Goal: Transaction & Acquisition: Purchase product/service

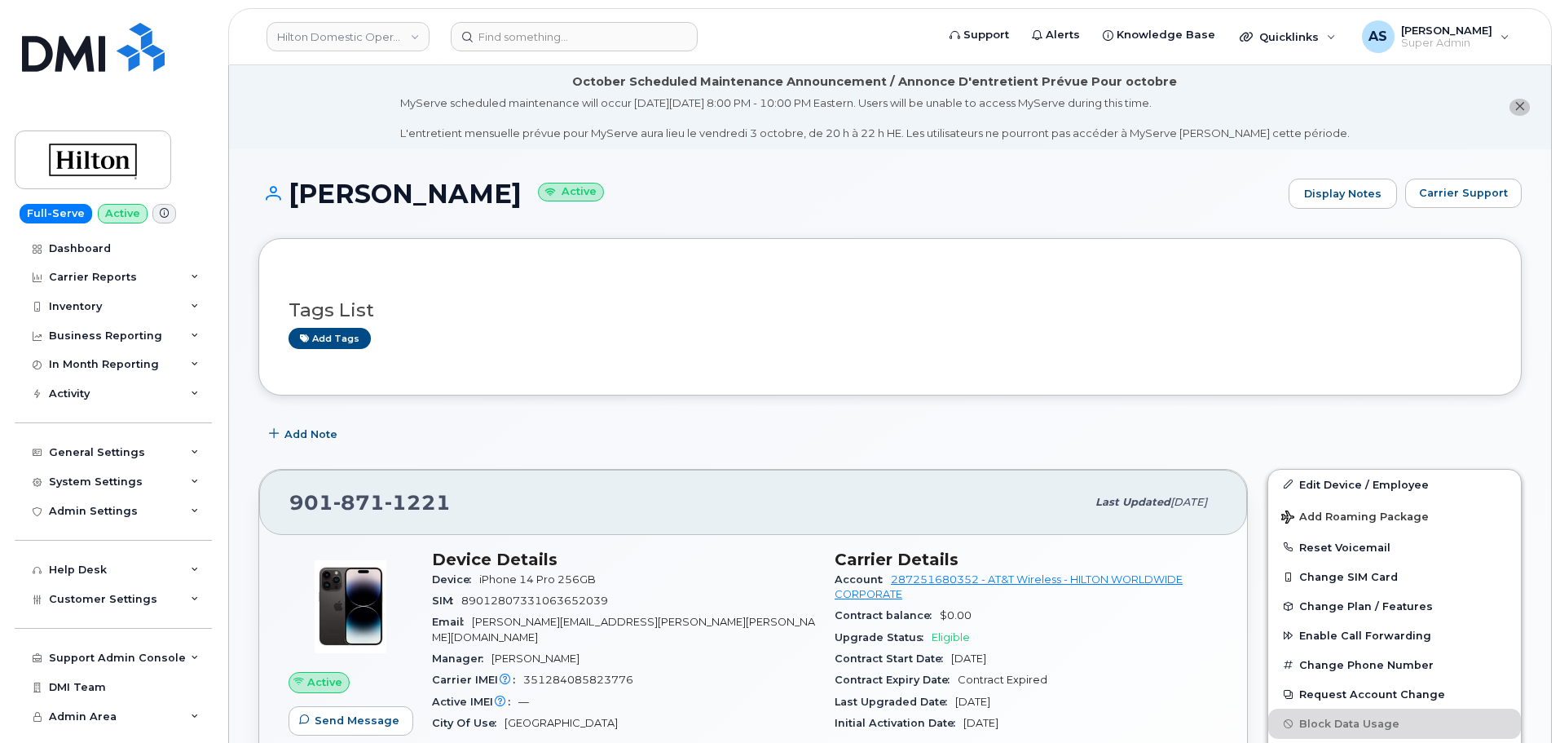
scroll to position [245, 0]
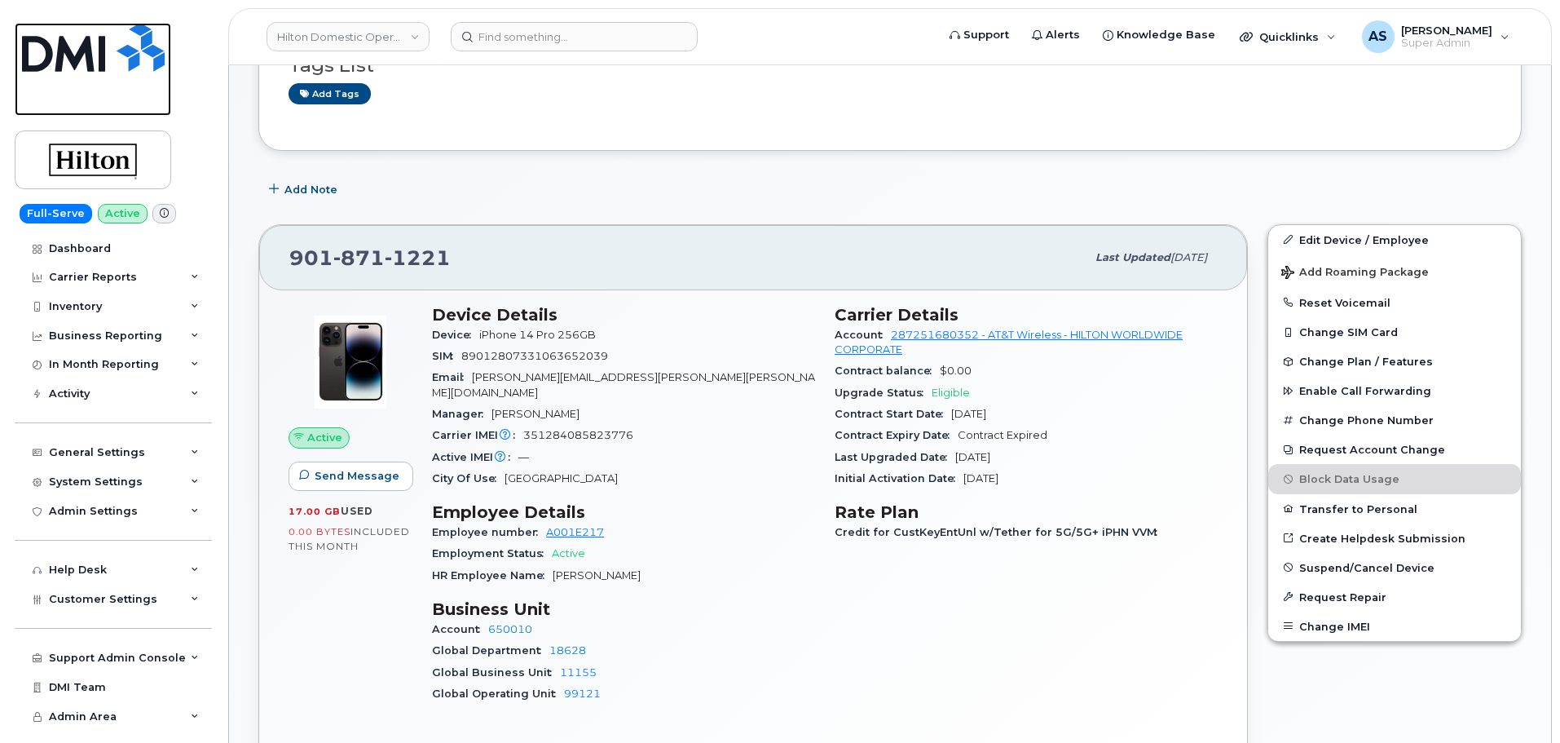
drag, startPoint x: 56, startPoint y: 47, endPoint x: 67, endPoint y: 45, distance: 10.9
click at [57, 50] on img at bounding box center [93, 47] width 143 height 49
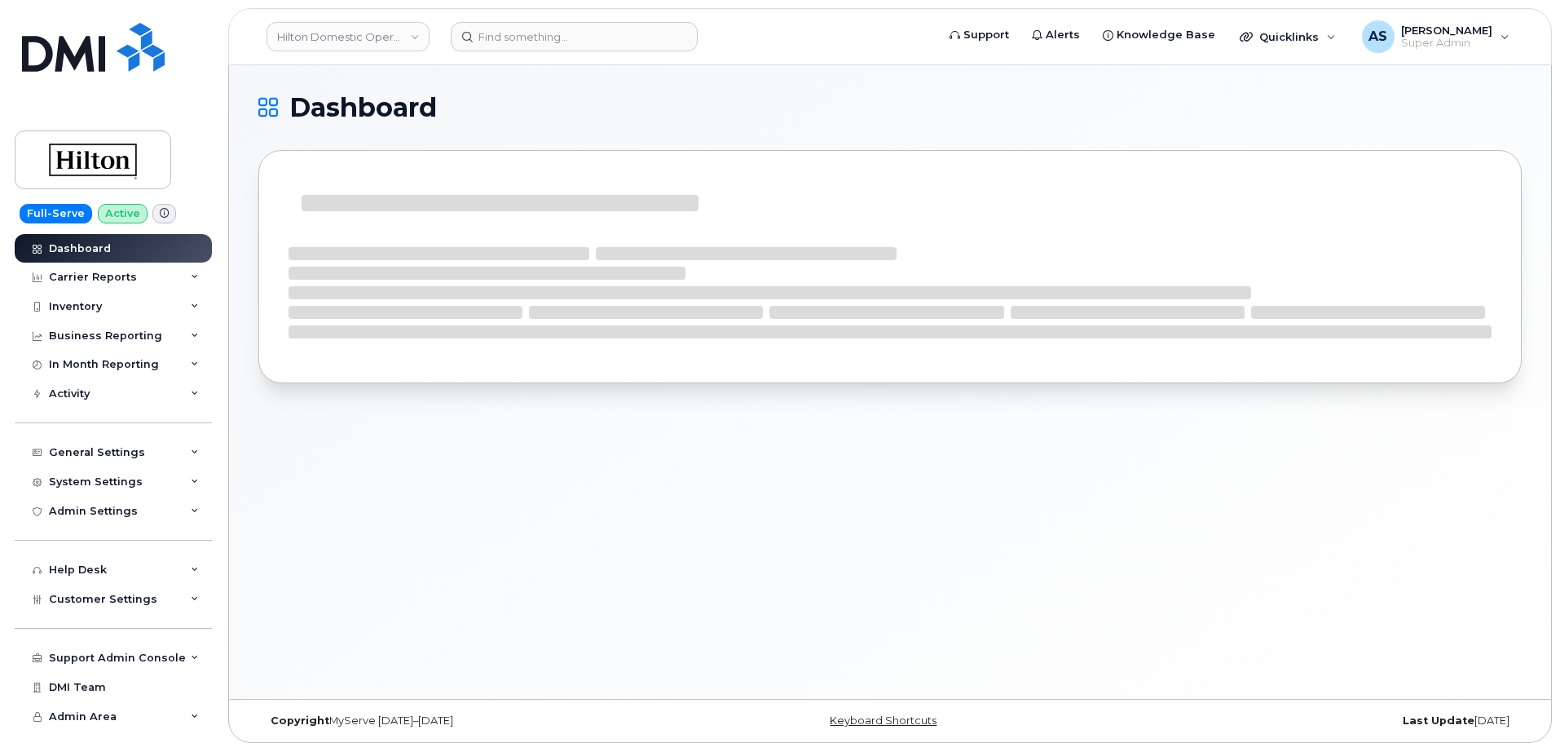
click at [377, 24] on link "Hilton Domestic Operating Company Inc" at bounding box center [348, 36] width 163 height 29
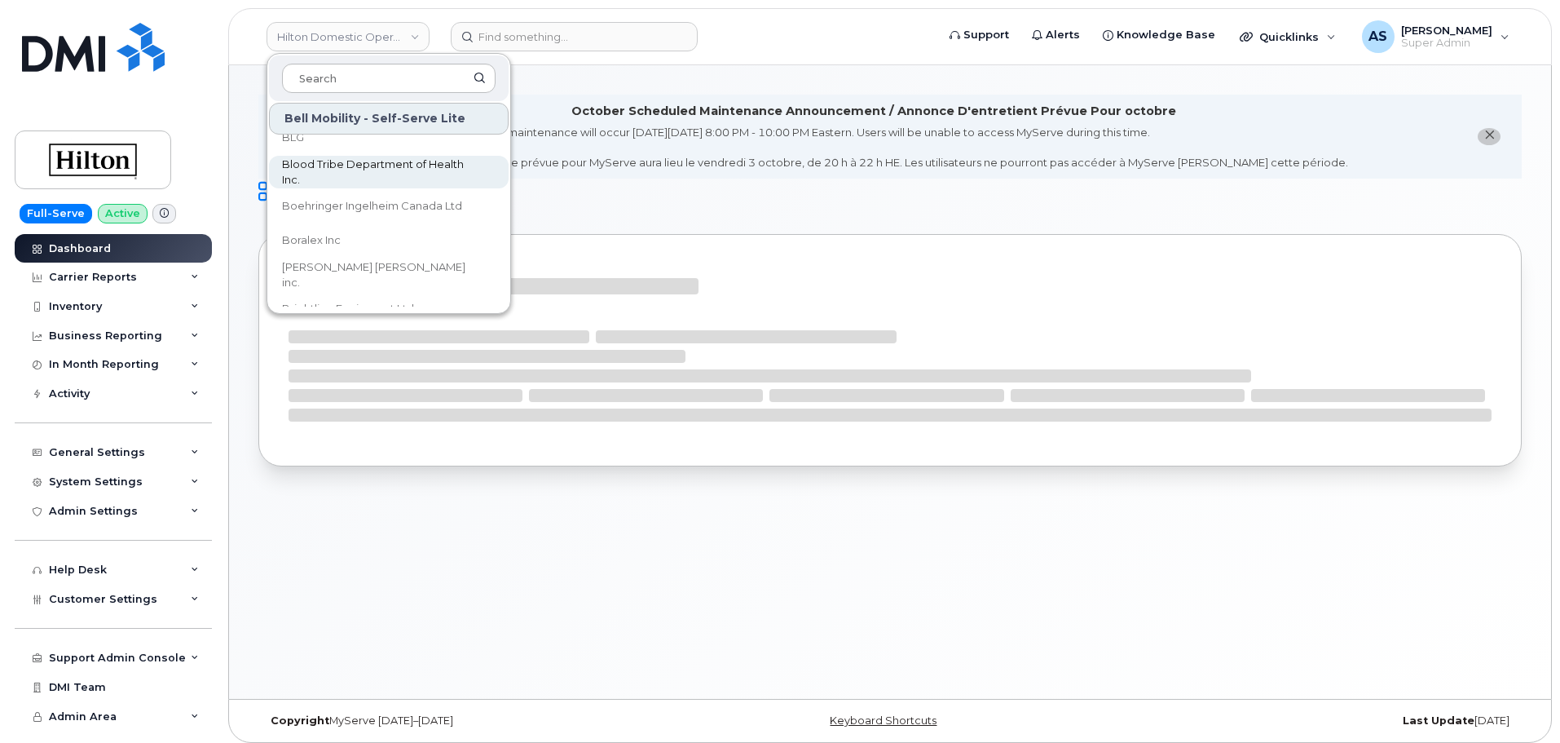
scroll to position [978, 0]
click at [789, 49] on form at bounding box center [688, 36] width 474 height 29
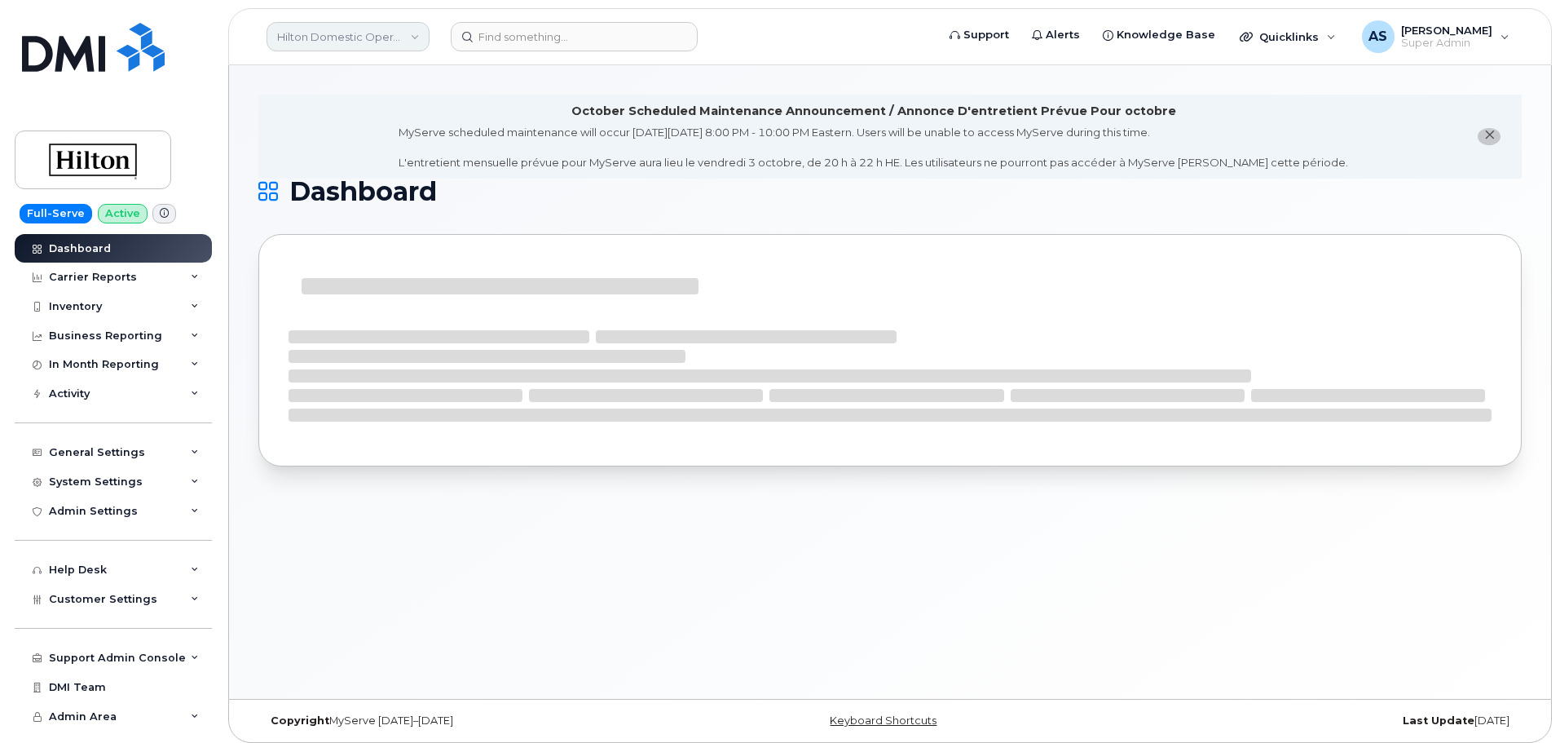
click at [409, 38] on link "Hilton Domestic Operating Company Inc" at bounding box center [348, 36] width 163 height 29
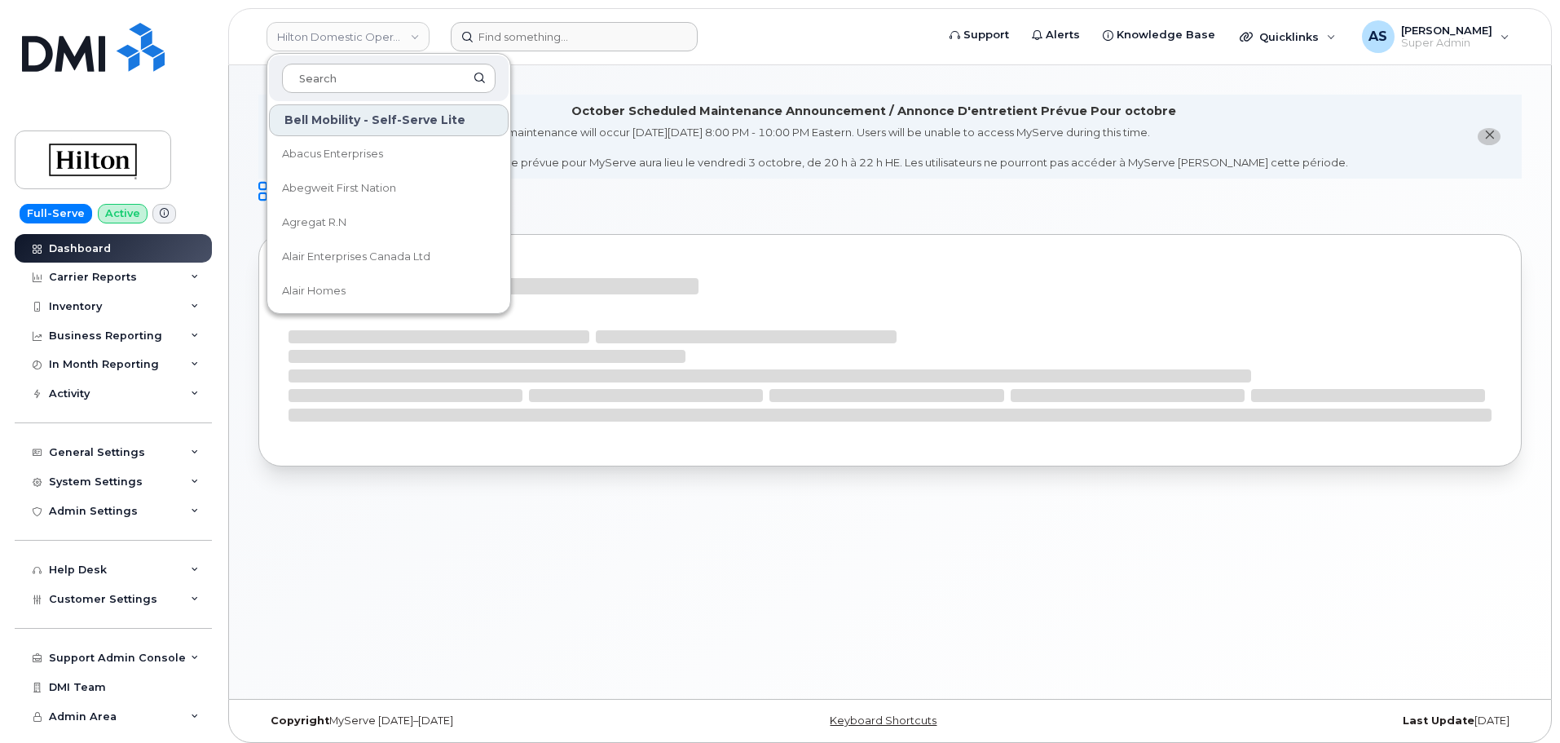
click at [753, 29] on form at bounding box center [688, 36] width 474 height 29
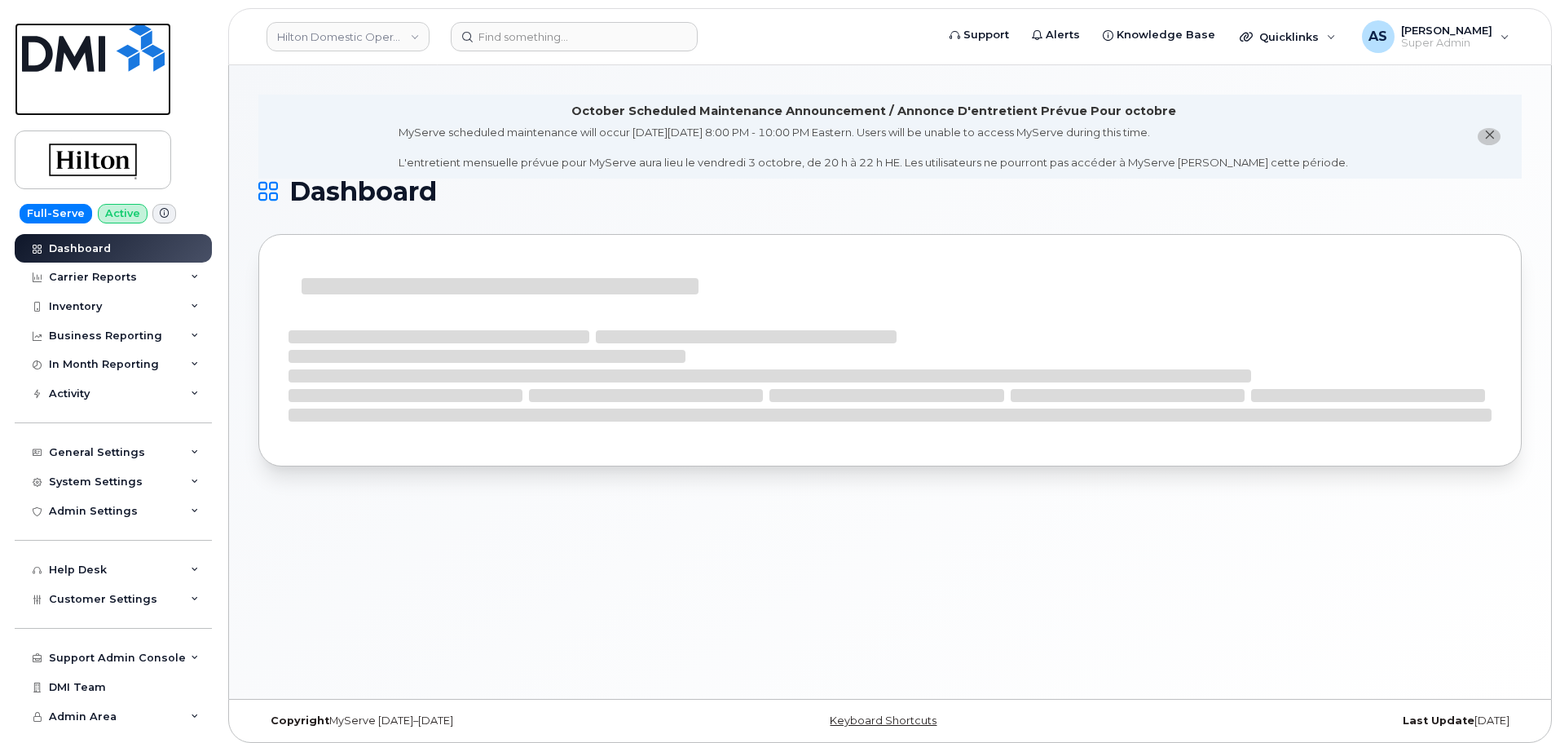
click at [64, 63] on img at bounding box center [93, 47] width 143 height 49
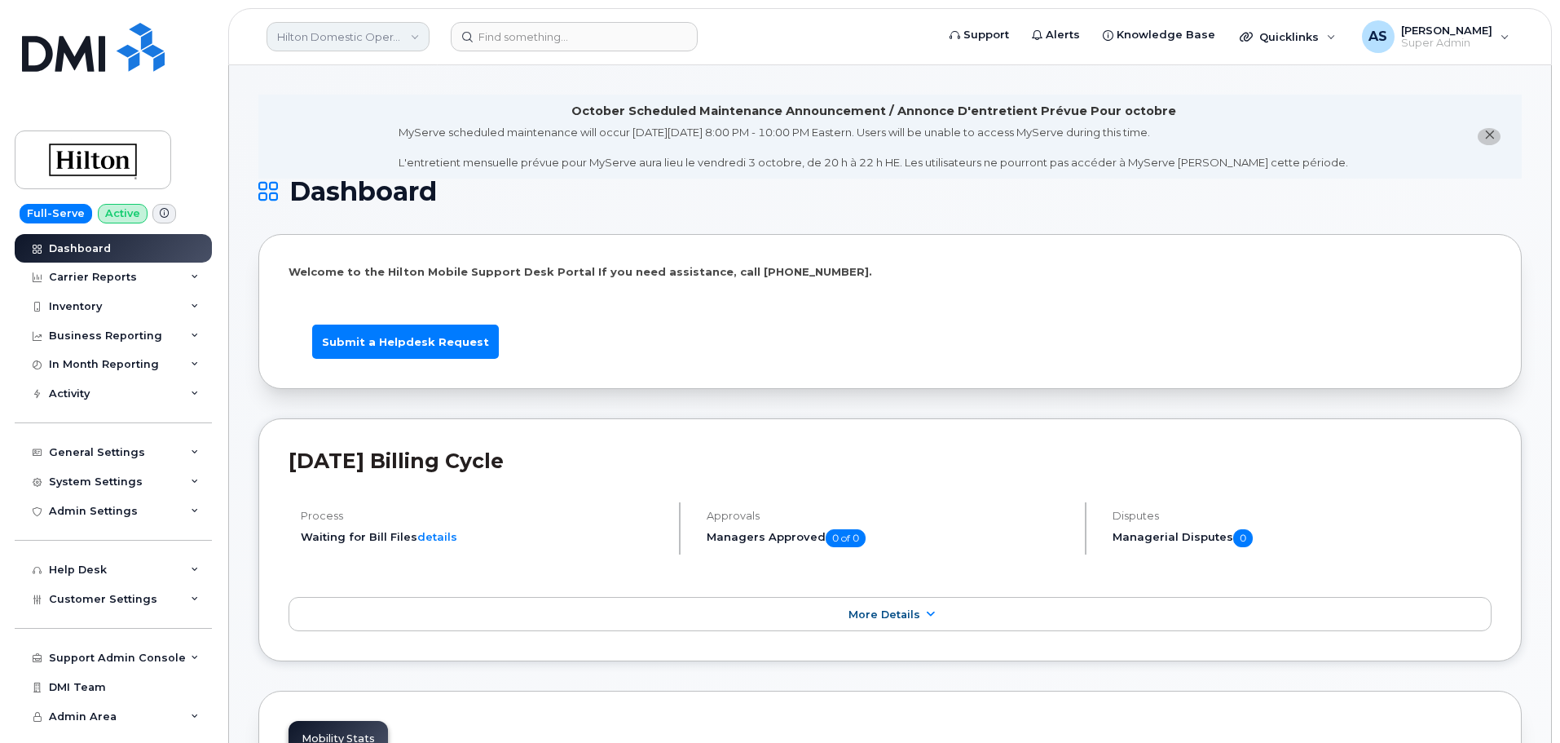
click at [363, 32] on link "Hilton Domestic Operating Company Inc" at bounding box center [348, 36] width 163 height 29
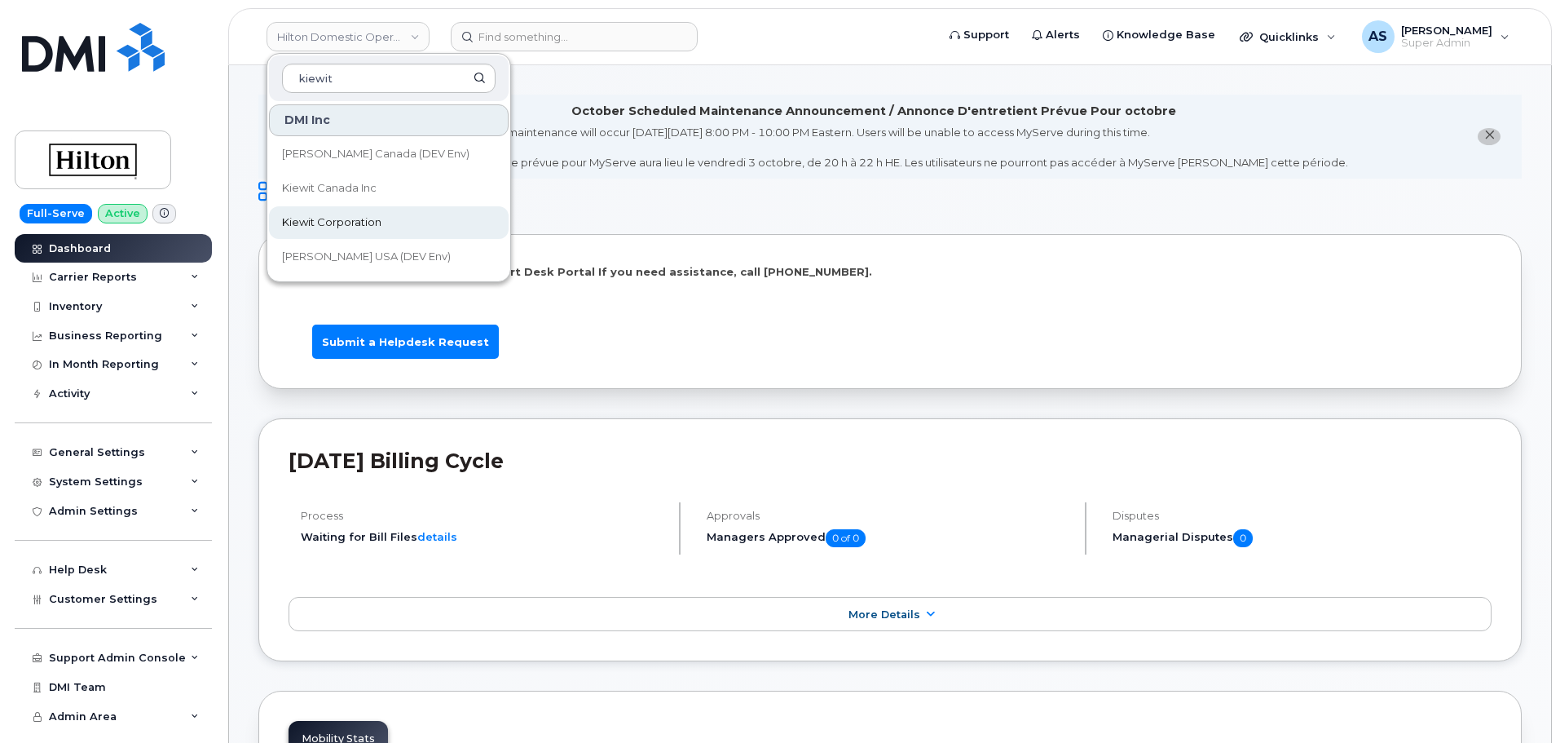
type input "kiewit"
click at [399, 213] on link "Kiewit Corporation" at bounding box center [389, 222] width 240 height 33
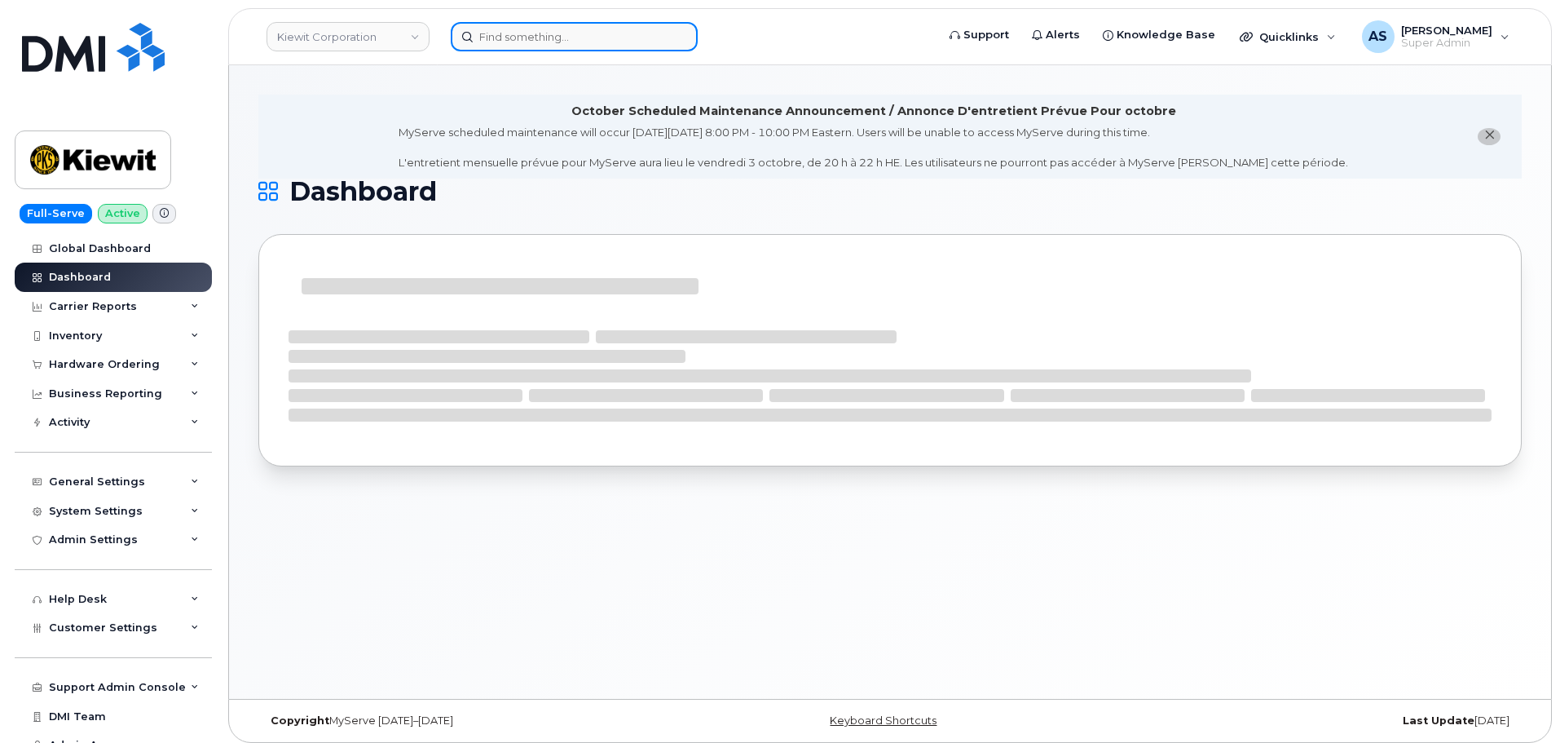
click at [500, 31] on input at bounding box center [574, 36] width 247 height 29
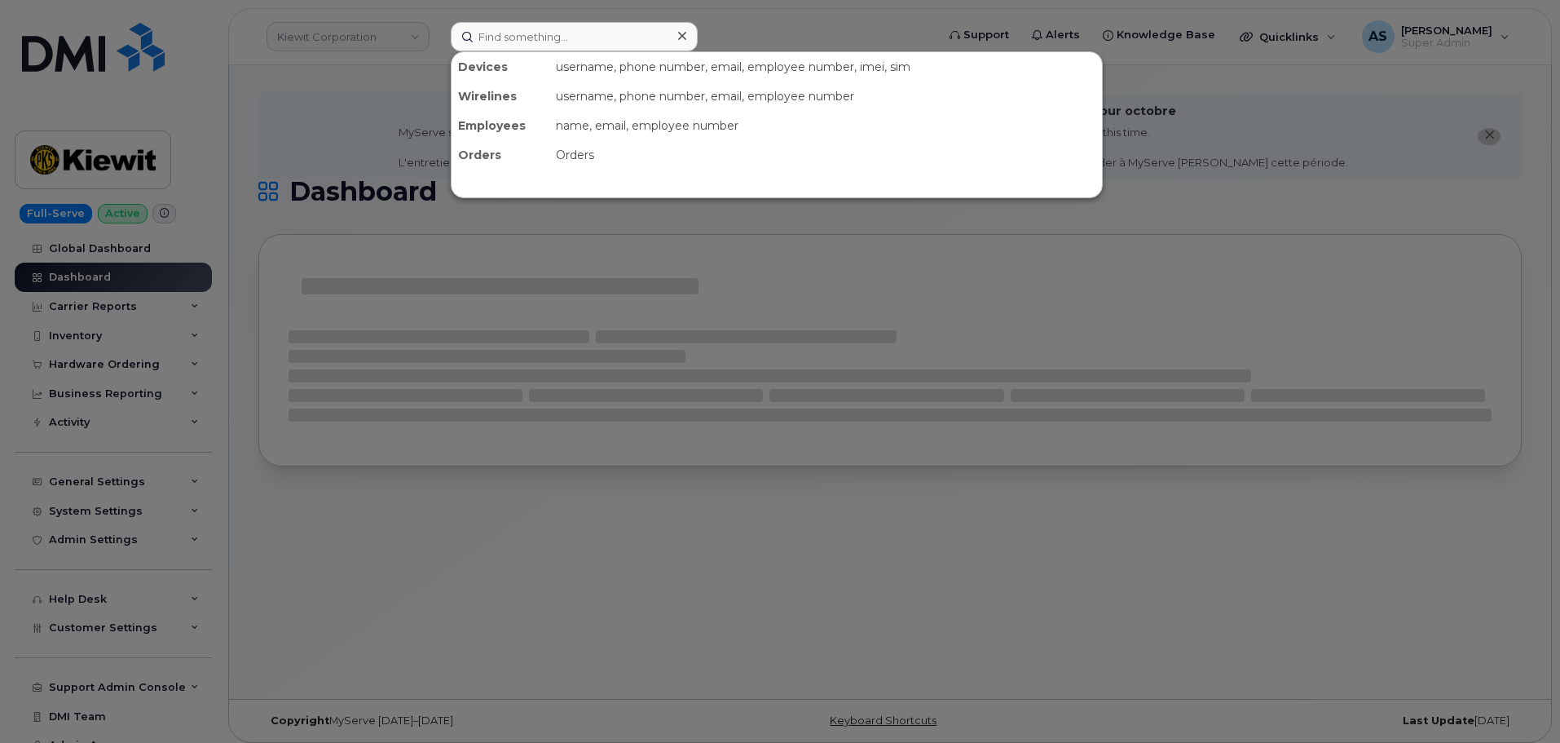
drag, startPoint x: 345, startPoint y: 120, endPoint x: 390, endPoint y: 84, distance: 58.1
click at [346, 121] on div at bounding box center [780, 371] width 1560 height 743
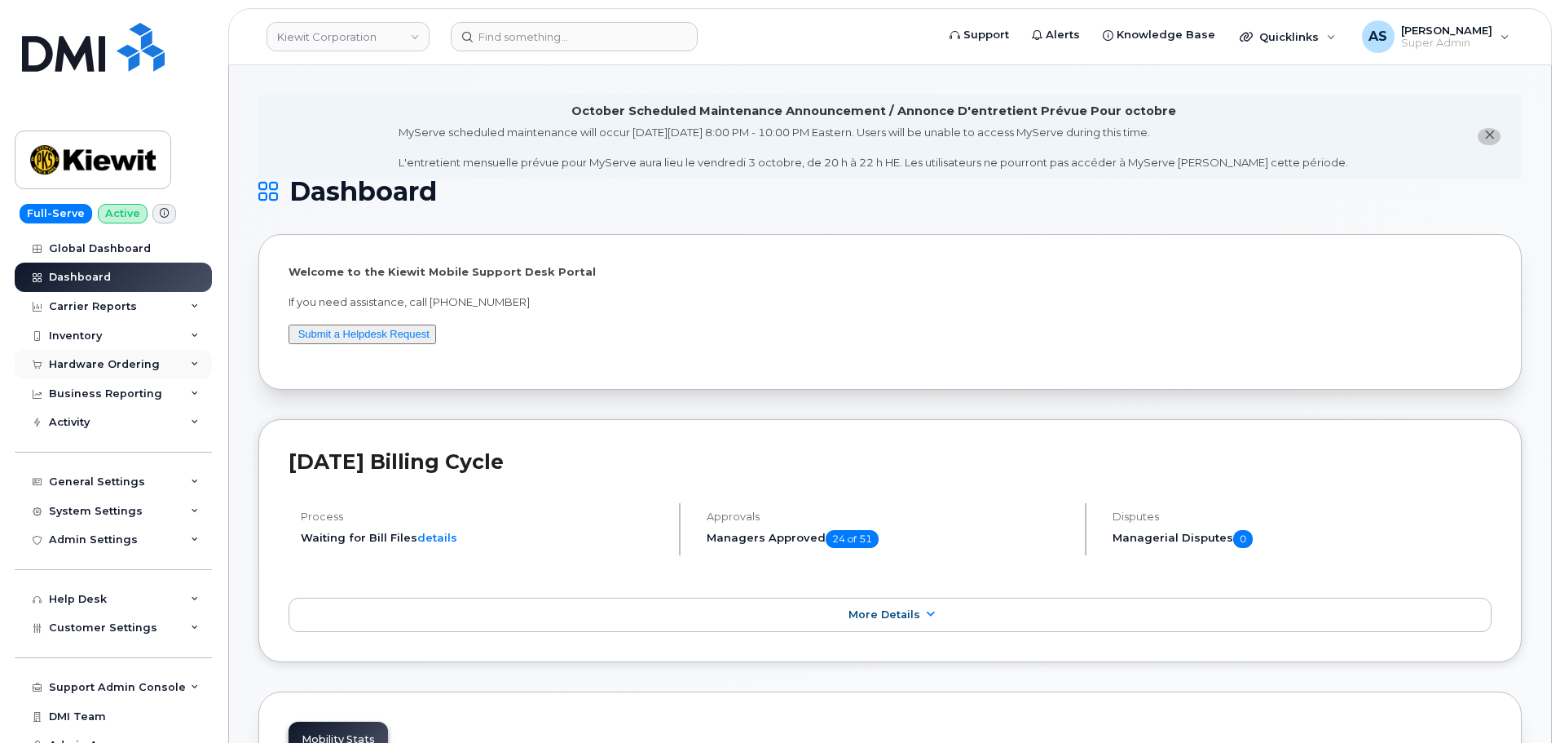
click at [87, 376] on div "Hardware Ordering" at bounding box center [113, 364] width 197 height 29
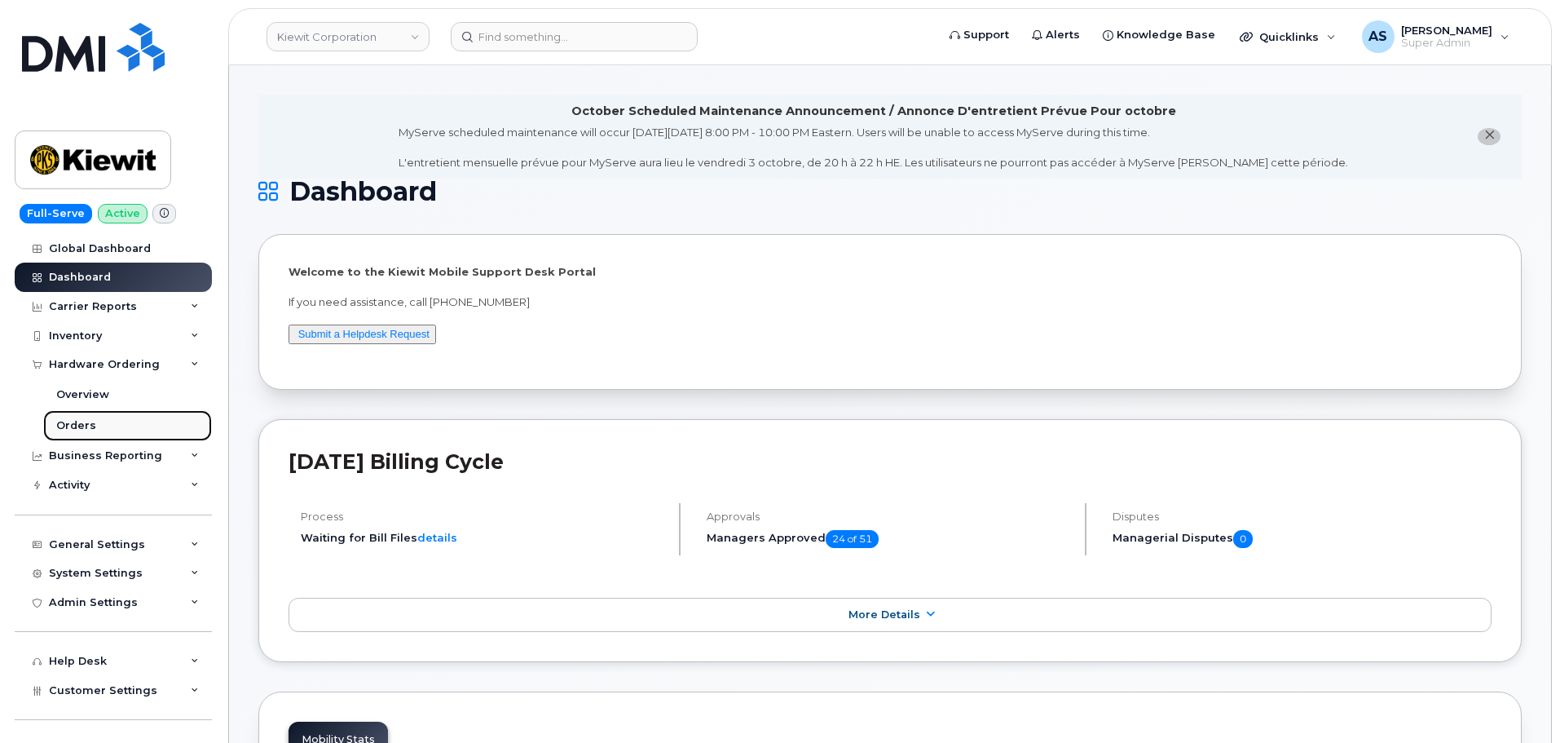
click at [99, 417] on link "Orders" at bounding box center [127, 425] width 169 height 31
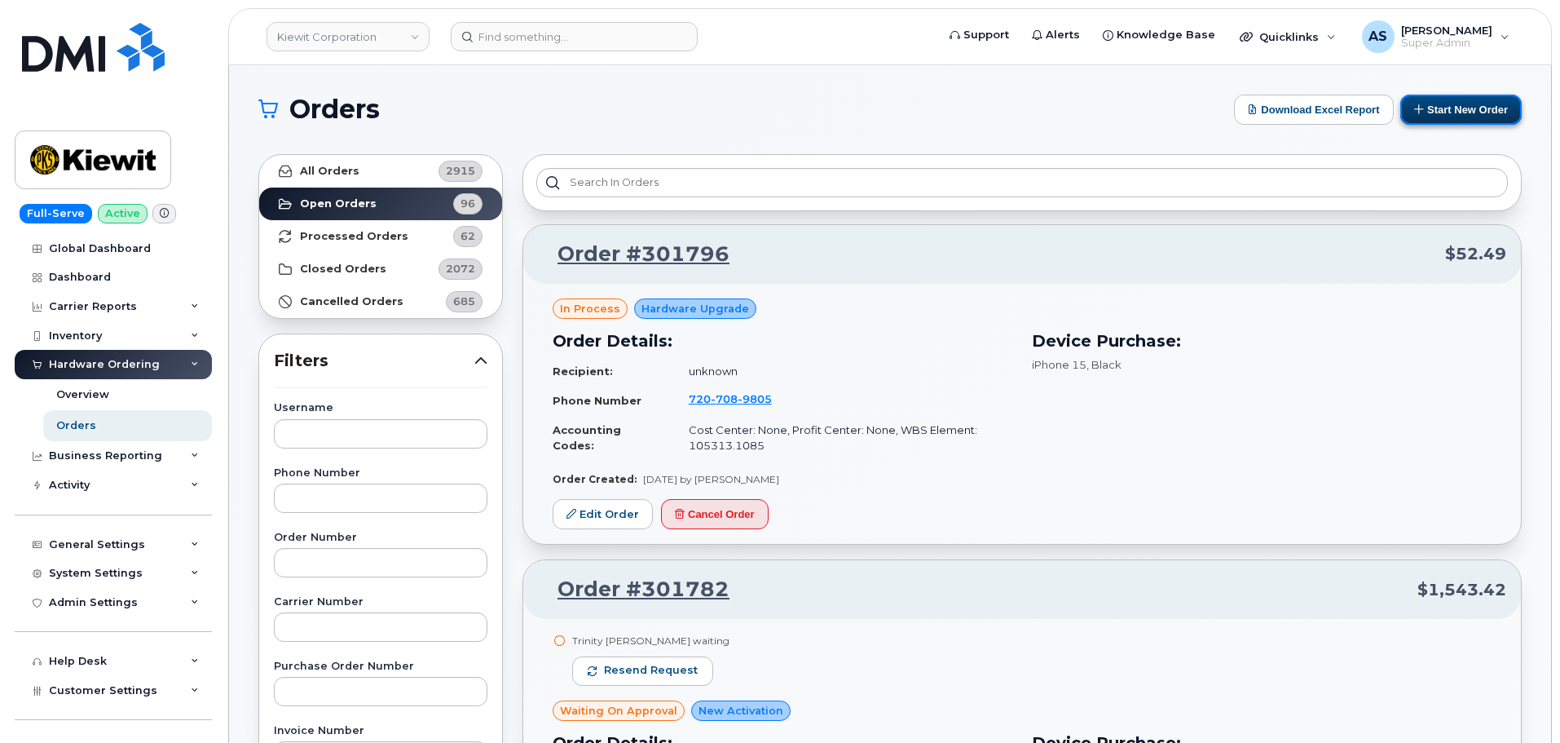
click at [1453, 112] on button "Start New Order" at bounding box center [1460, 110] width 121 height 30
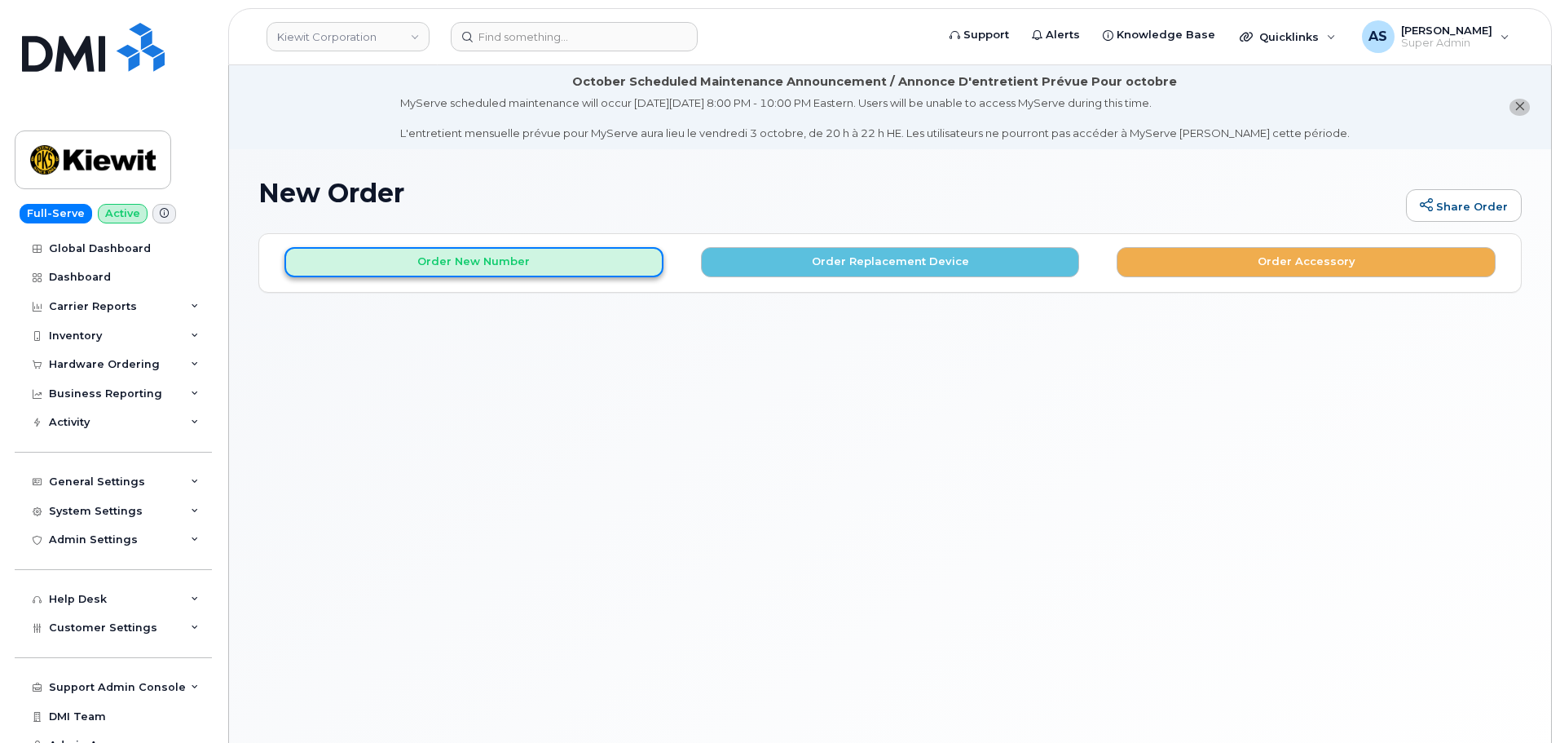
click at [491, 273] on button "Order New Number" at bounding box center [473, 262] width 379 height 30
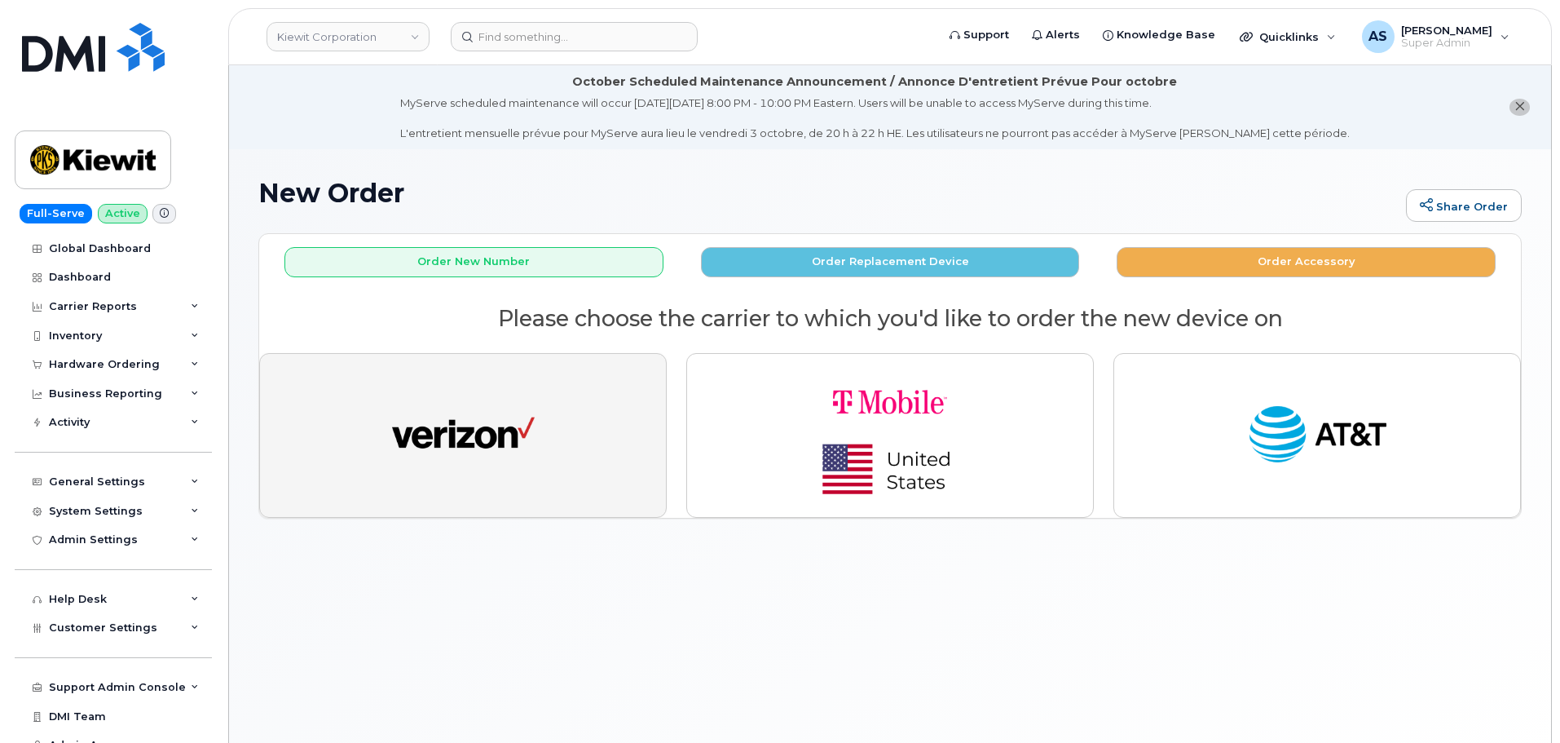
click at [553, 433] on button "button" at bounding box center [463, 435] width 408 height 165
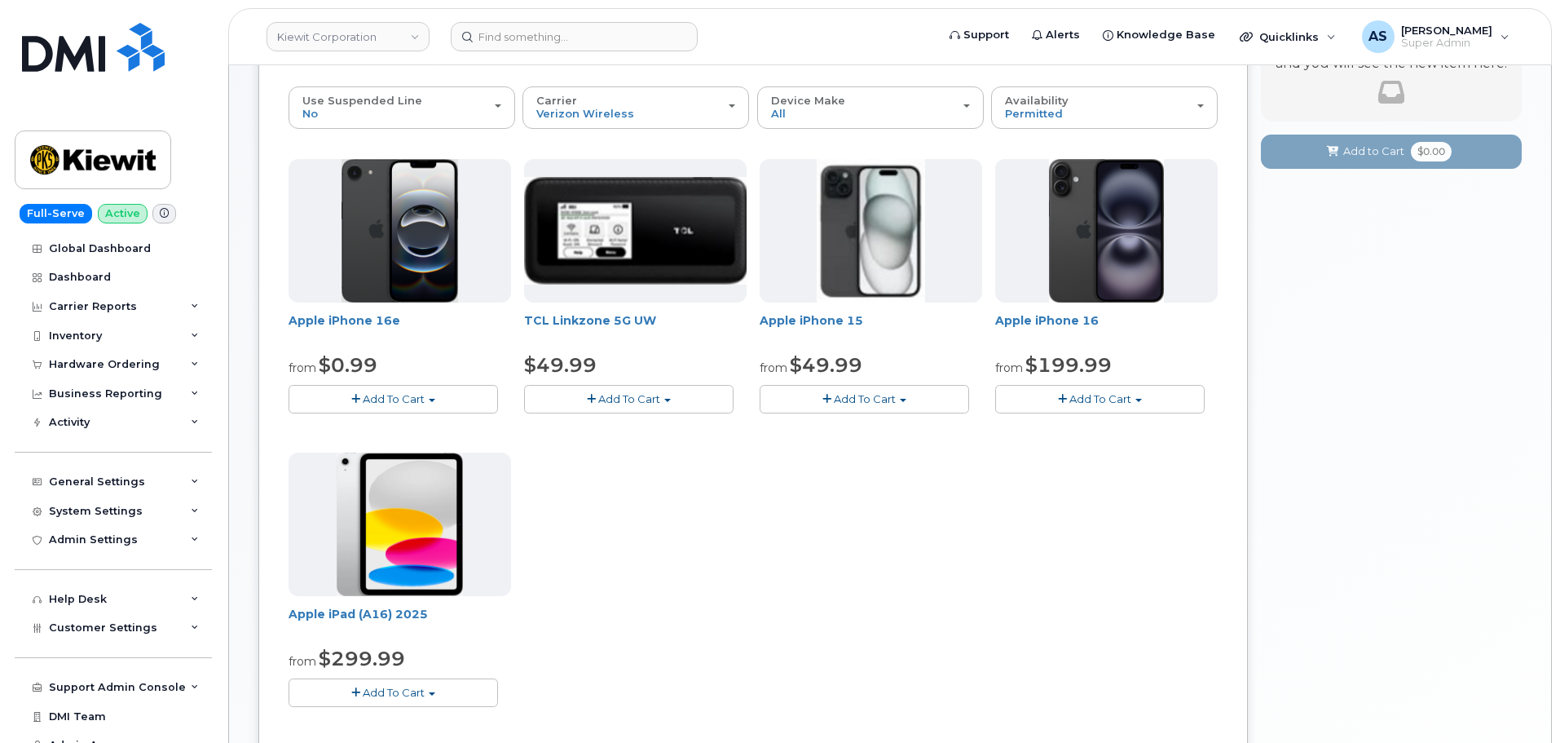
scroll to position [245, 0]
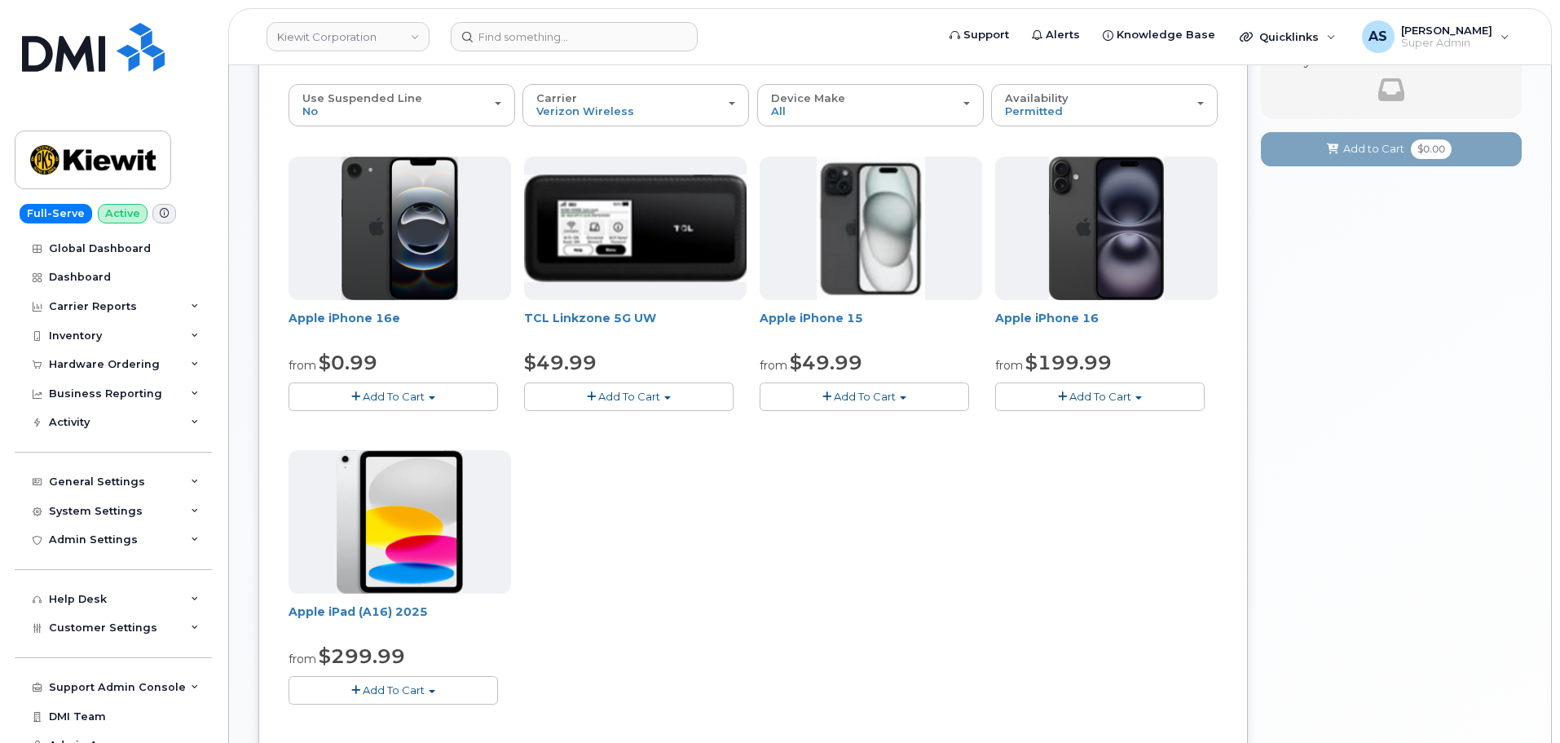
click at [1132, 396] on button "Add To Cart" at bounding box center [1099, 396] width 209 height 29
click at [1087, 448] on link "$199.99 - 2 Year Activation (128GB)" at bounding box center [1111, 447] width 225 height 20
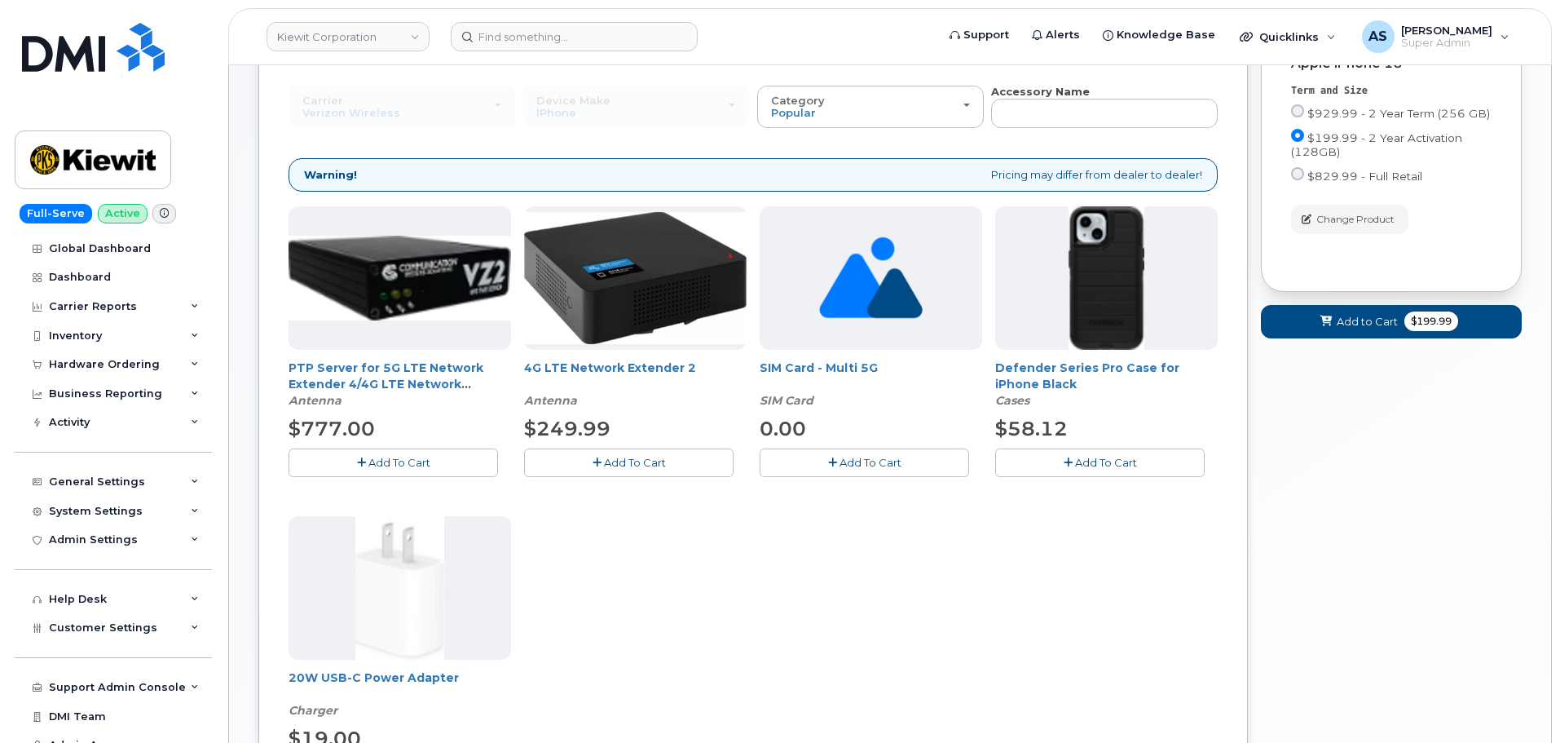
click at [1089, 458] on span "Add To Cart" at bounding box center [1106, 462] width 62 height 13
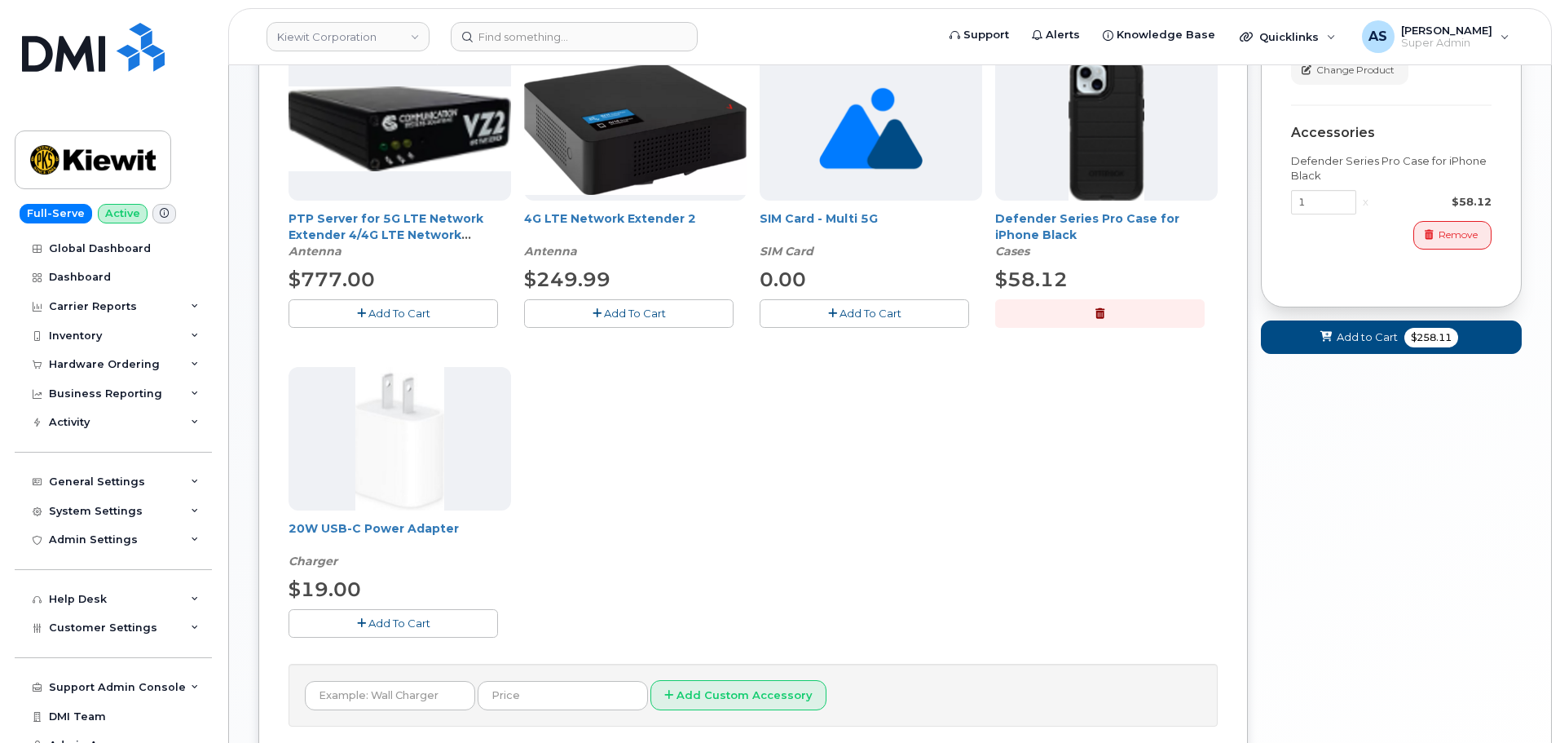
scroll to position [408, 0]
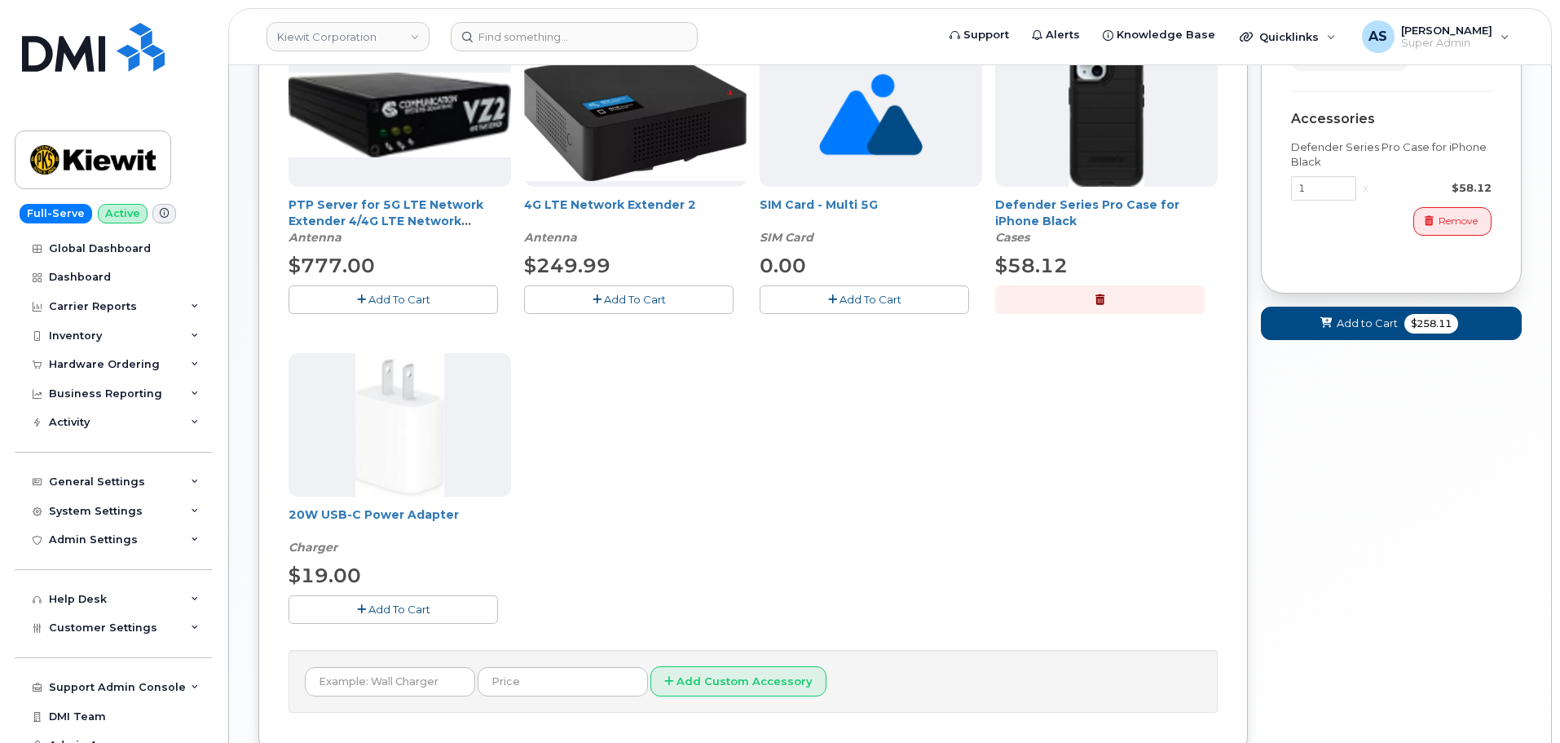
click at [410, 604] on span "Add To Cart" at bounding box center [399, 608] width 62 height 13
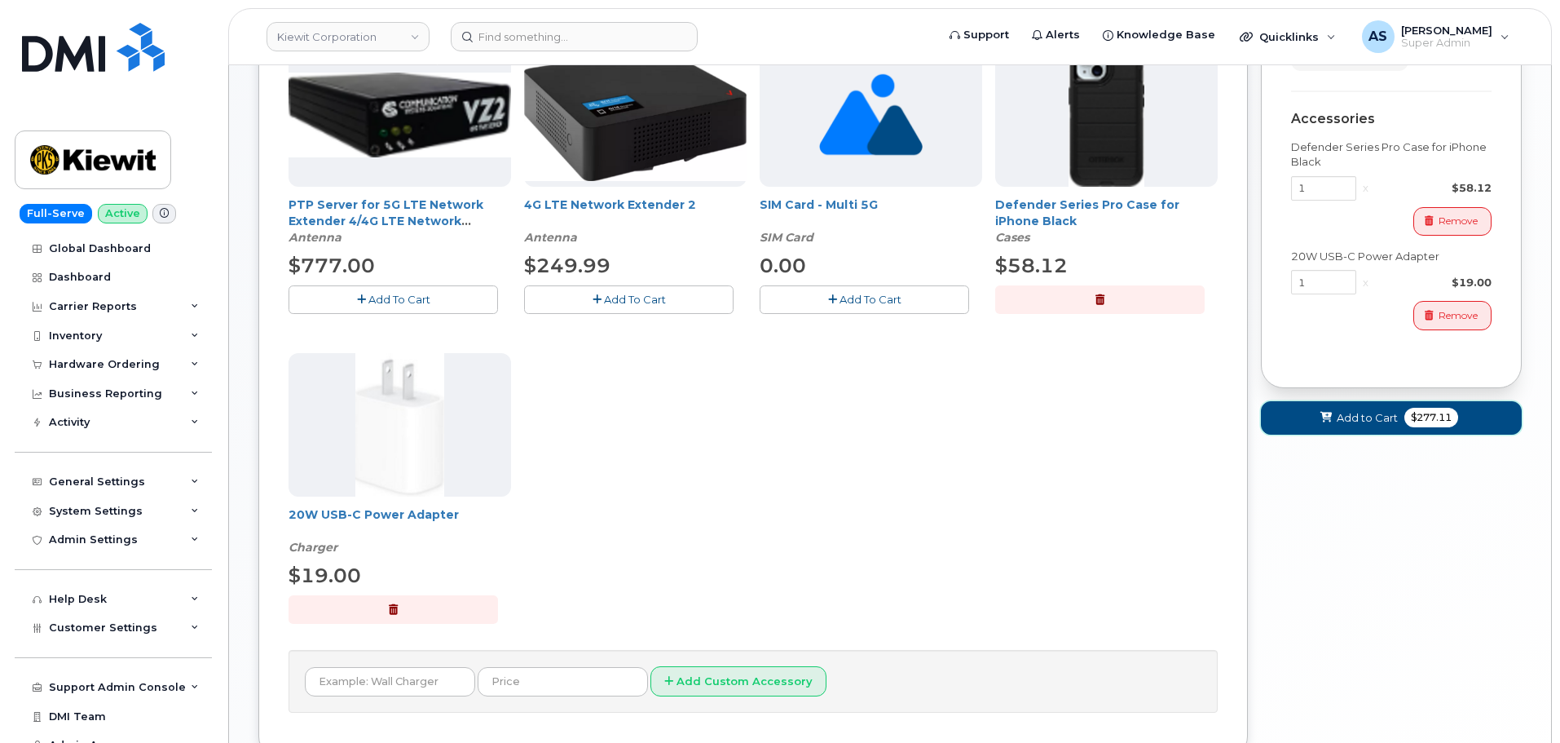
click at [1314, 417] on button "Add to Cart $277.11" at bounding box center [1391, 417] width 261 height 33
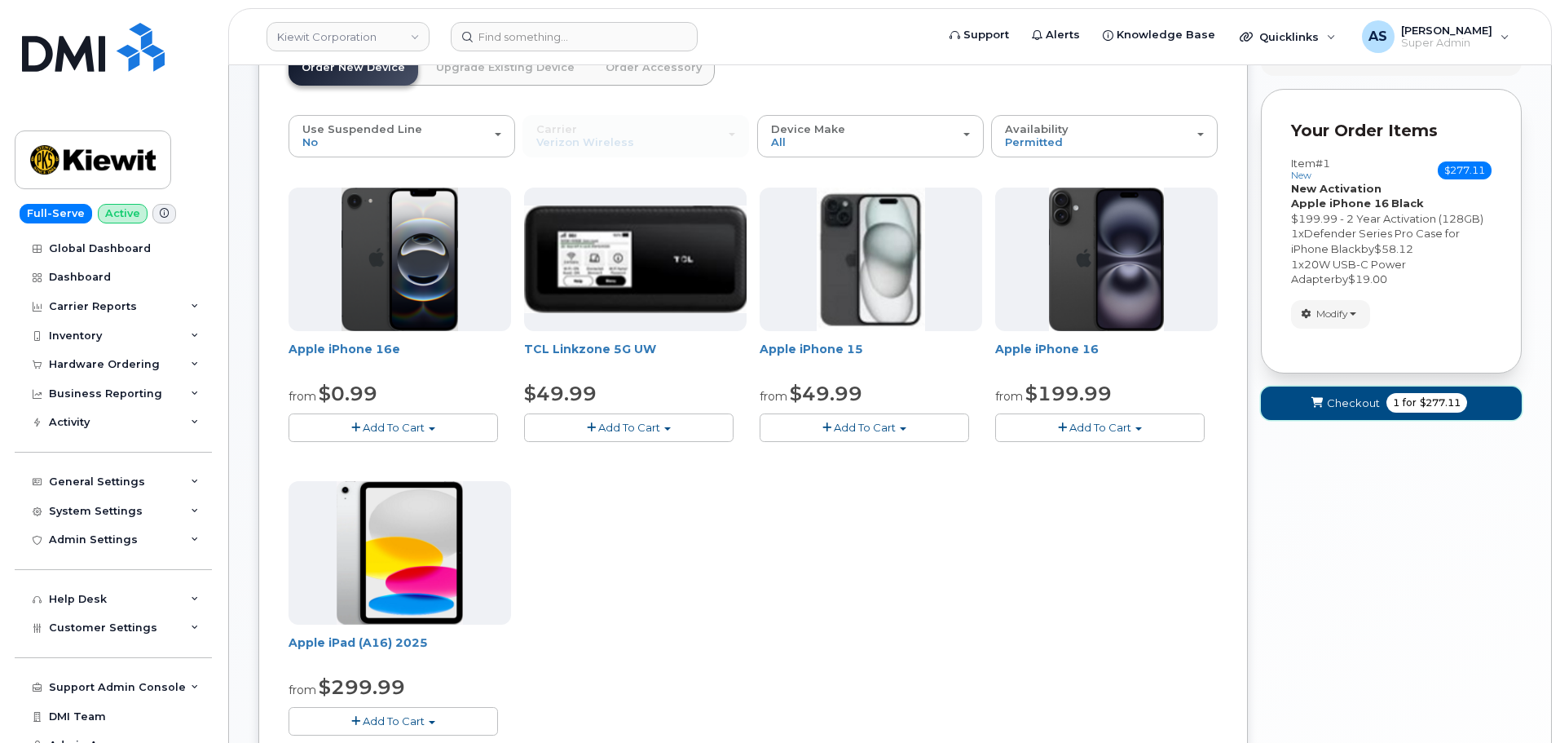
click at [1360, 403] on span "Checkout" at bounding box center [1353, 402] width 53 height 15
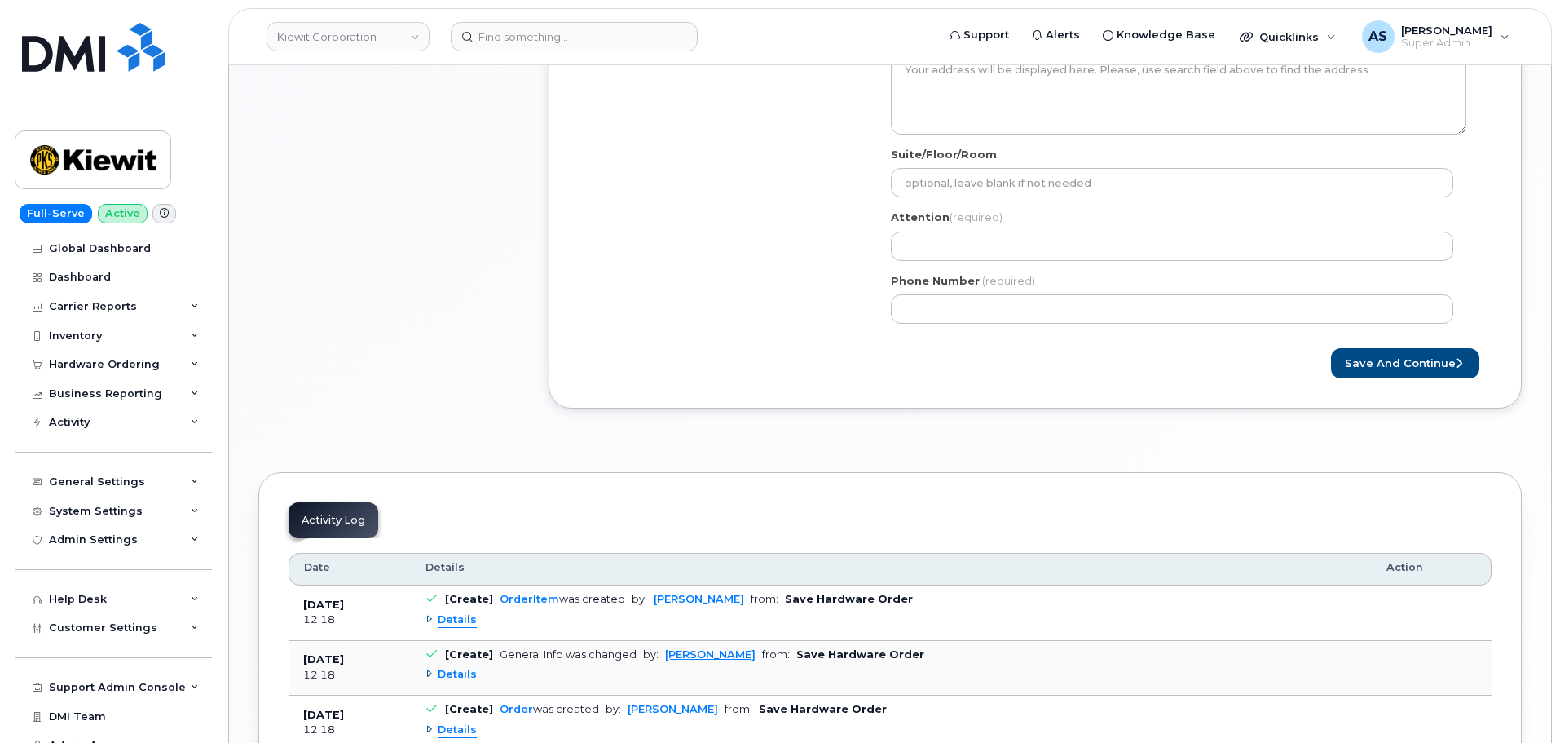
scroll to position [489, 0]
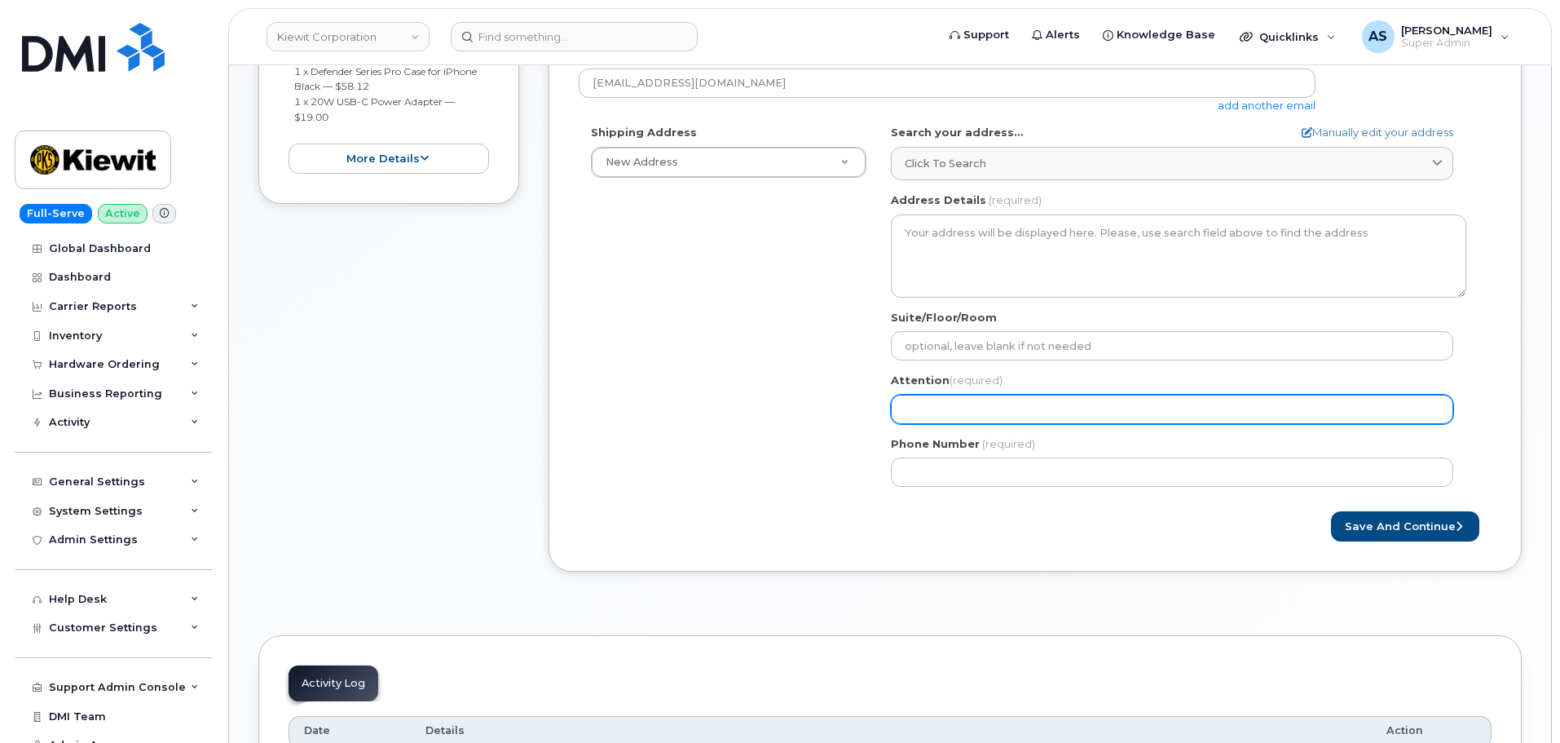
click at [977, 403] on input "Attention (required)" at bounding box center [1172, 409] width 562 height 29
click at [925, 413] on input "Attention (required)" at bounding box center [1172, 409] width 562 height 29
paste input "[PERSON_NAME]"
select select
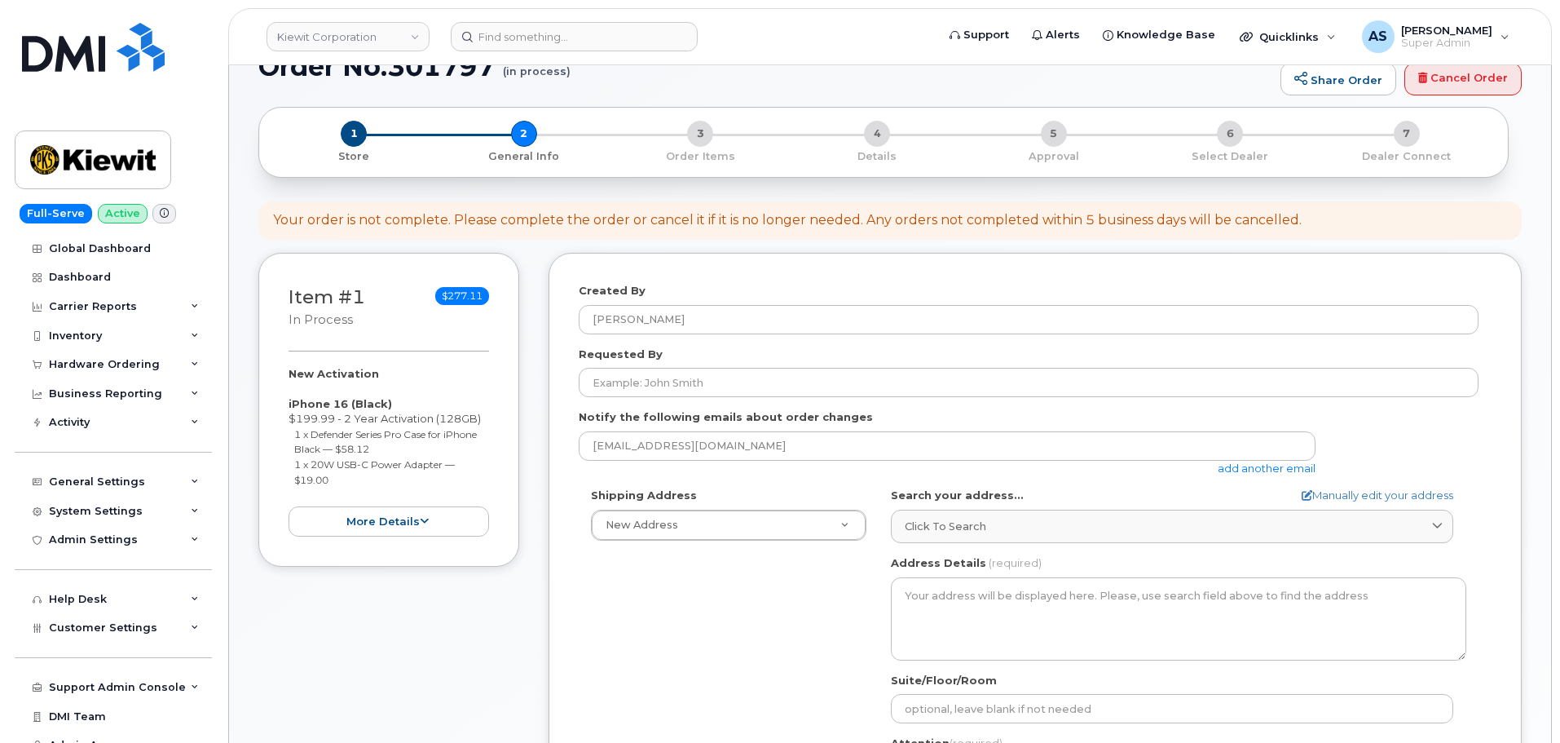
scroll to position [0, 0]
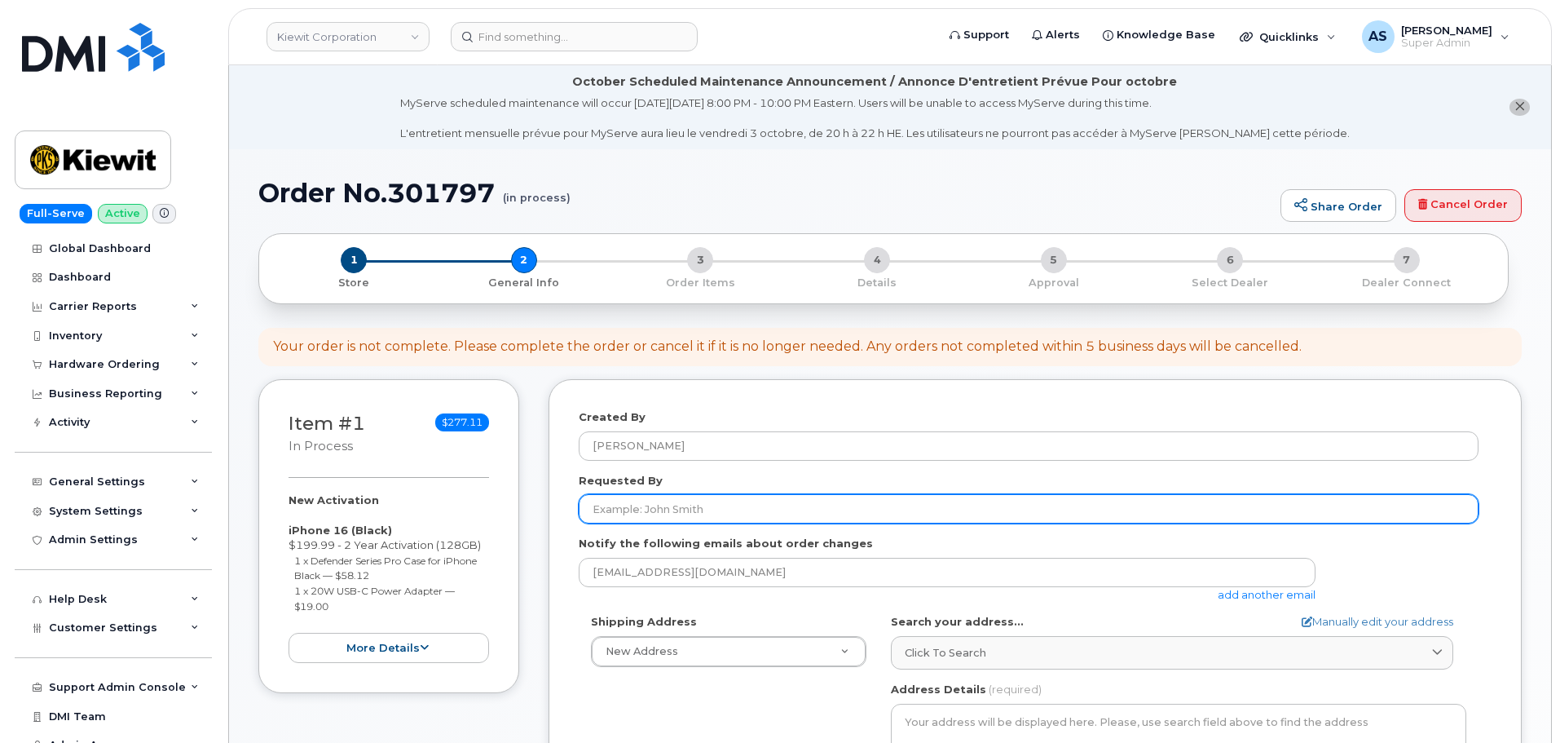
type input "[PERSON_NAME]"
click at [674, 507] on input "Requested By" at bounding box center [1029, 508] width 900 height 29
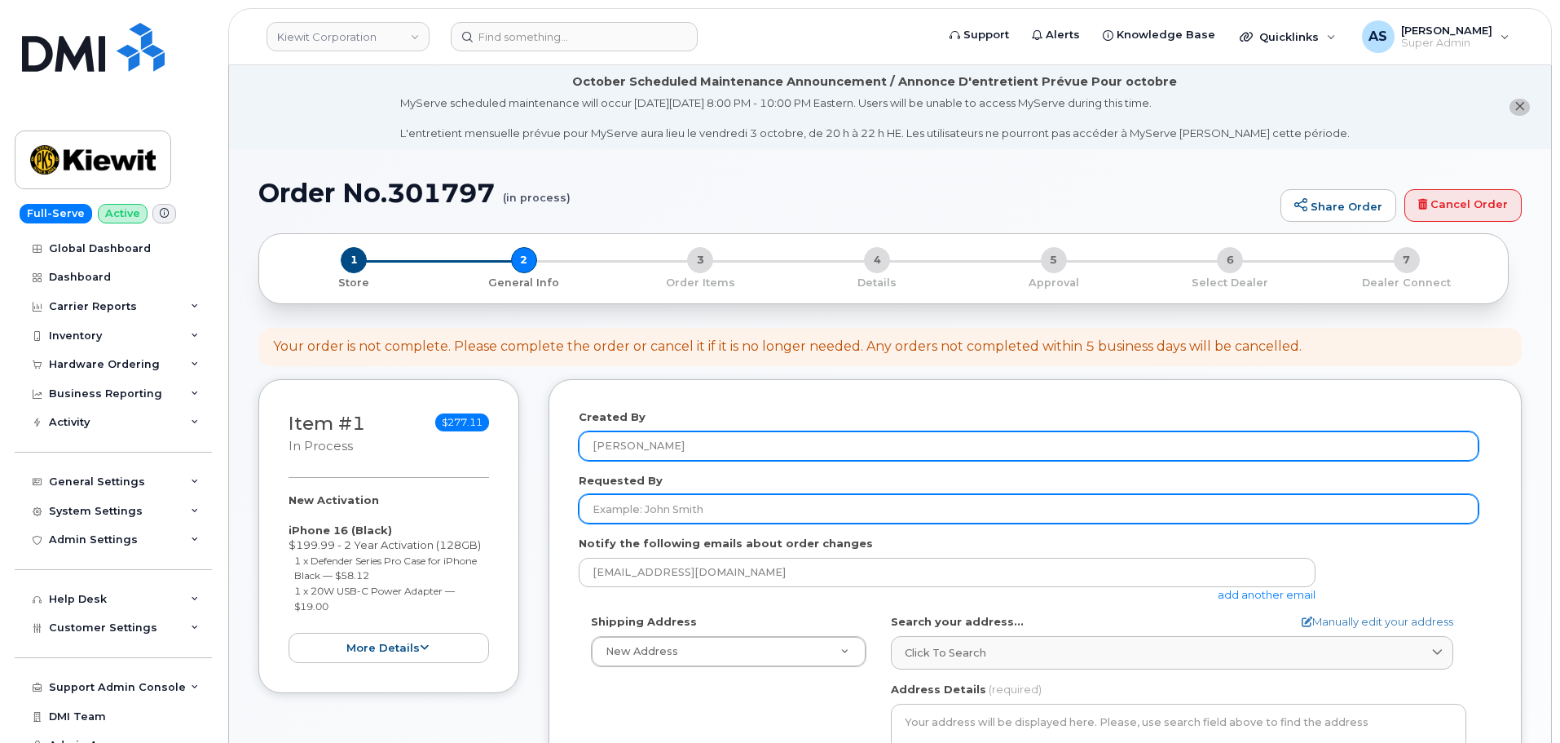
paste input "[PERSON_NAME]"
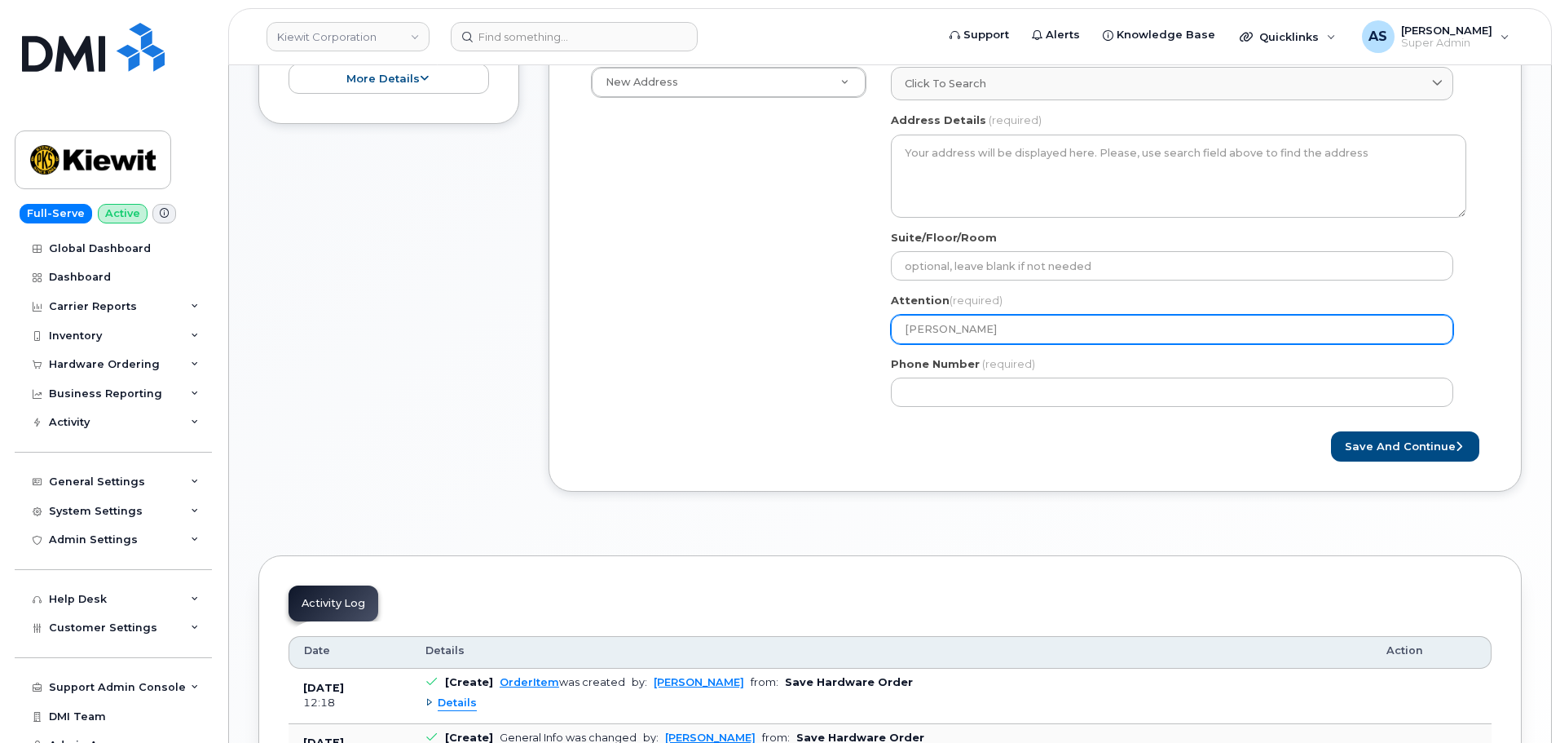
scroll to position [489, 0]
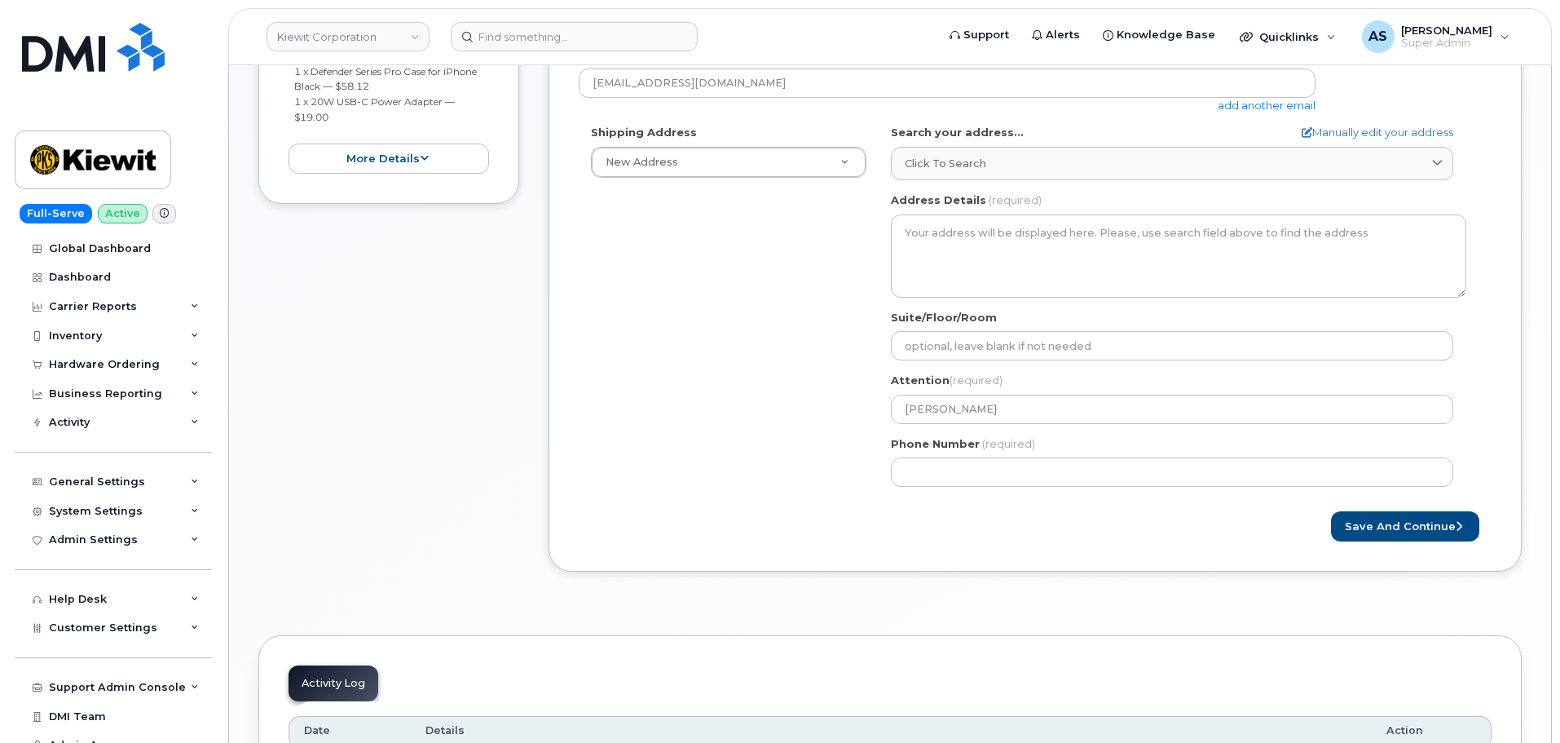
type input "[PERSON_NAME]"
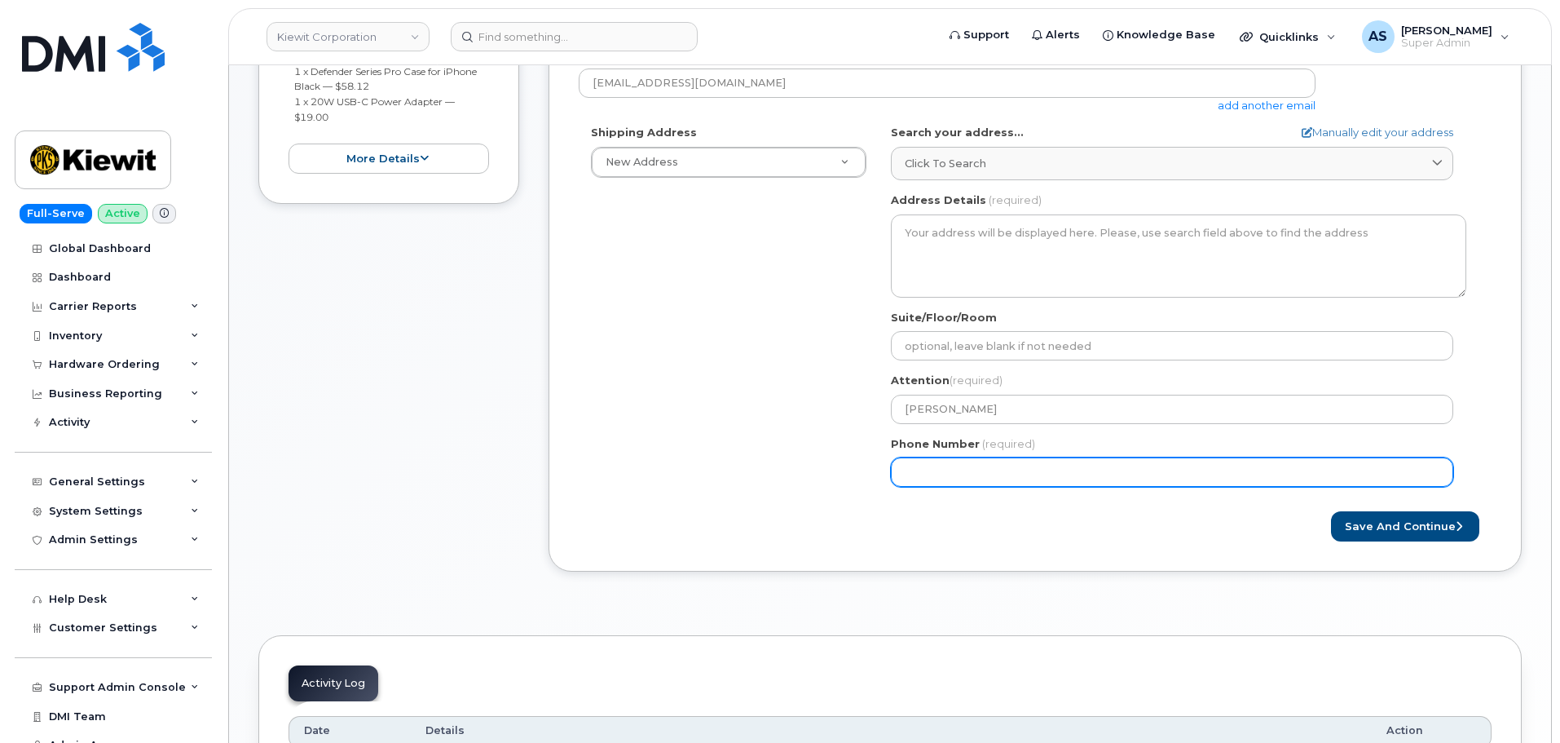
click at [961, 472] on input "Phone Number" at bounding box center [1172, 471] width 562 height 29
paste input "2812032523"
select select
type input "2812032523"
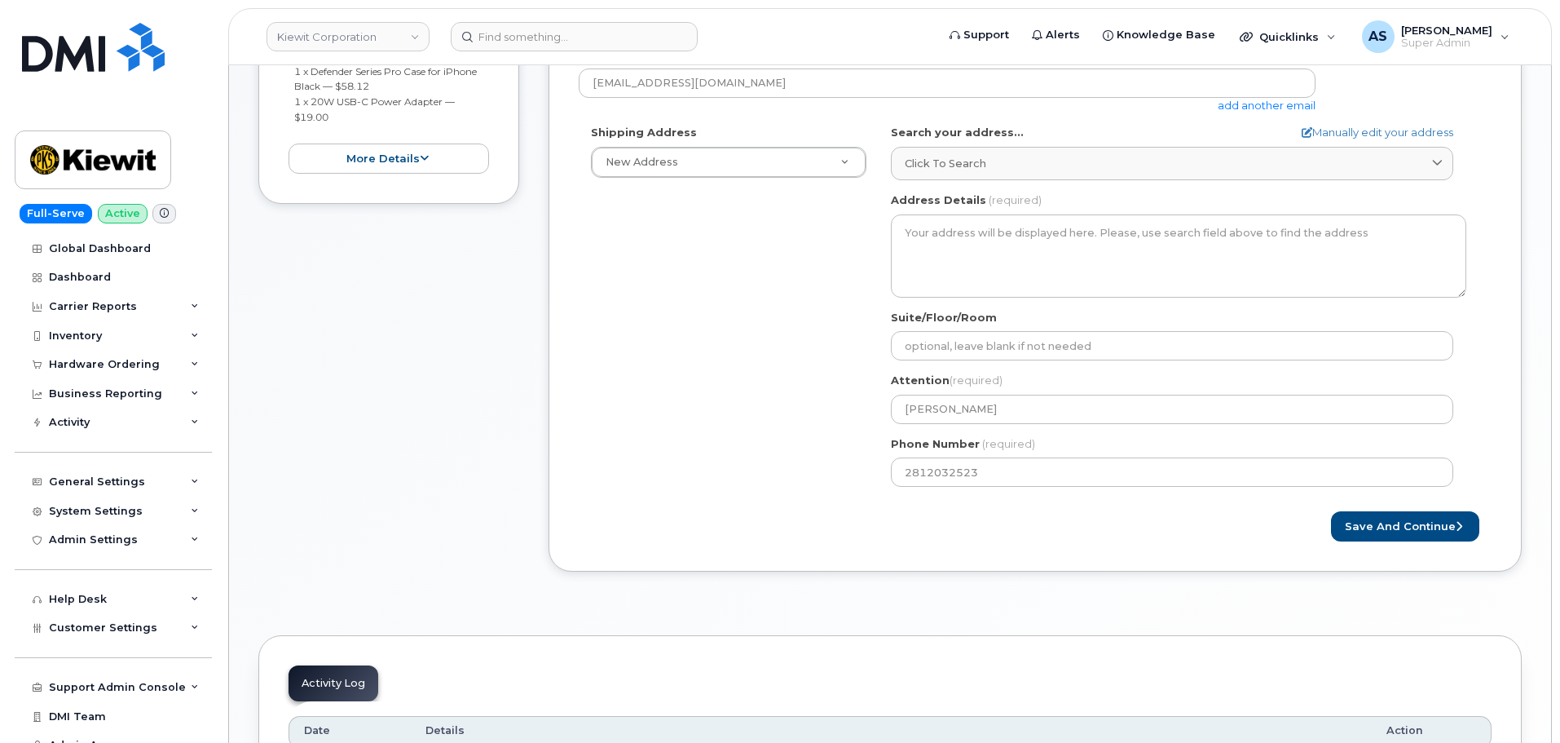
click at [710, 420] on div "Shipping Address New Address New Address AB Search your address... Manually edi…" at bounding box center [1029, 312] width 900 height 374
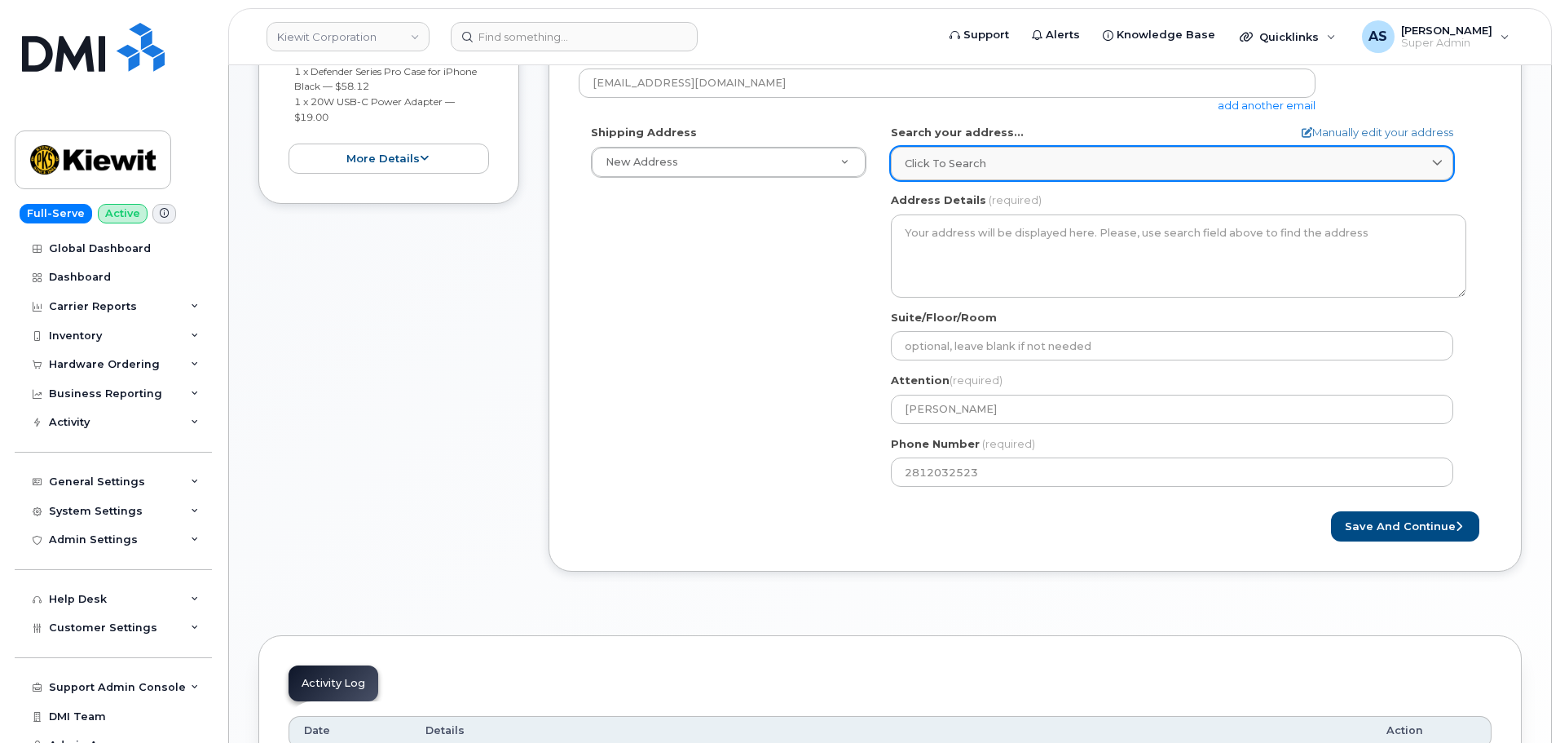
click at [998, 164] on div "Click to search" at bounding box center [1172, 163] width 535 height 15
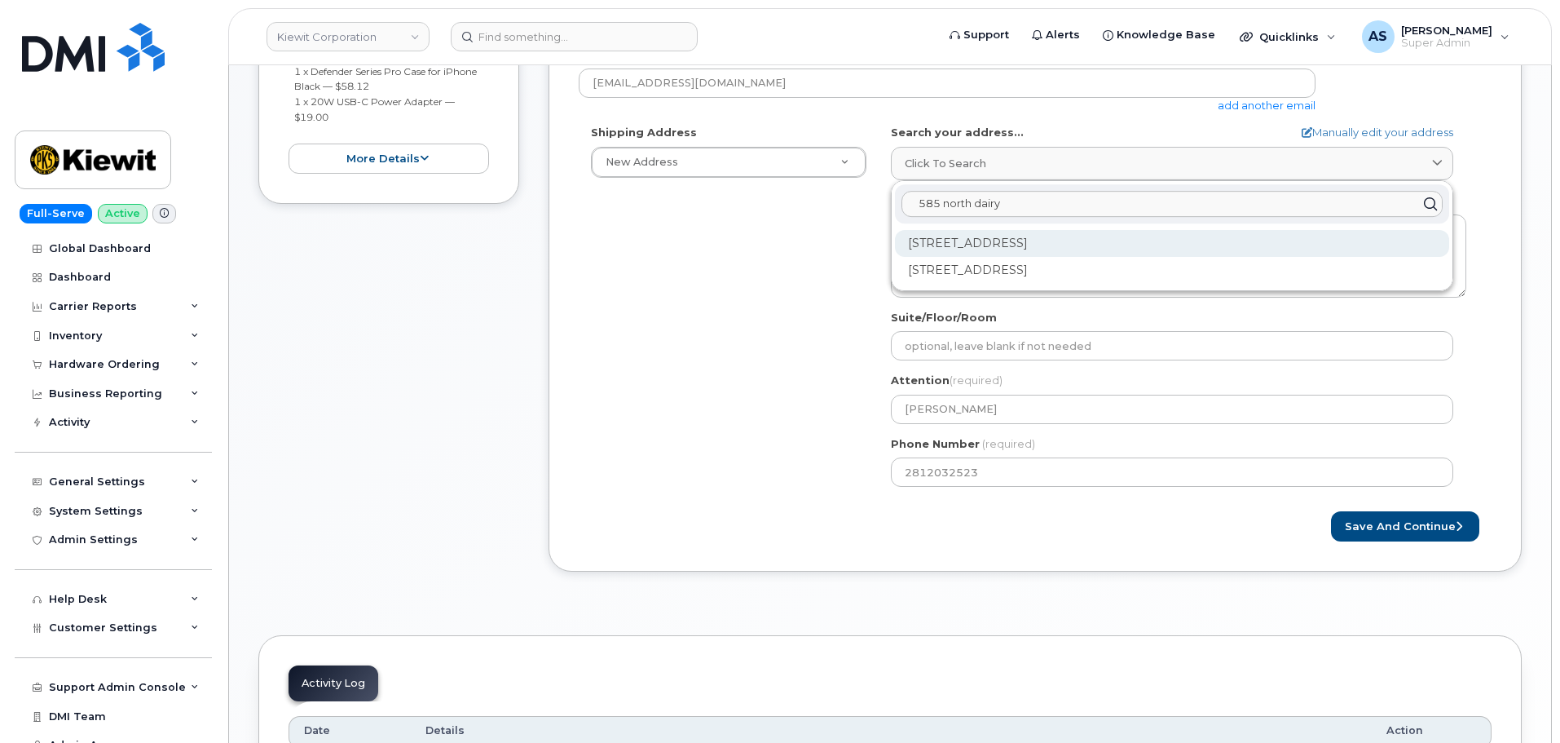
type input "585 north dairy"
click at [1223, 240] on div "585 N Dairy Ashford Rd Houston TX 77079-1103" at bounding box center [1172, 243] width 554 height 27
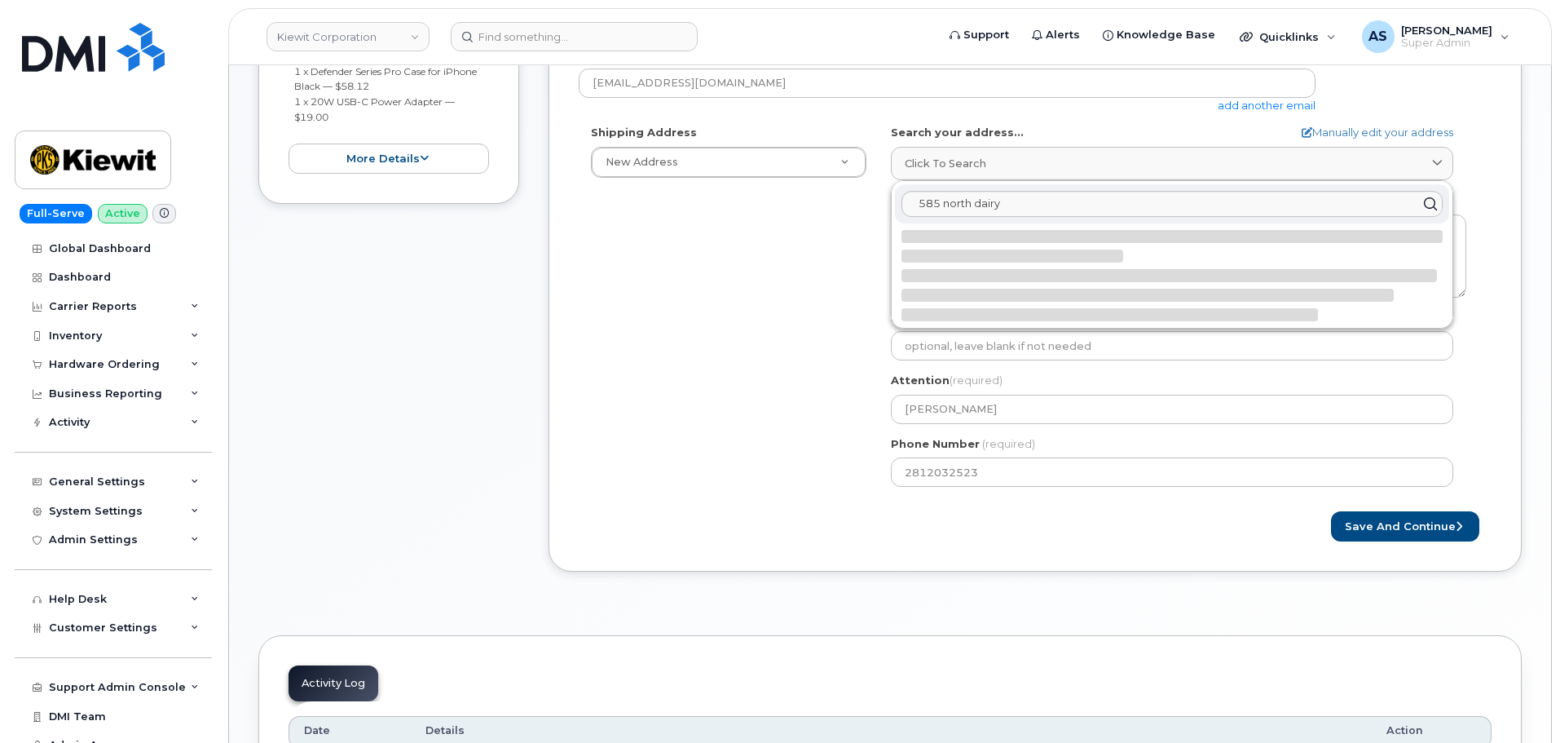
select select
type textarea "585 N Dairy Ashford Rd HOUSTON TX 77079-1103 UNITED STATES"
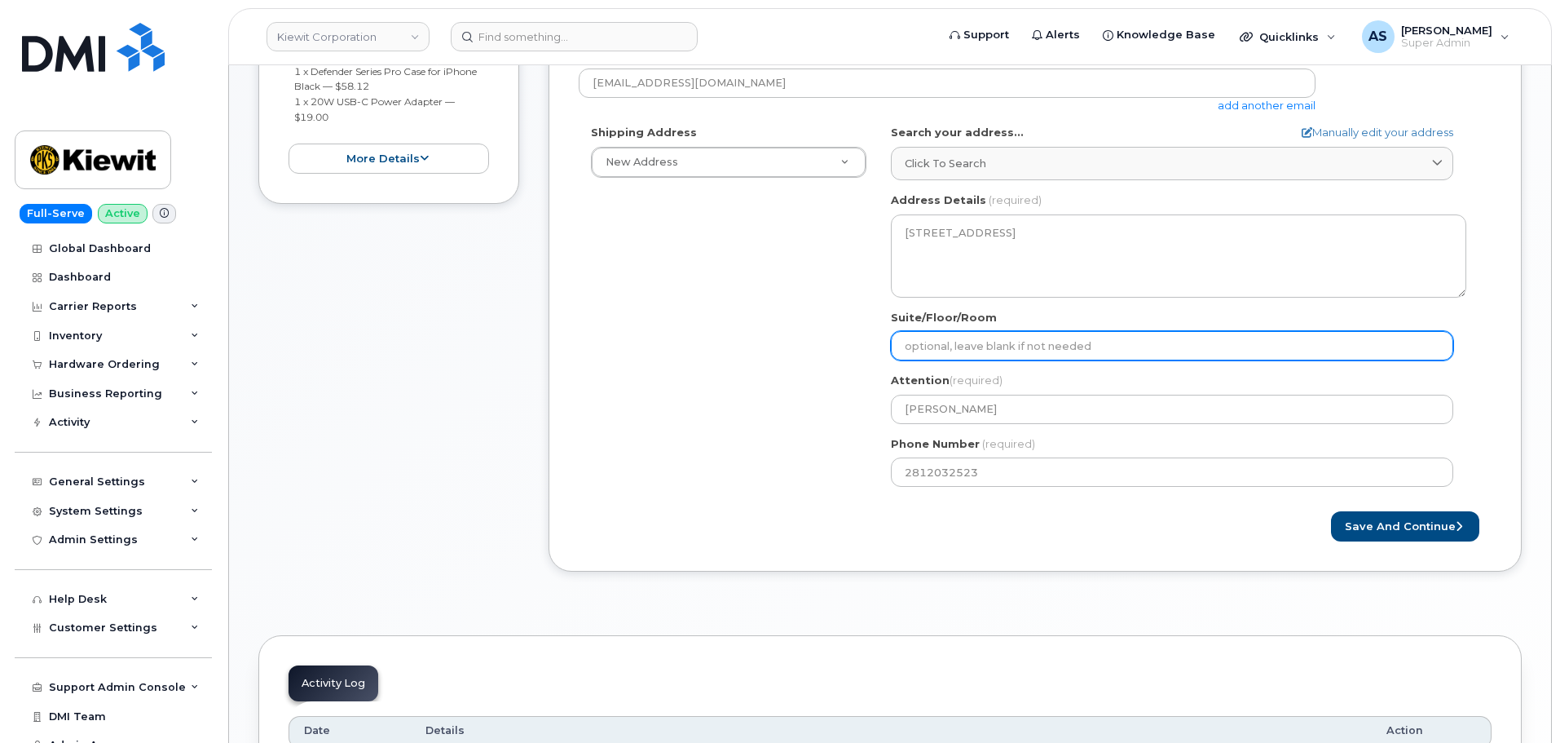
click at [1008, 349] on input "Suite/Floor/Room" at bounding box center [1172, 345] width 562 height 29
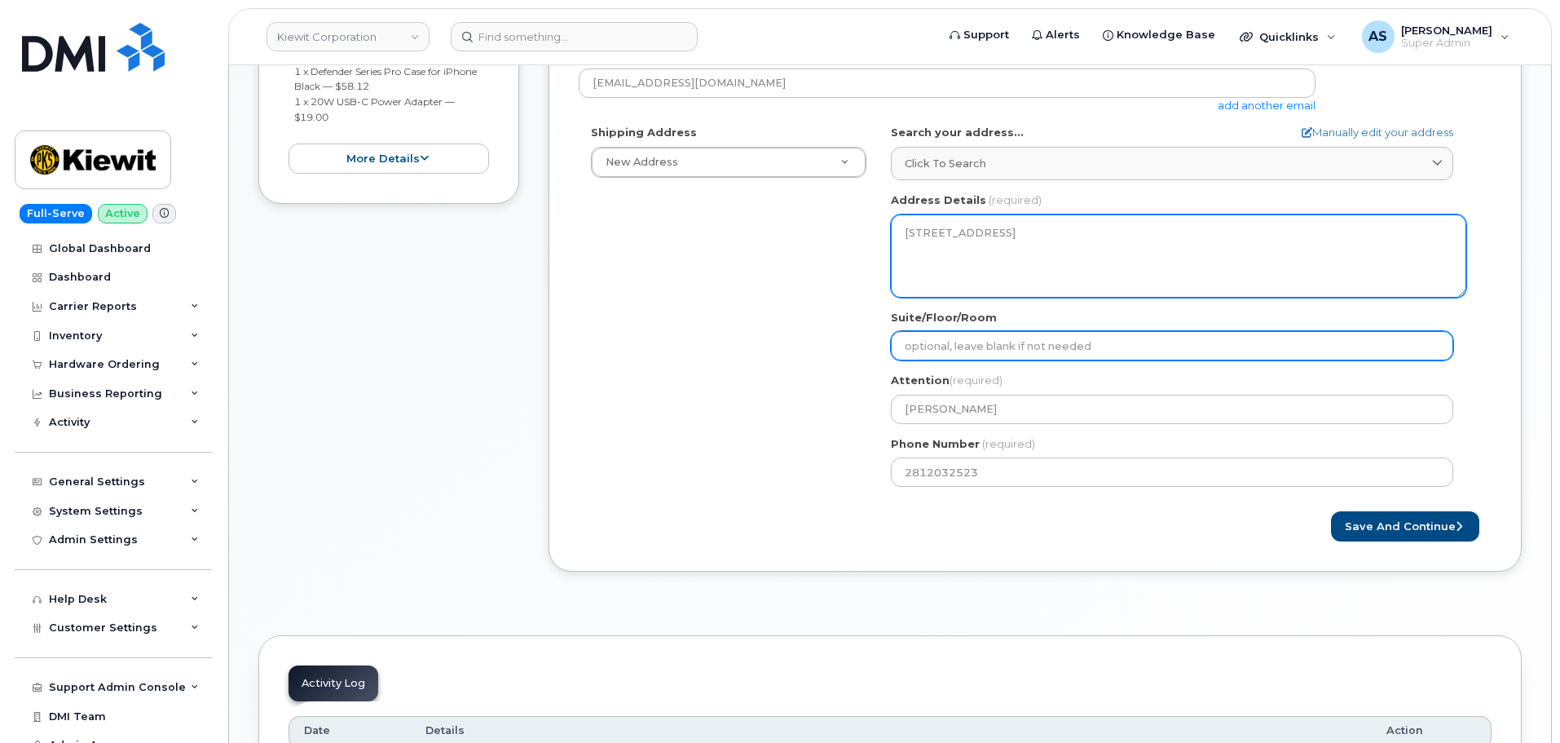
select select
type input "S"
select select
type input "Su"
select select
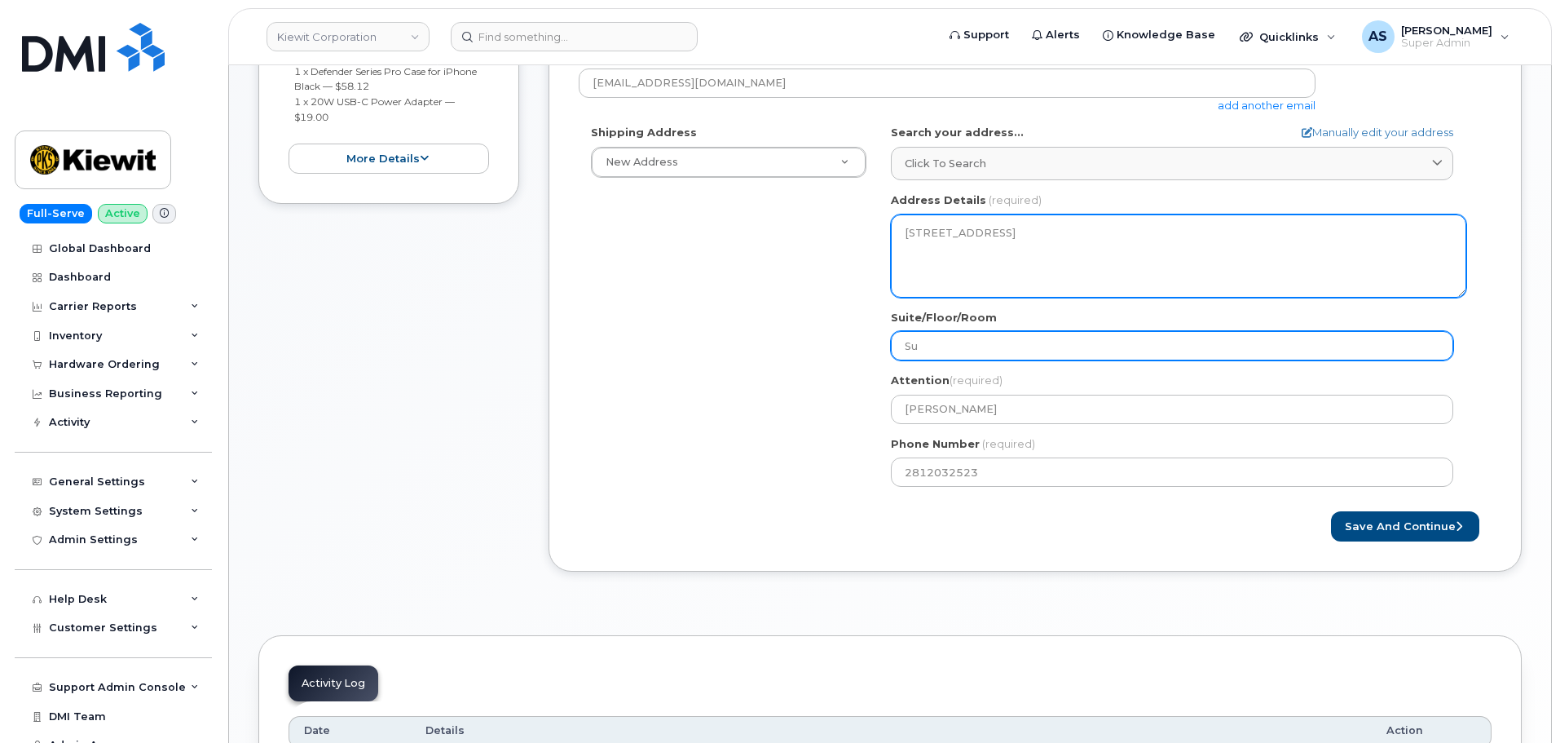
type input "Sui"
select select
type input "Suit"
select select
type input "Suite"
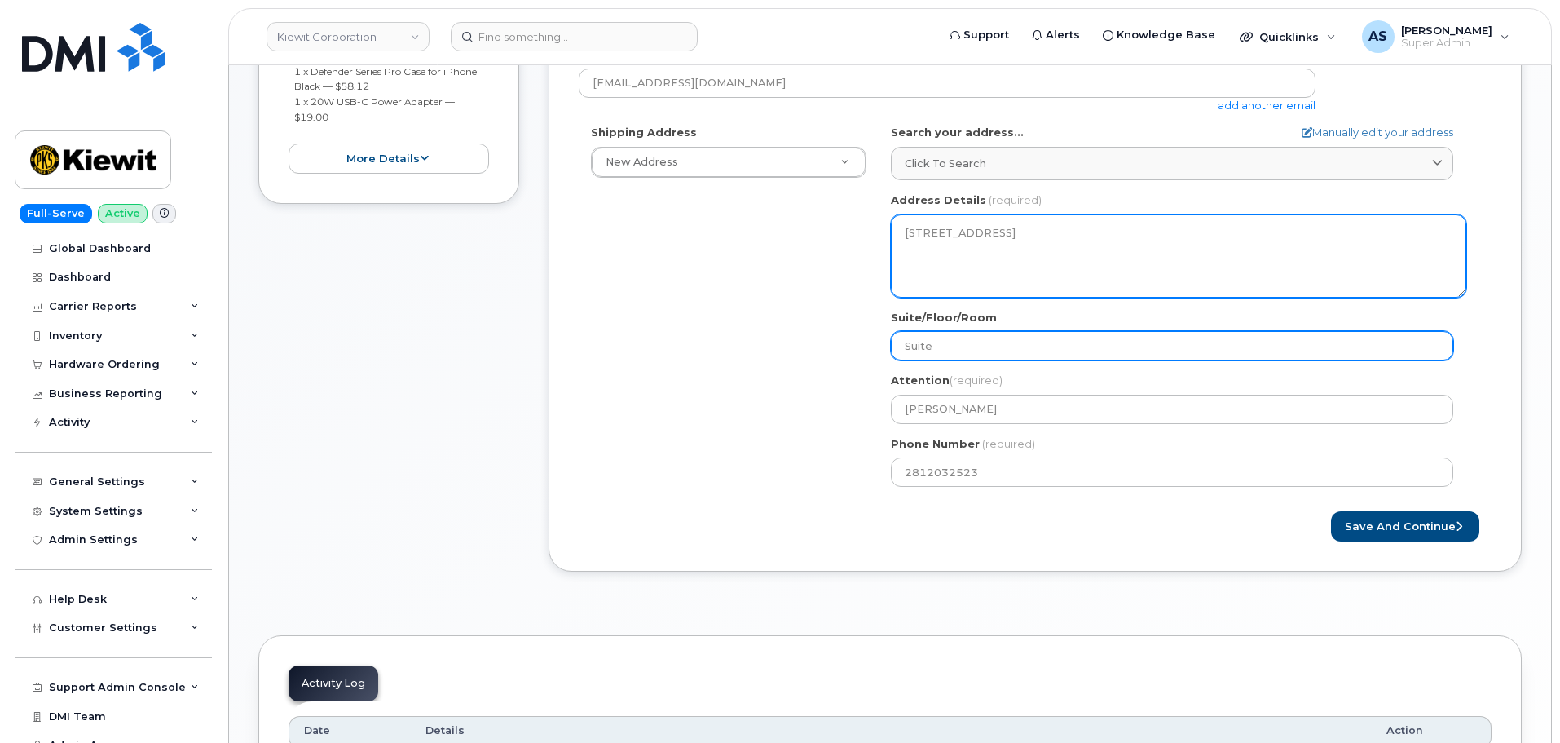
select select
type input "Suite 1"
select select
type input "Suite 10"
select select
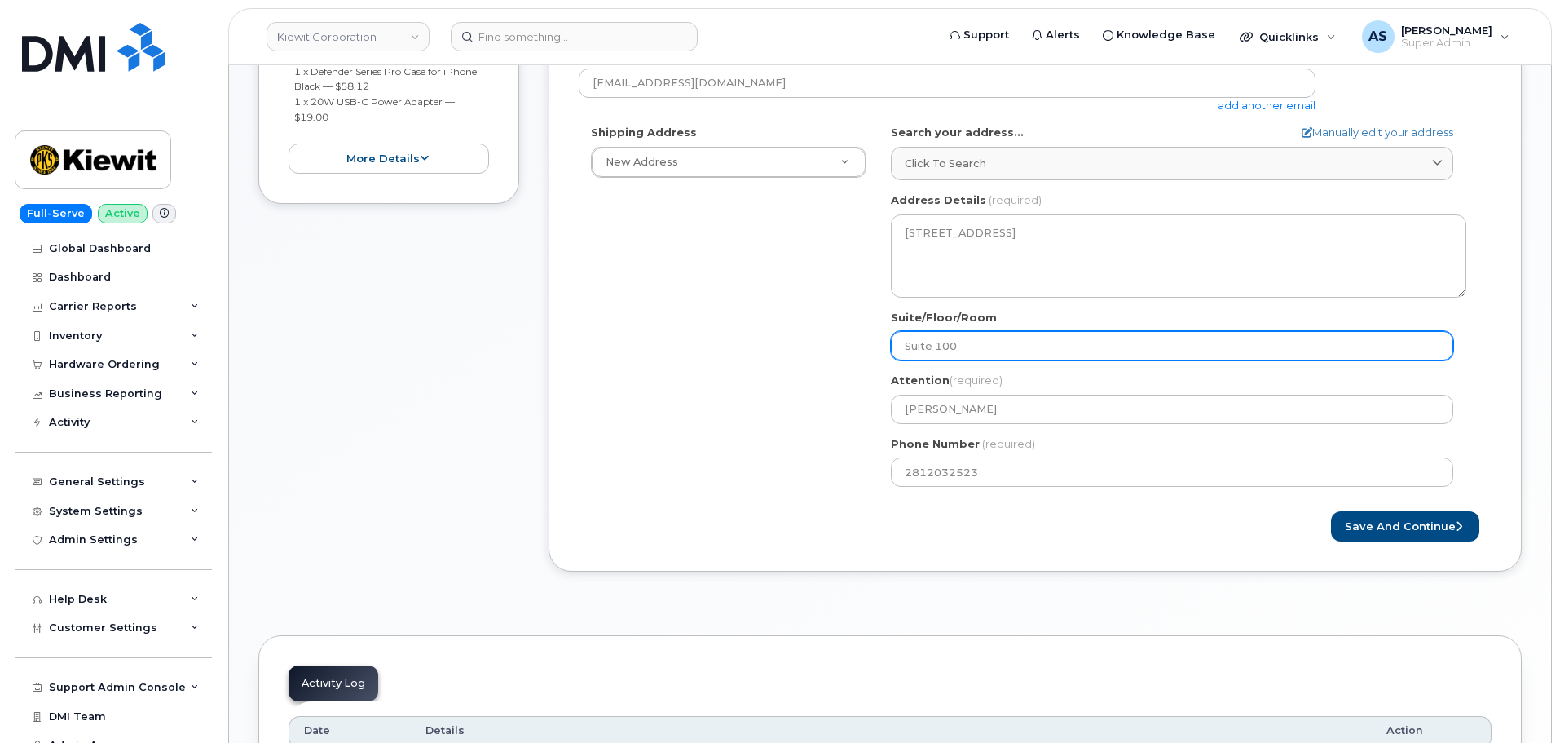
type input "Suite 100"
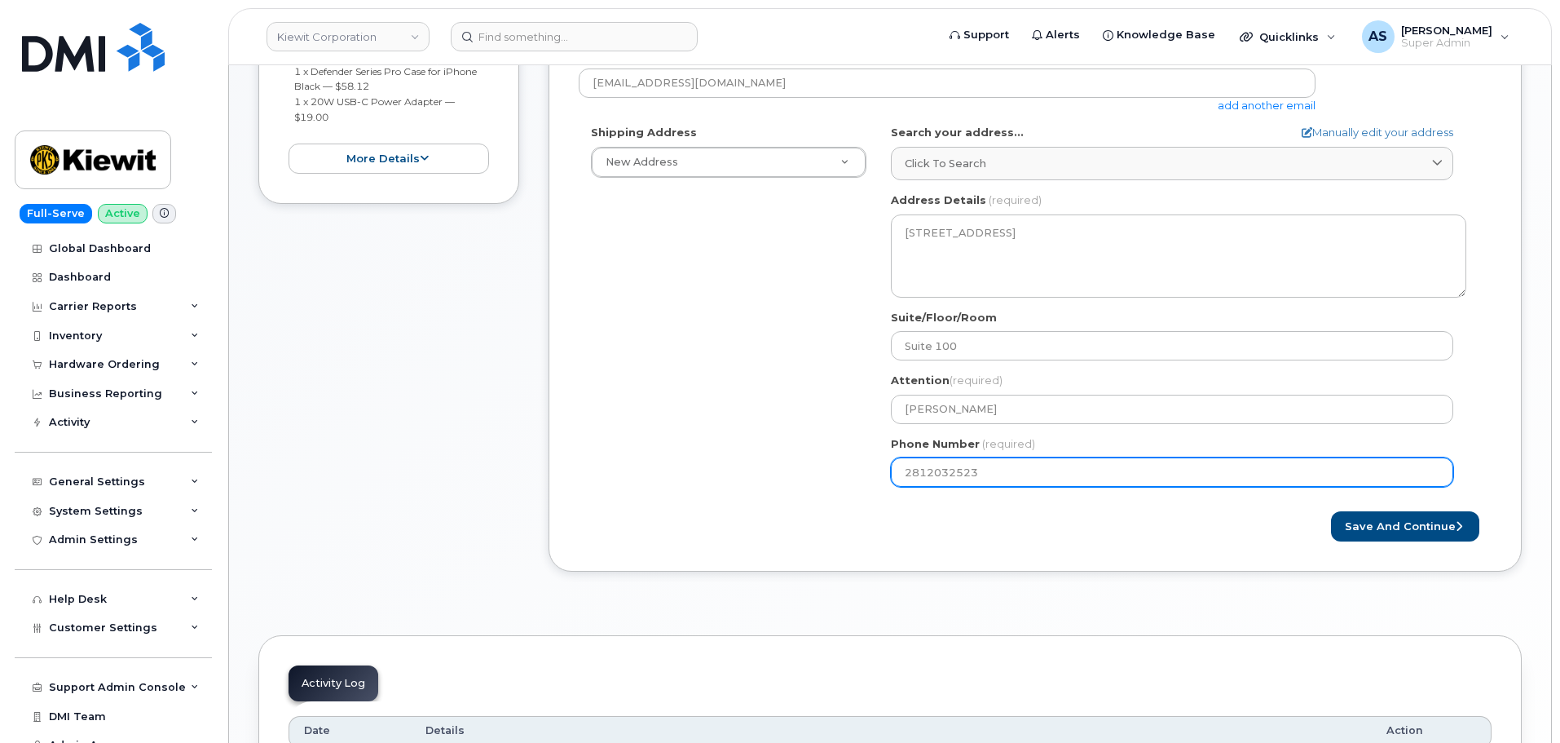
drag, startPoint x: 601, startPoint y: 394, endPoint x: 638, endPoint y: 396, distance: 37.6
click at [603, 389] on div "Shipping Address New Address New Address TX Houston Search your address... Manu…" at bounding box center [1029, 312] width 900 height 374
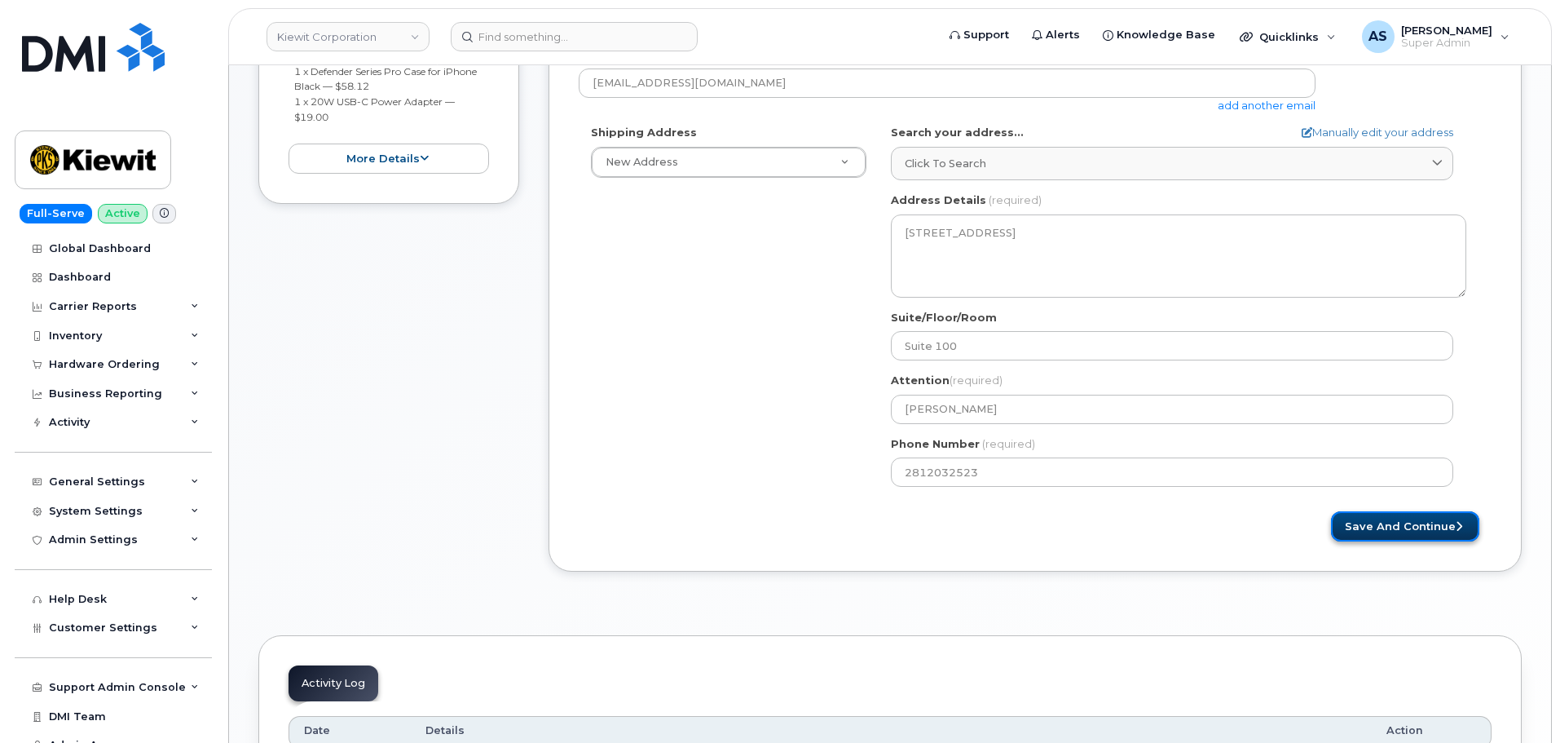
click at [1396, 523] on button "Save and Continue" at bounding box center [1405, 526] width 148 height 30
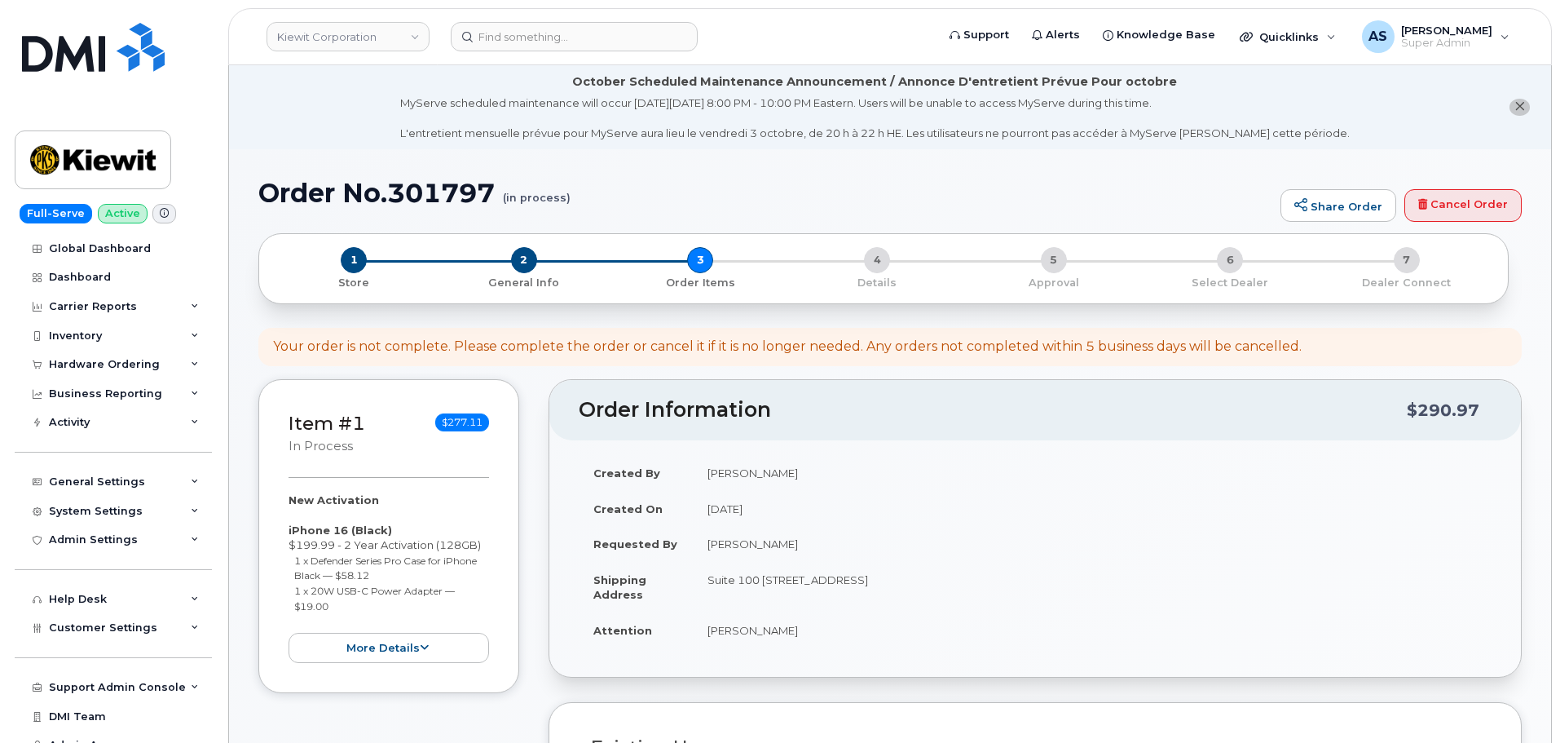
select select
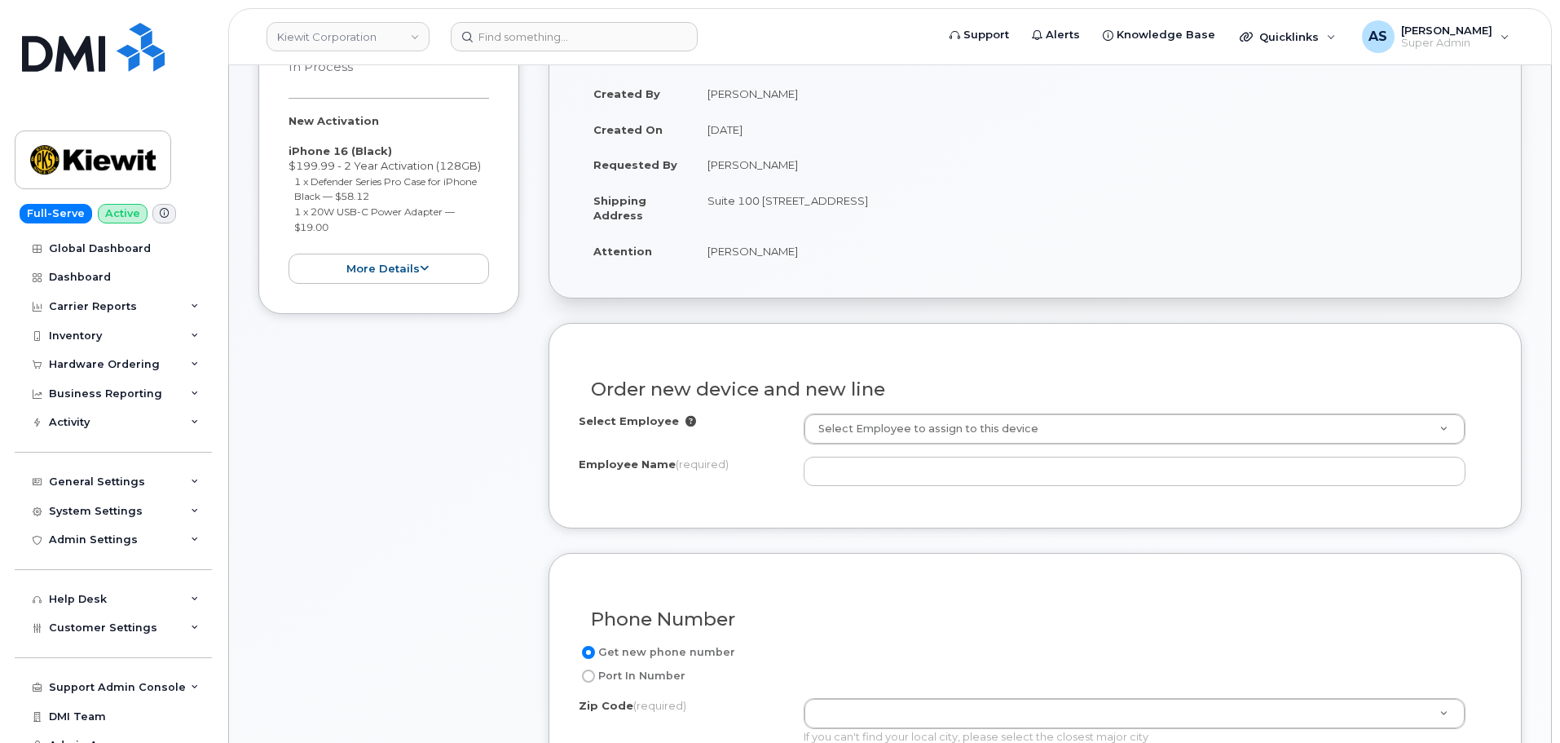
scroll to position [408, 0]
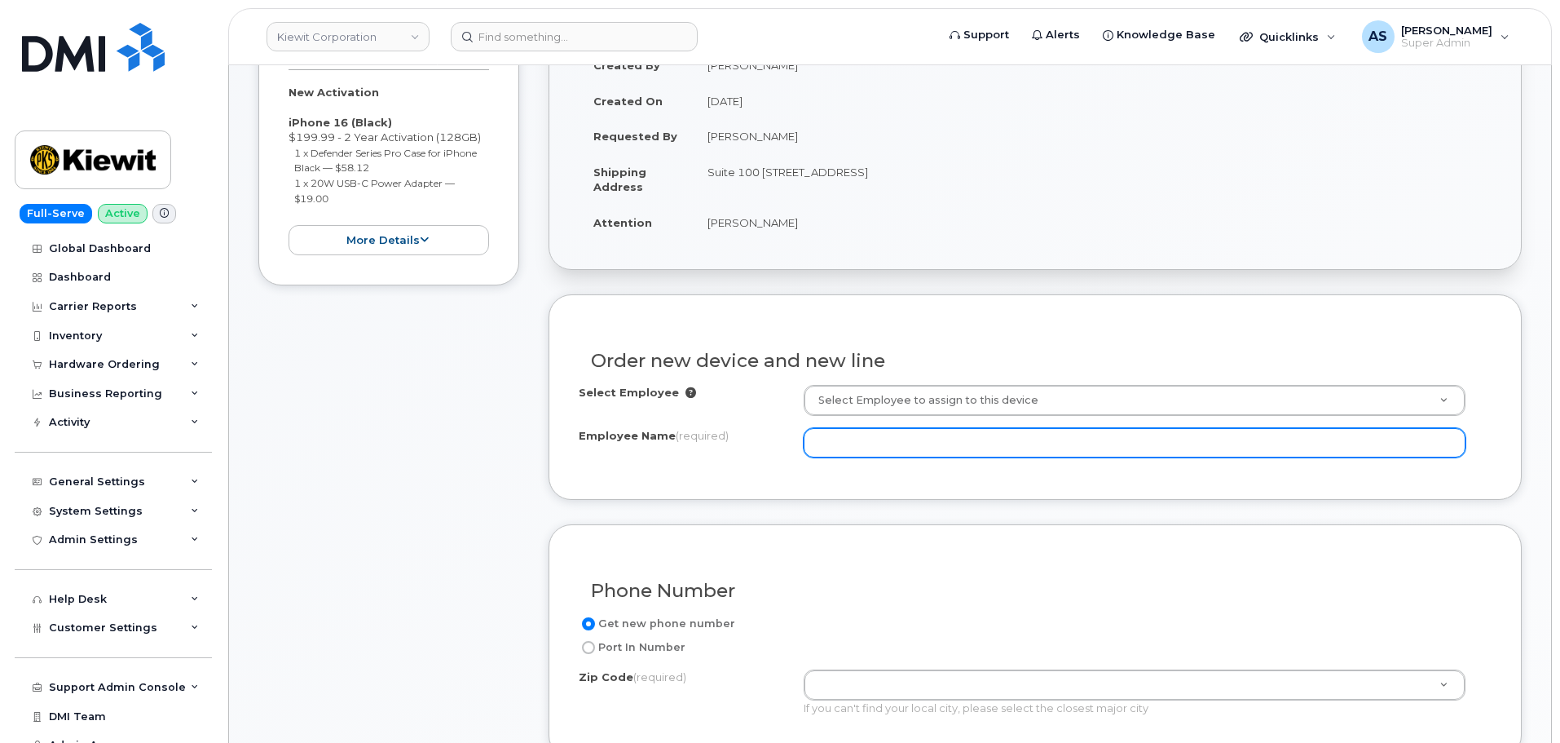
click at [890, 442] on input "Employee Name (required)" at bounding box center [1135, 442] width 662 height 29
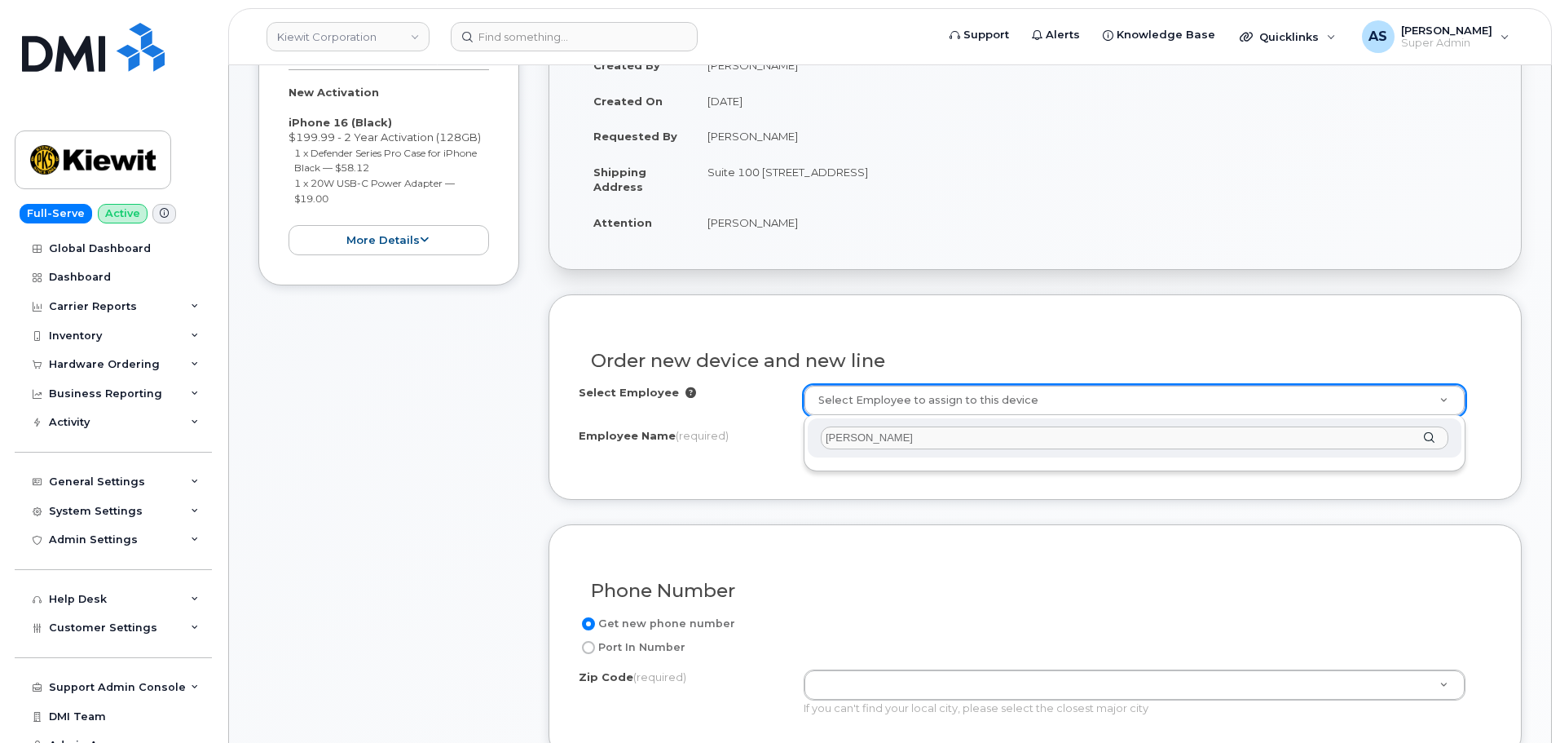
click at [854, 439] on input "[PERSON_NAME]" at bounding box center [1135, 438] width 628 height 24
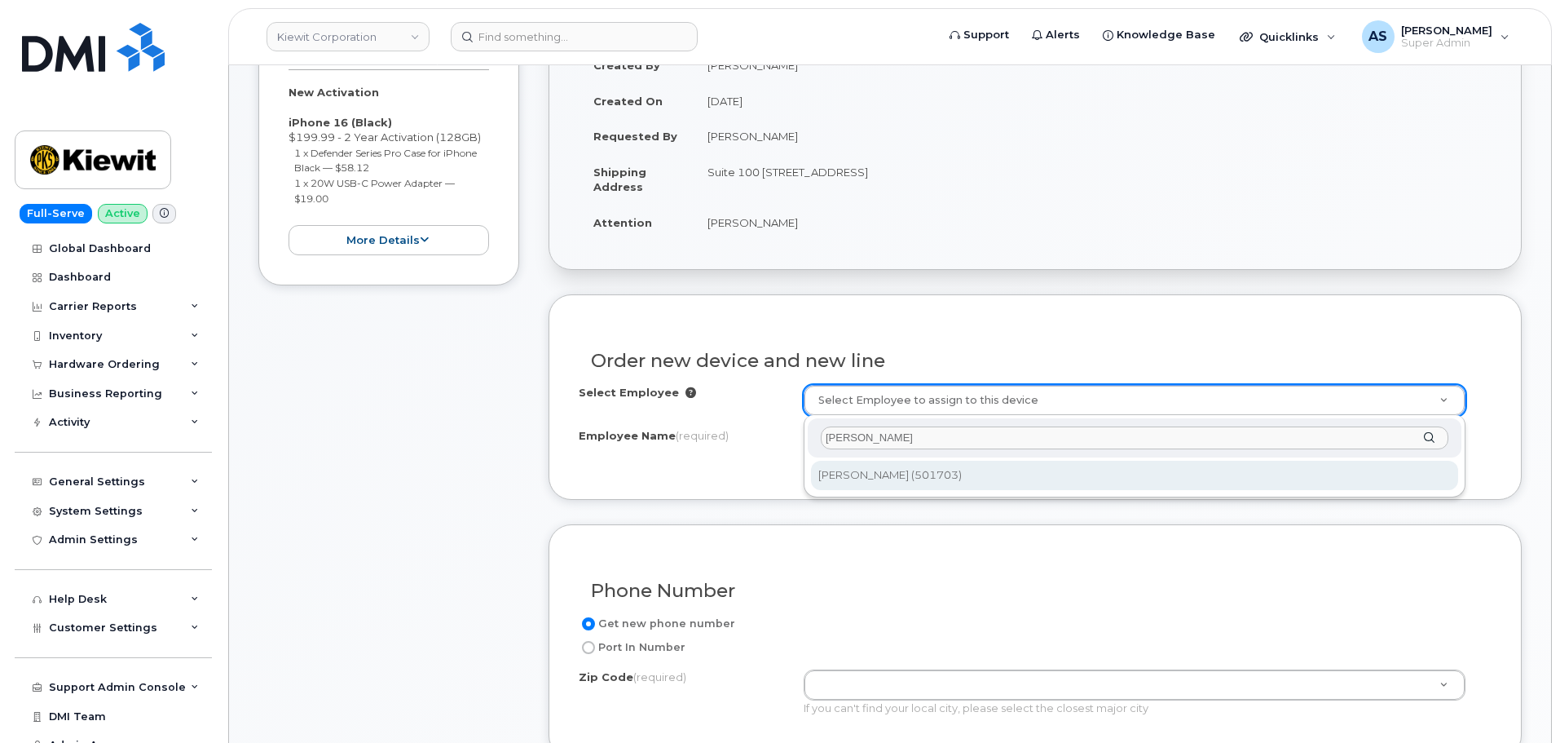
type input "[PERSON_NAME]"
type input "2162213"
type input "[PERSON_NAME]"
type input "[STREET_ADDRESS][PERSON_NAME]"
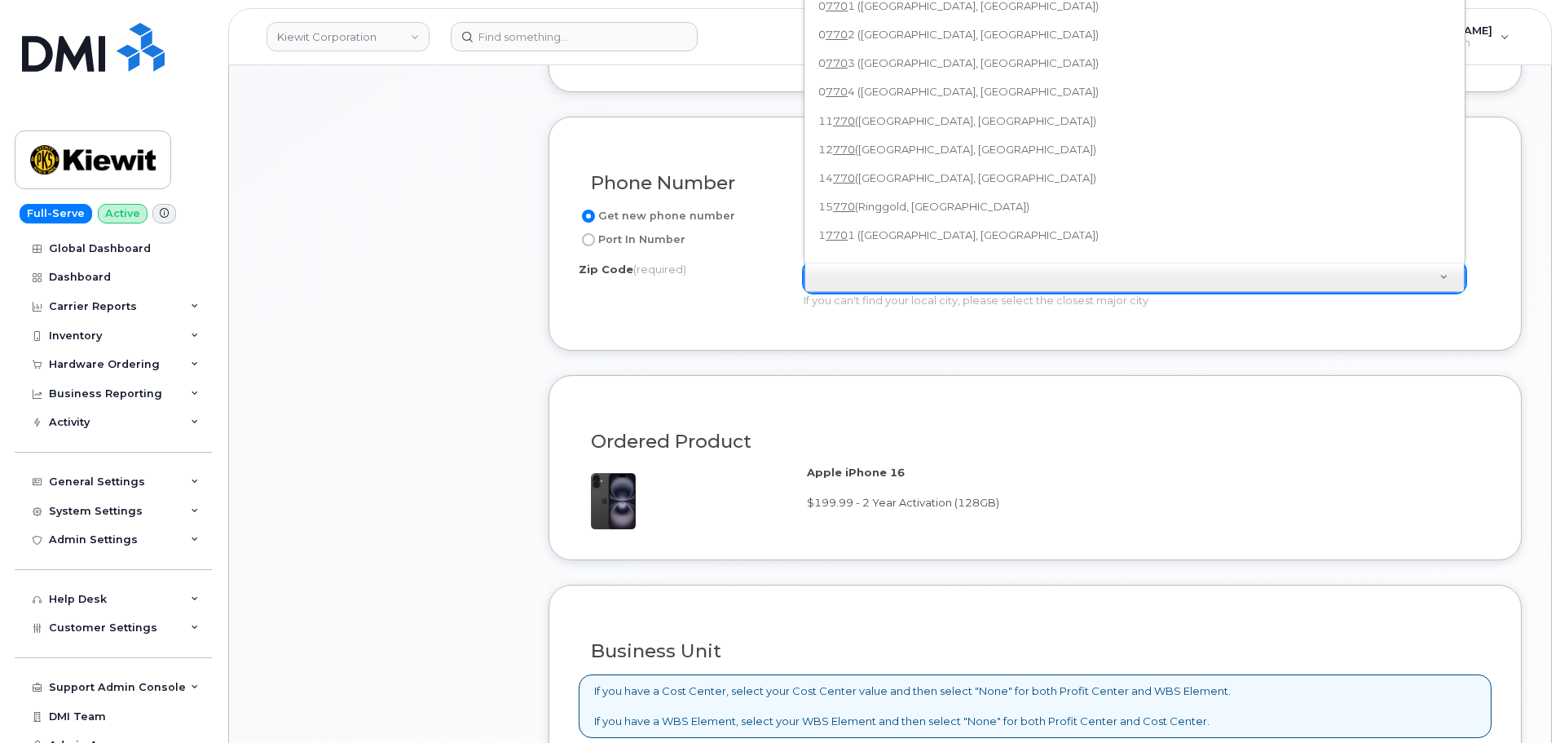
scroll to position [633, 0]
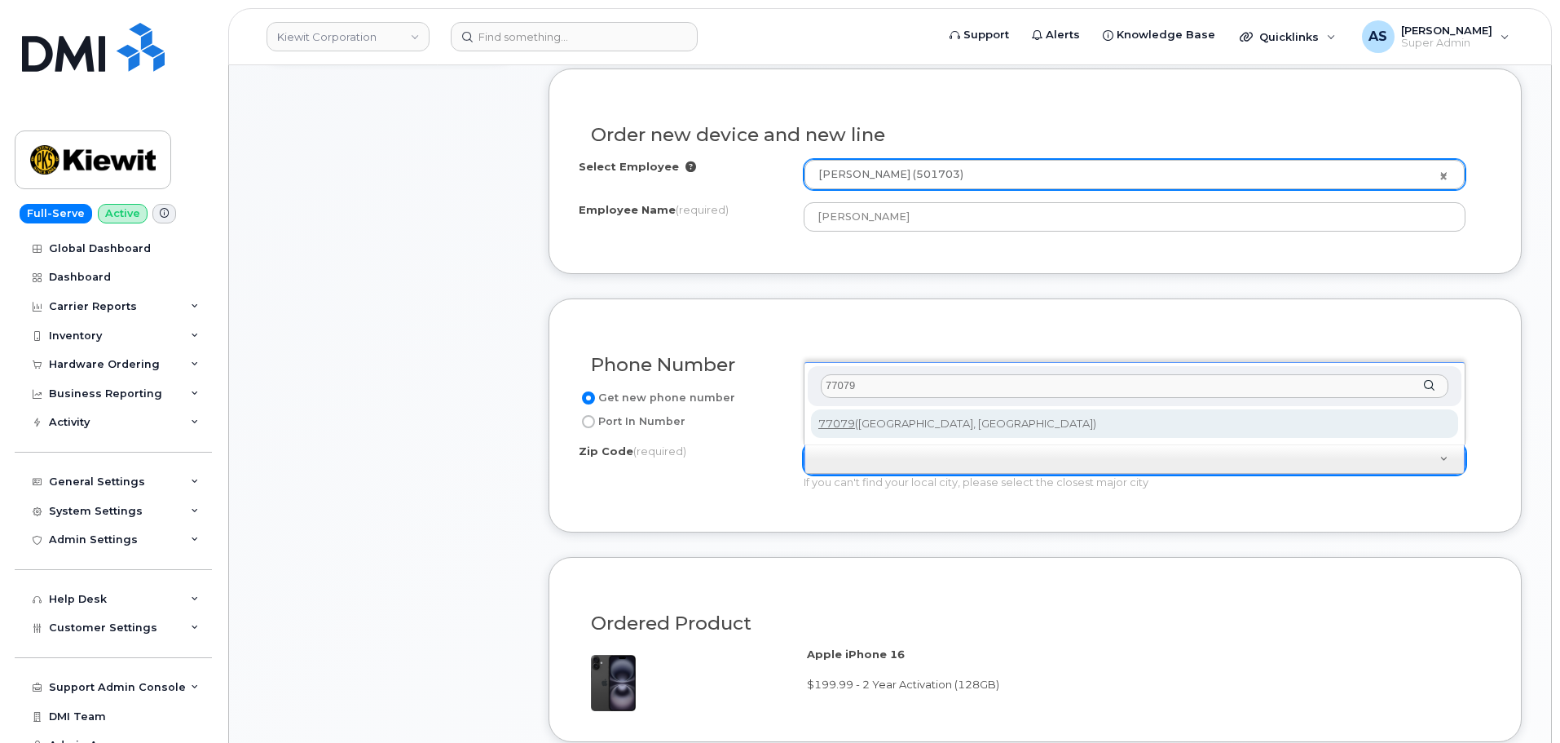
type input "77079"
type input "77079 ([GEOGRAPHIC_DATA], [GEOGRAPHIC_DATA])"
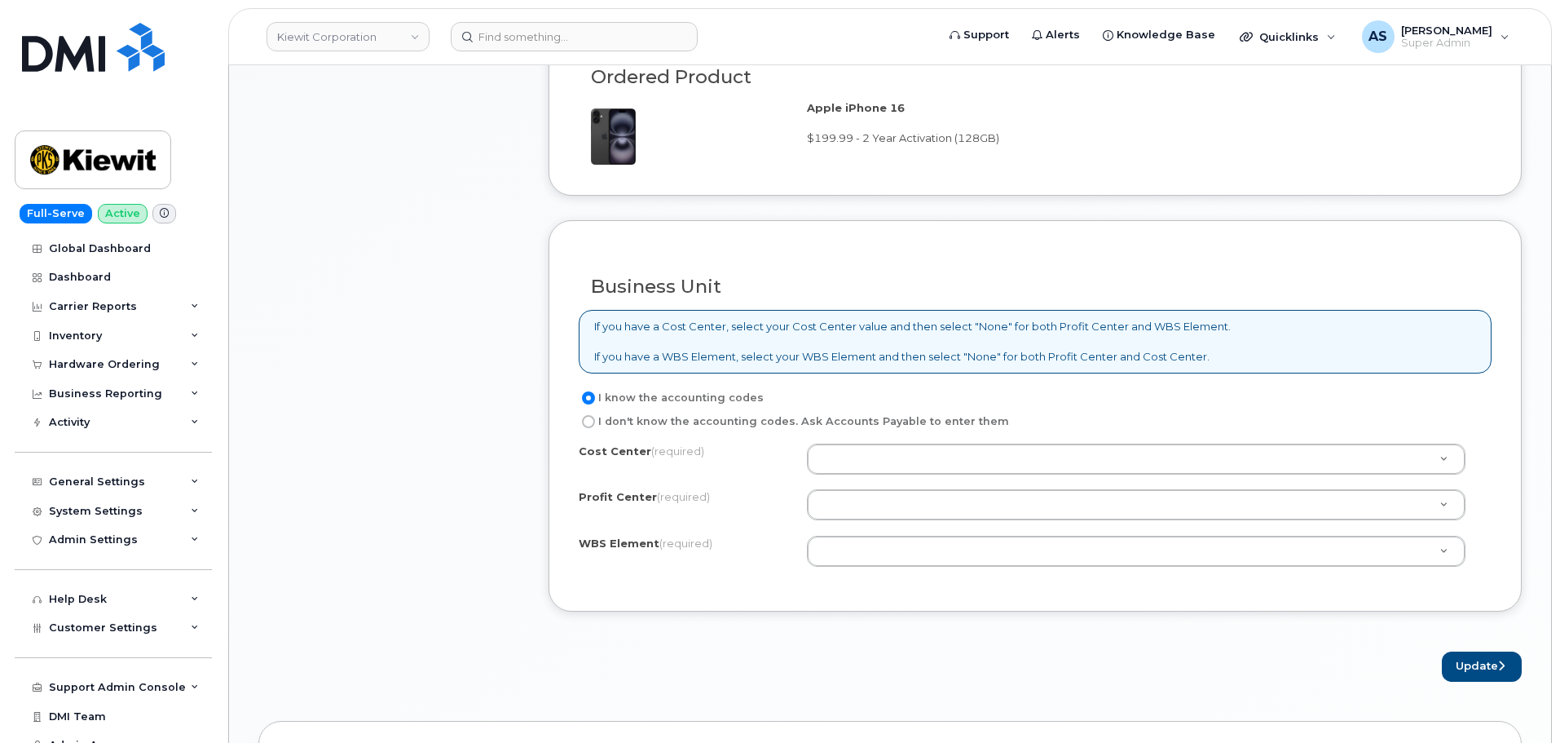
scroll to position [1204, 0]
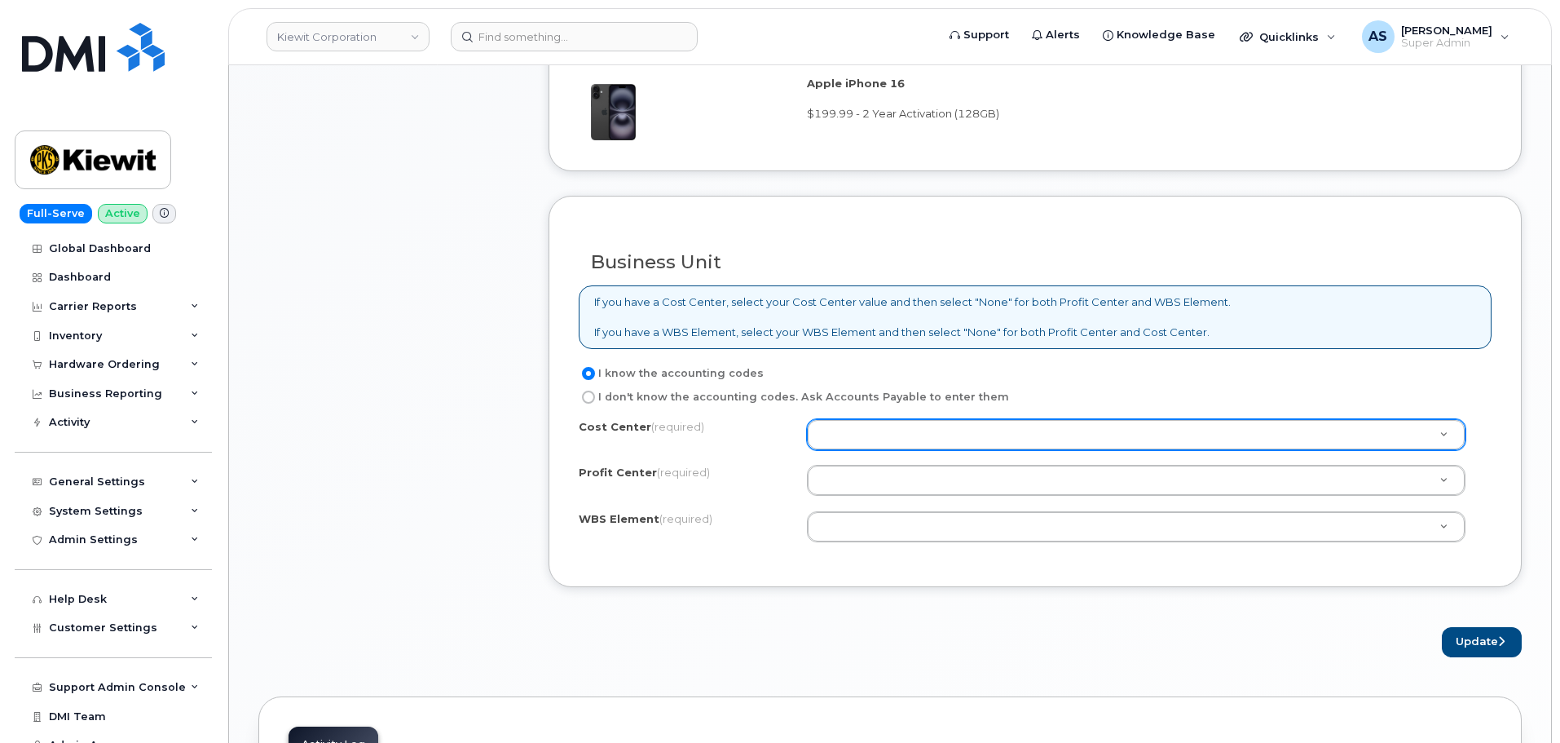
drag, startPoint x: 879, startPoint y: 452, endPoint x: 880, endPoint y: 437, distance: 14.7
click at [880, 451] on div "Cost Center (required) Profit Center (required) None - None - None WBS Element …" at bounding box center [1035, 488] width 913 height 139
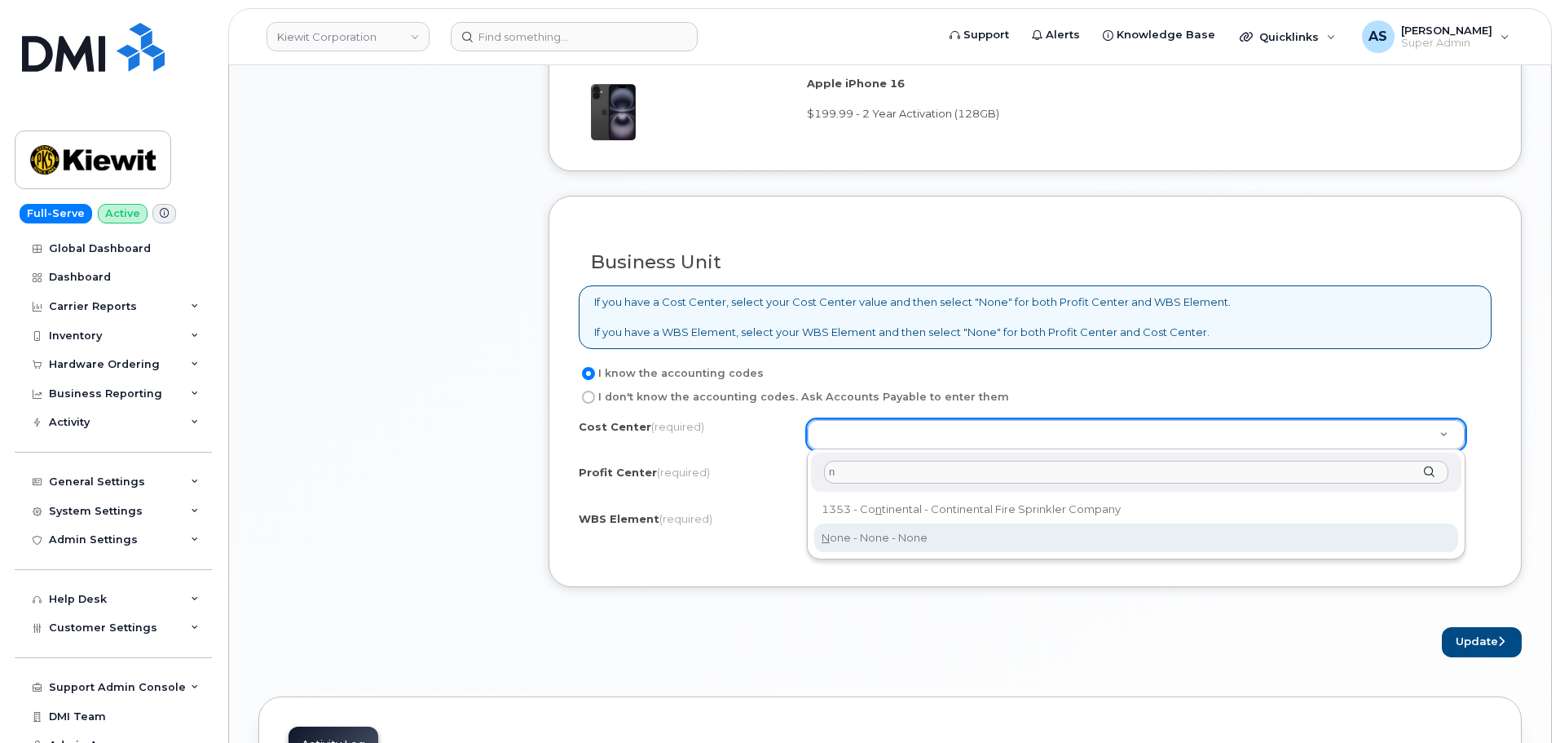
type input "n"
drag, startPoint x: 865, startPoint y: 538, endPoint x: 865, endPoint y: 527, distance: 11.4
type input "None"
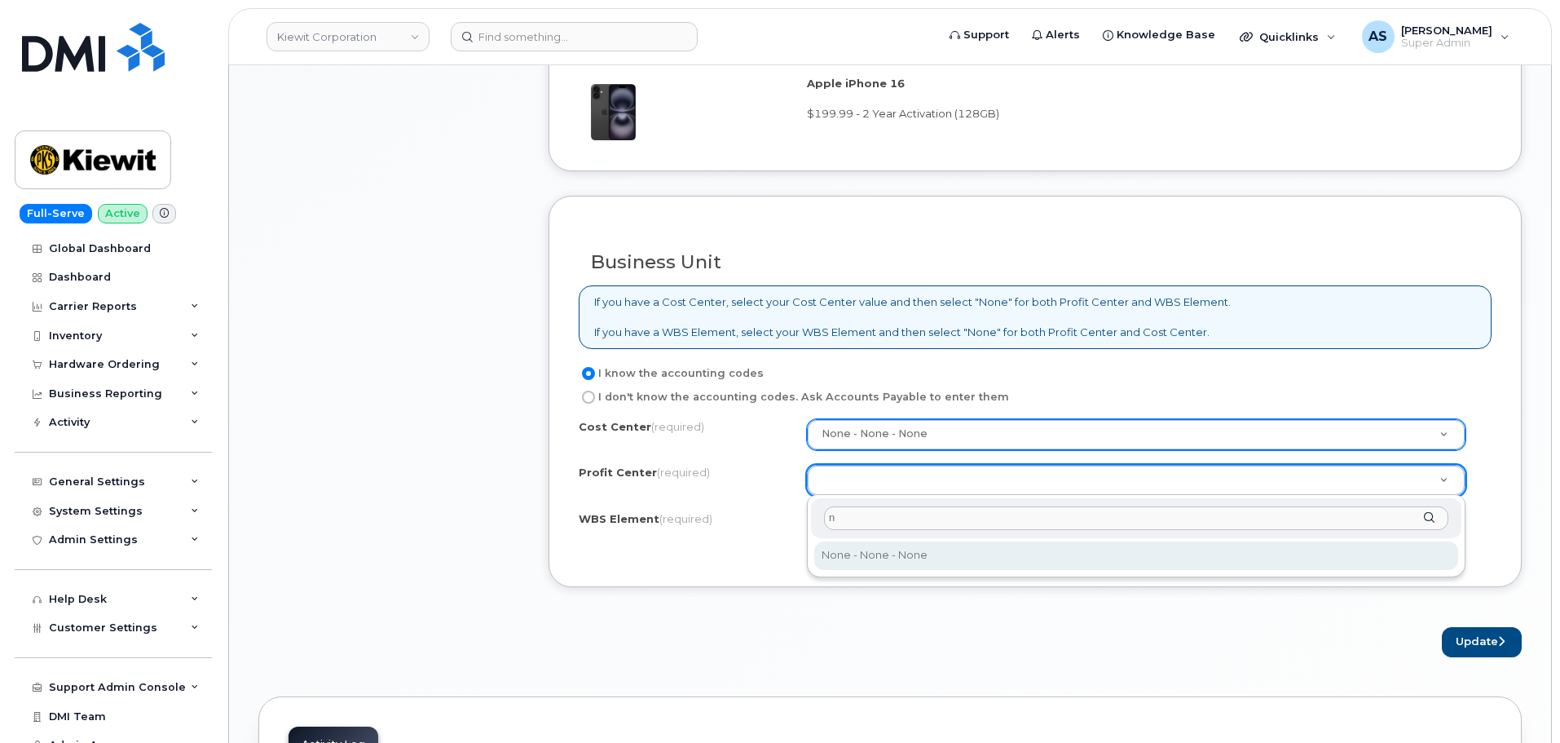
type input "n"
select select "None"
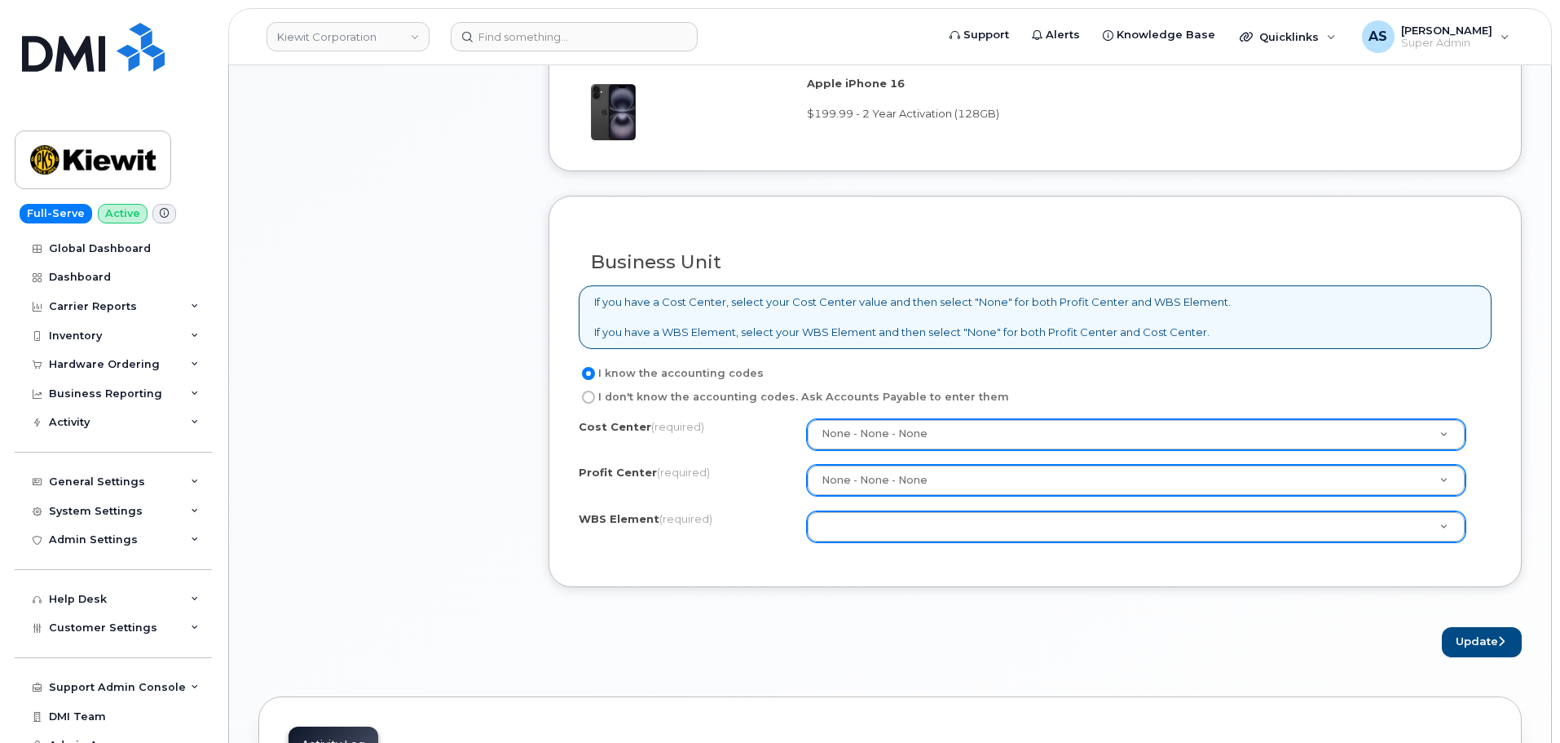
click at [859, 511] on div at bounding box center [1136, 526] width 659 height 31
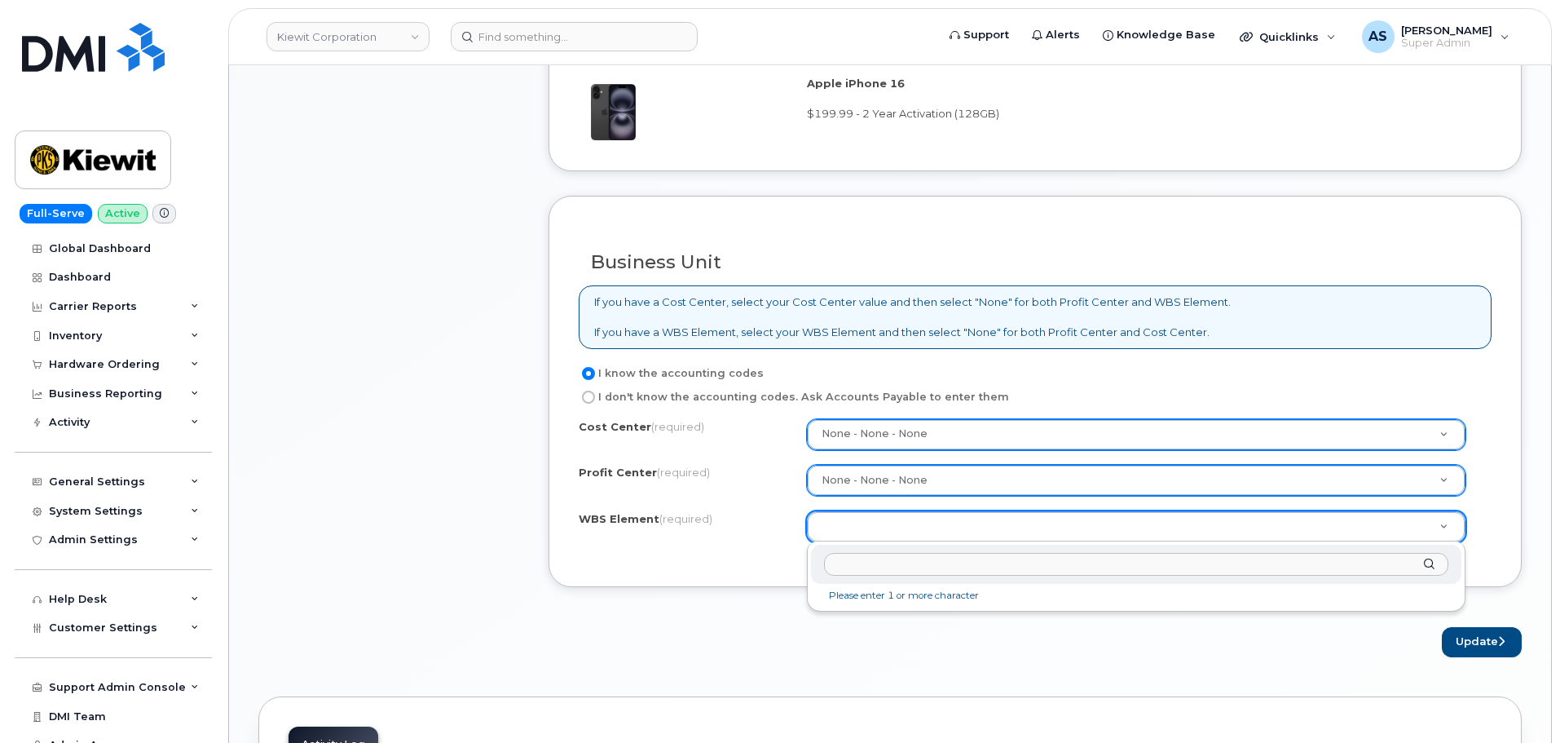
click at [884, 569] on input "text" at bounding box center [1136, 565] width 624 height 24
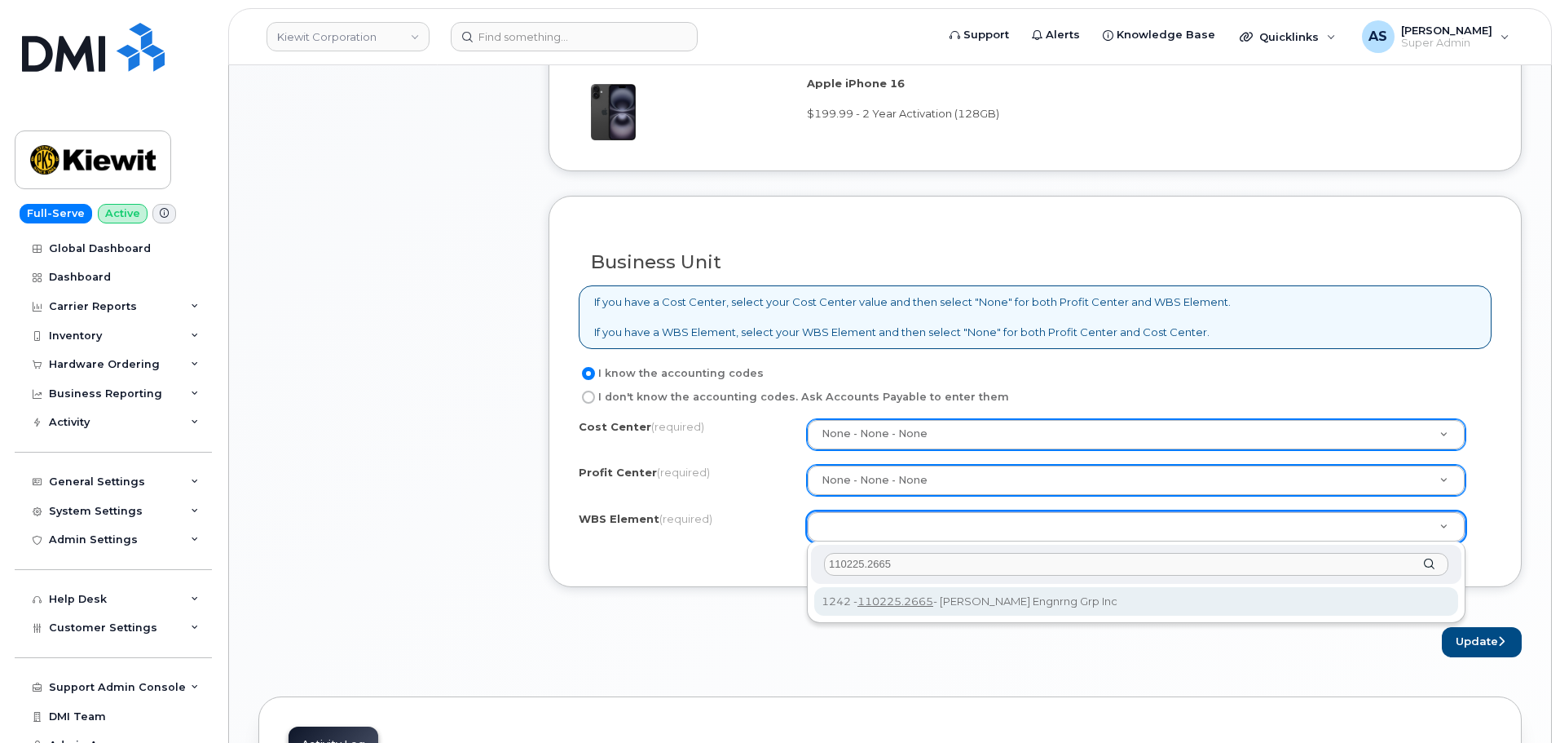
type input "110225.2665"
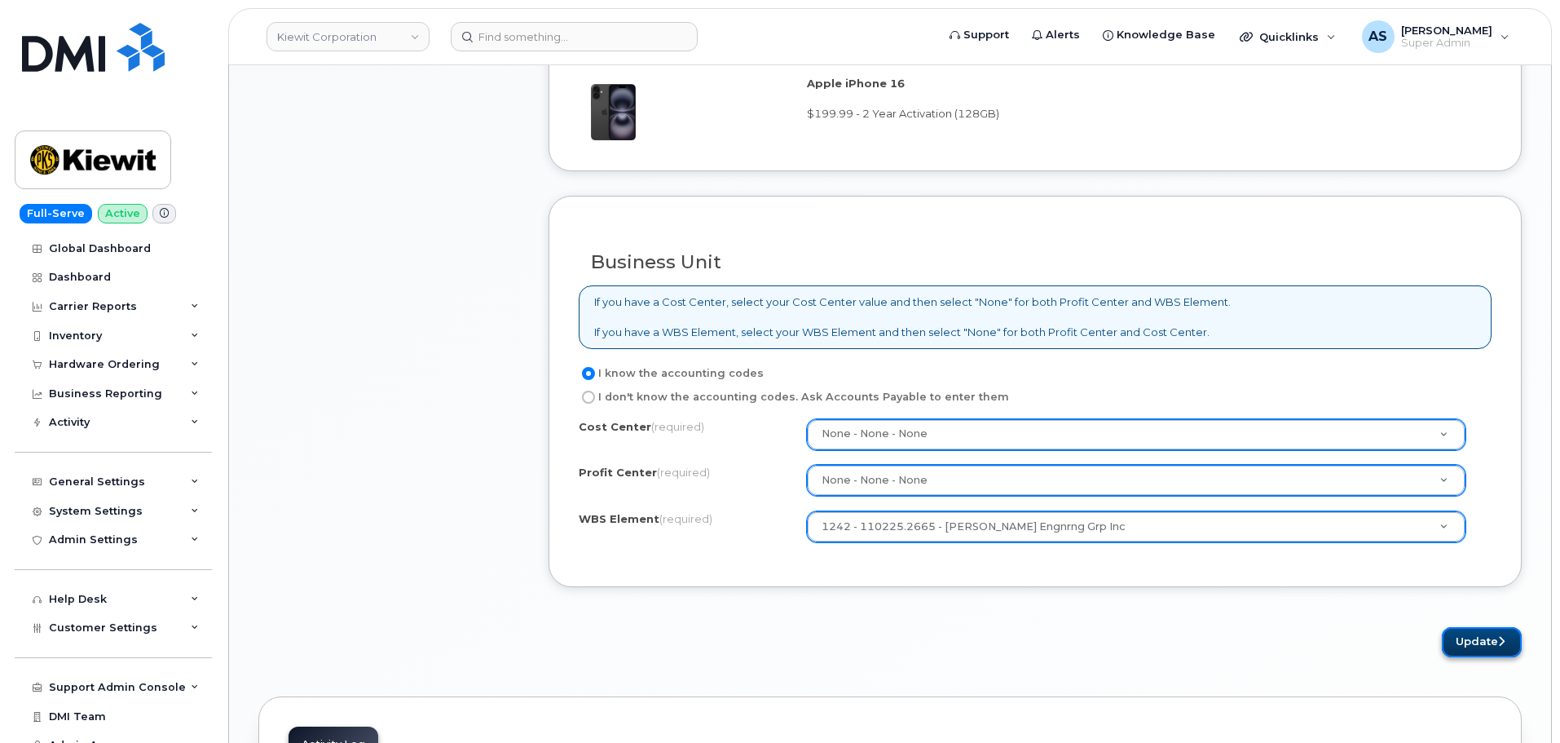
click at [1460, 643] on button "Update" at bounding box center [1482, 642] width 80 height 30
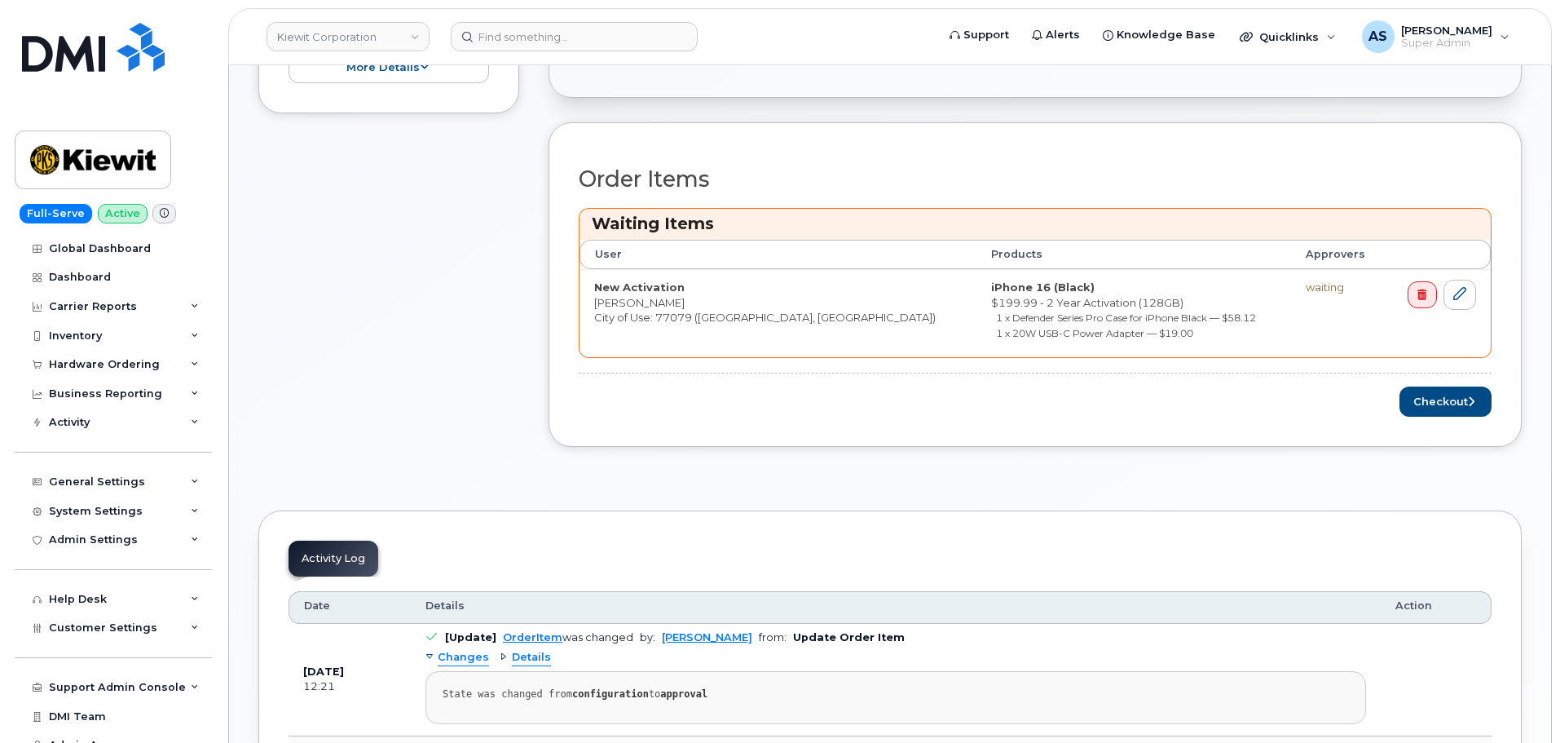
scroll to position [571, 0]
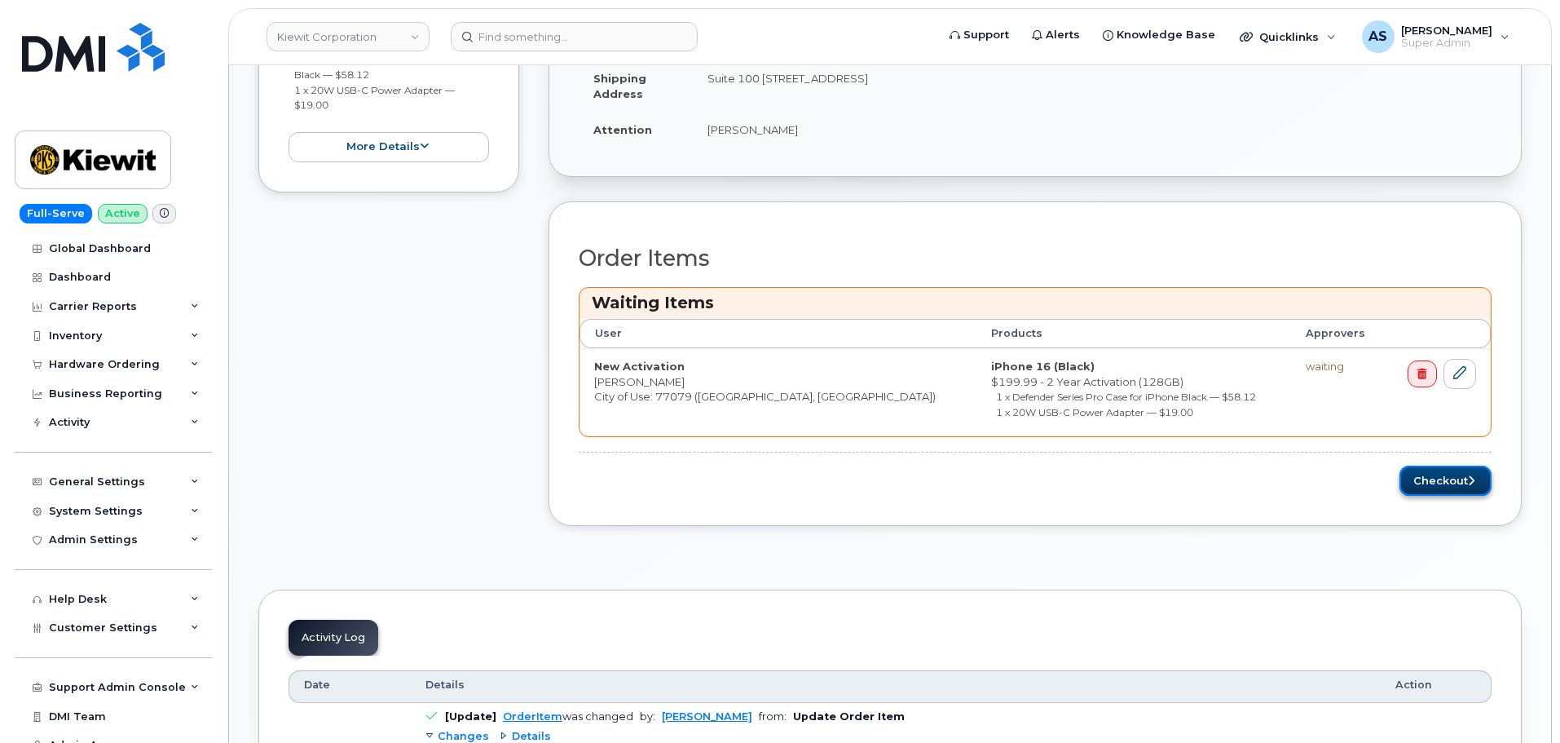
click at [1447, 481] on button "Checkout" at bounding box center [1446, 480] width 92 height 30
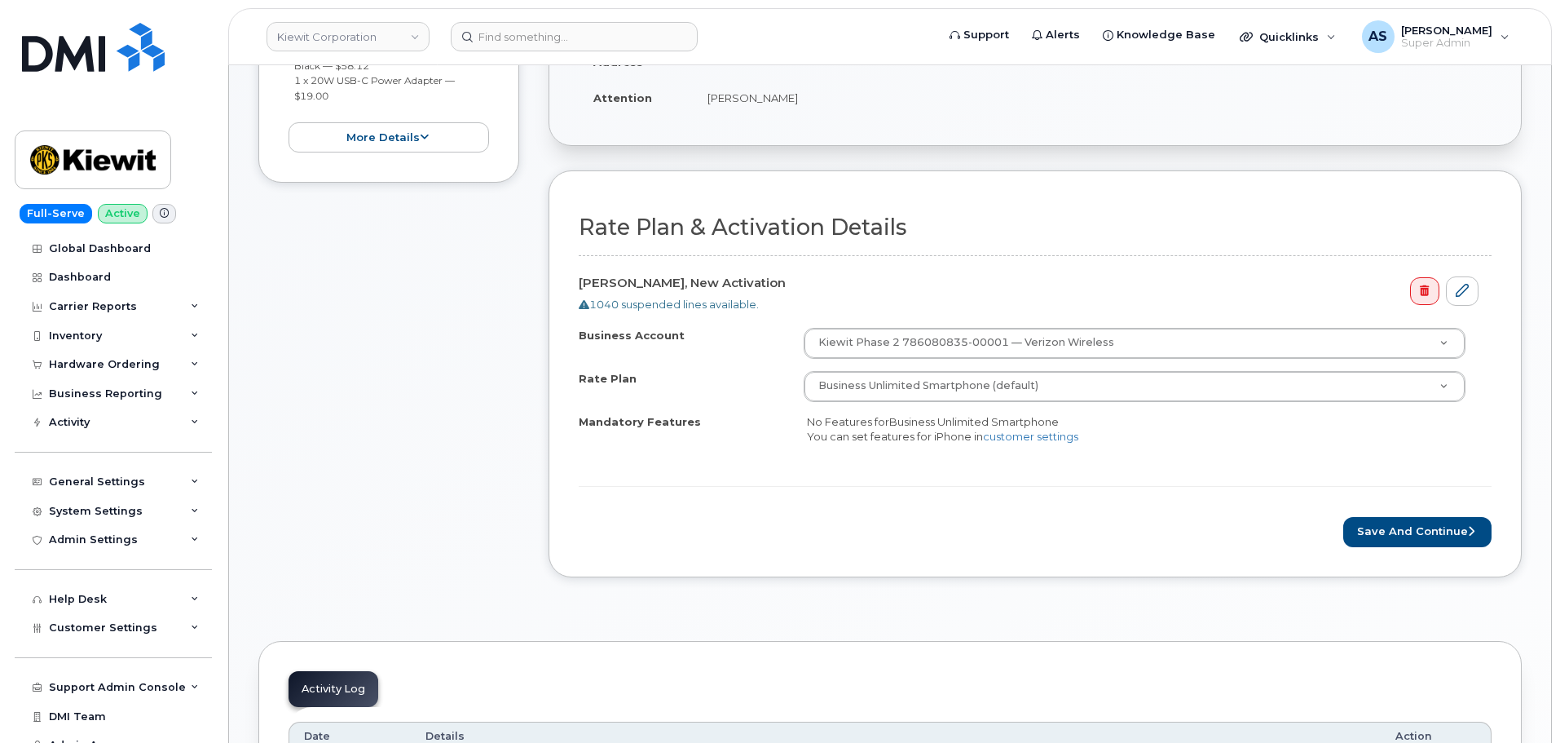
scroll to position [489, 0]
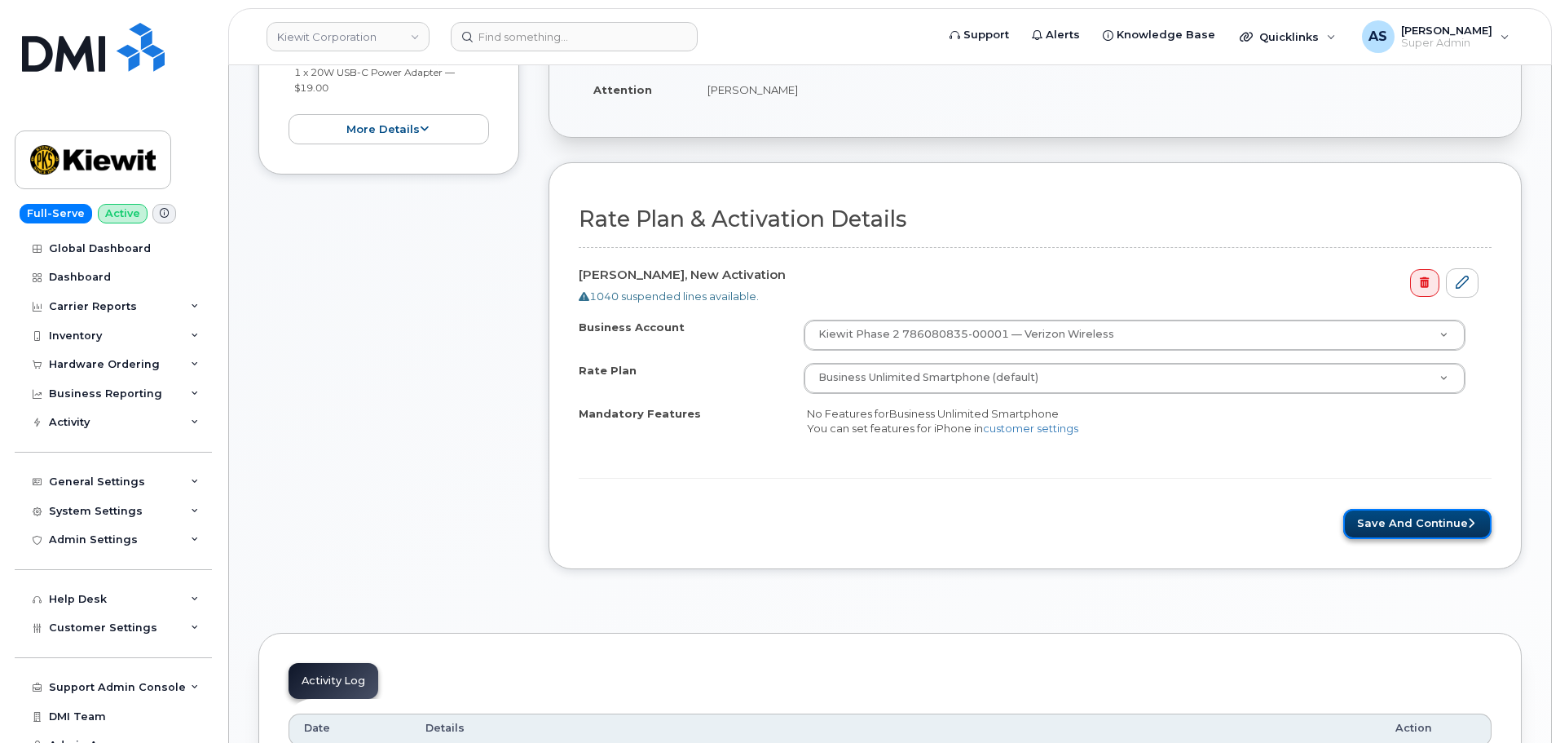
click at [1446, 523] on button "Save and Continue" at bounding box center [1417, 524] width 148 height 30
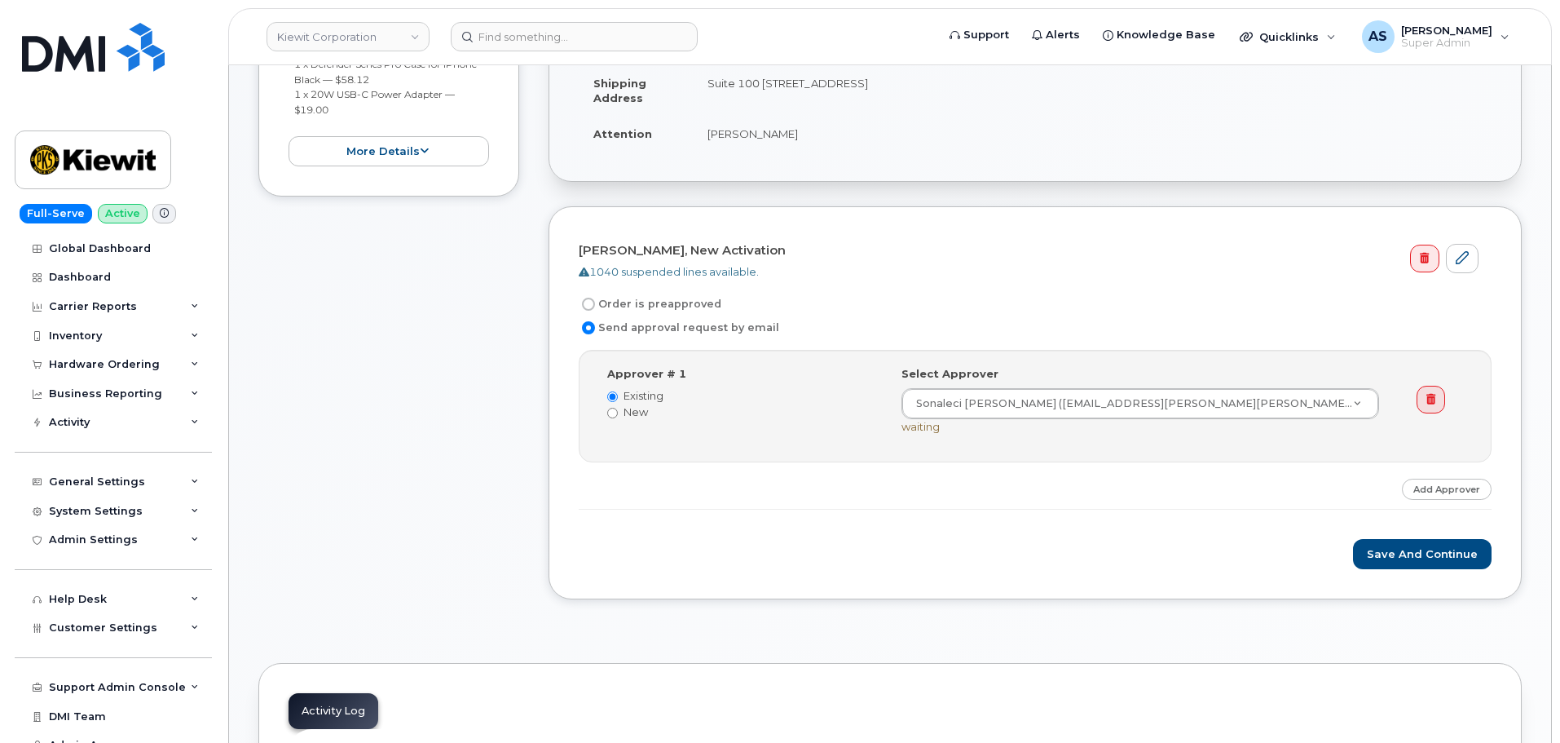
scroll to position [571, 0]
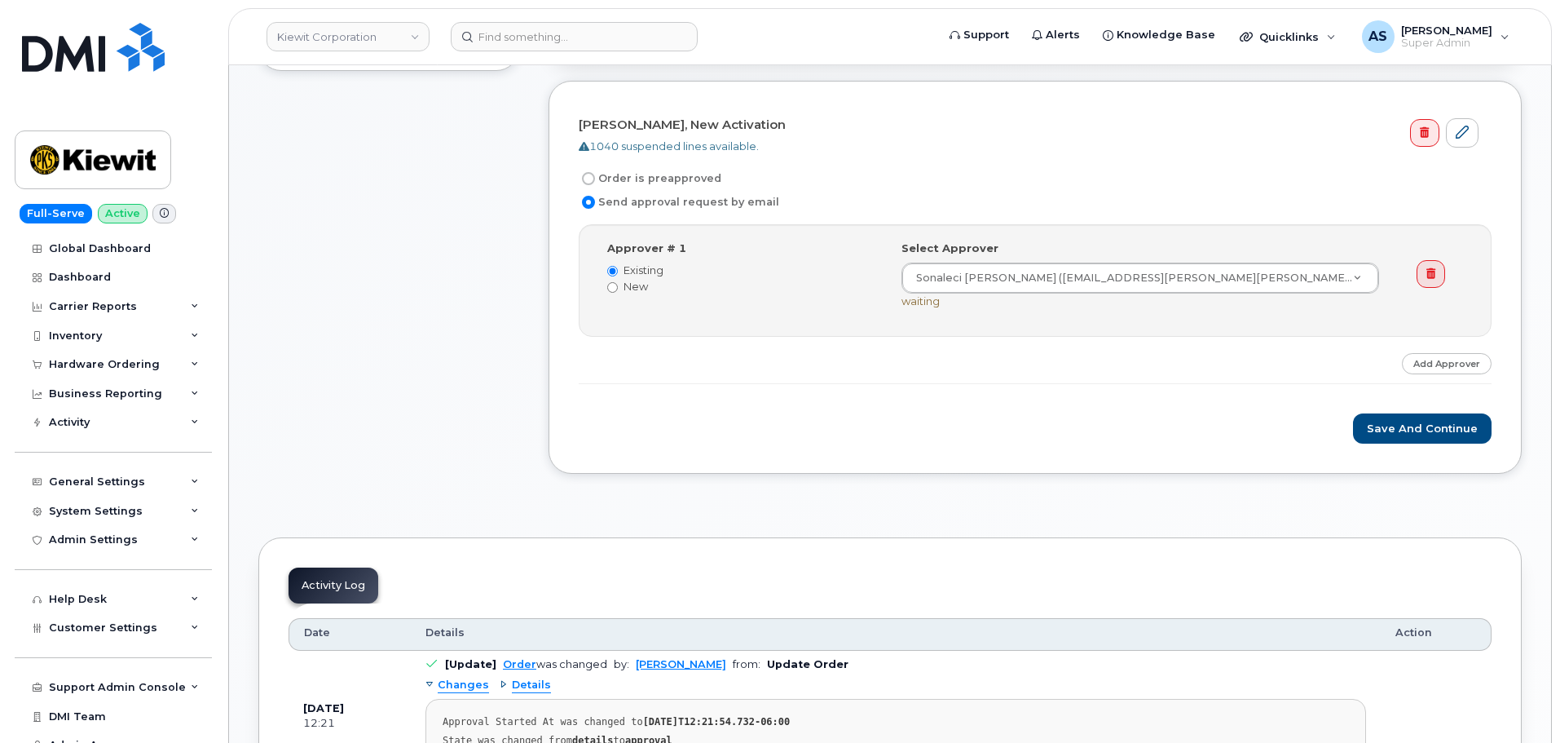
click at [1105, 418] on div "Save and Continue" at bounding box center [1035, 428] width 913 height 30
drag, startPoint x: 1398, startPoint y: 425, endPoint x: 1386, endPoint y: 430, distance: 13.2
click at [1396, 425] on button "Save and Continue" at bounding box center [1422, 428] width 139 height 30
